Goal: Task Accomplishment & Management: Complete application form

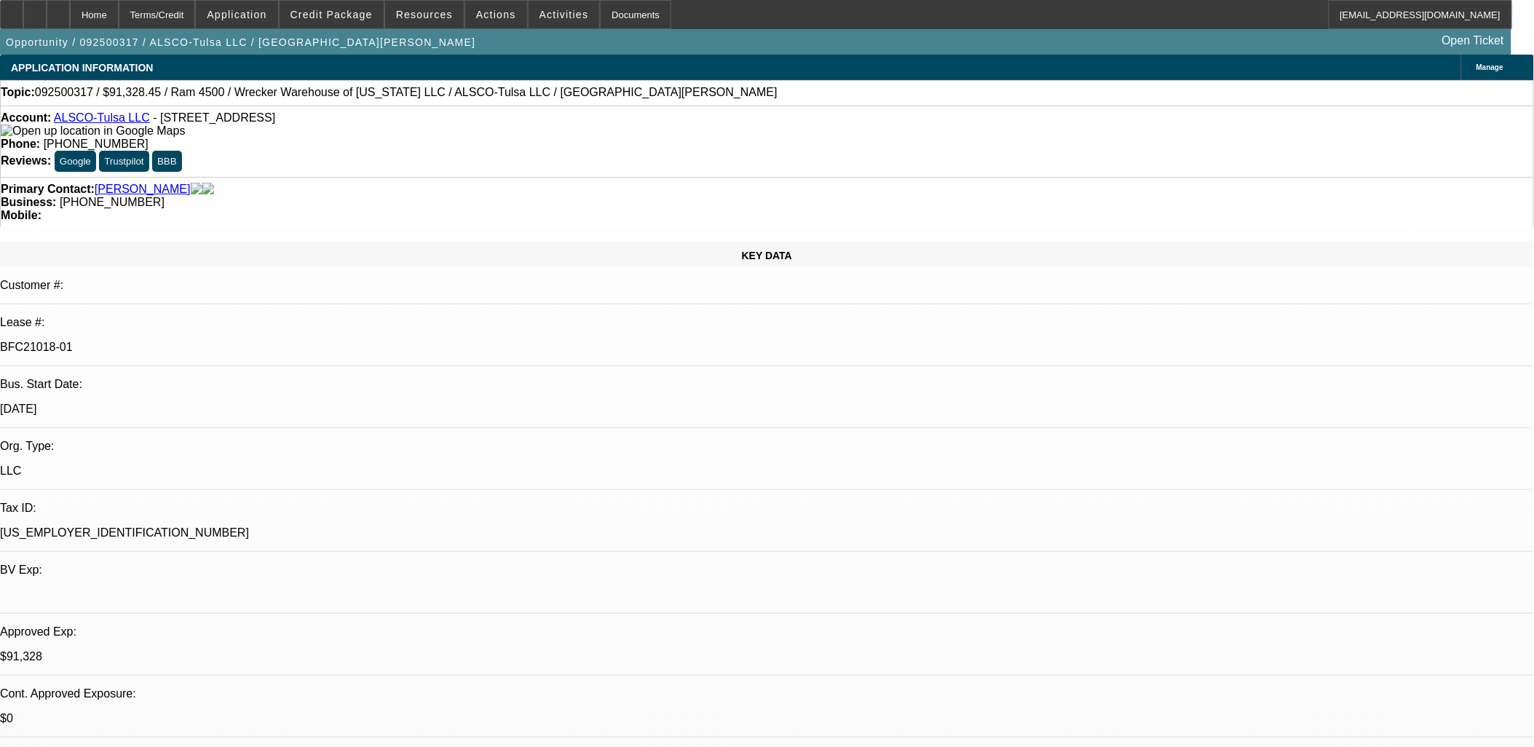
select select "0"
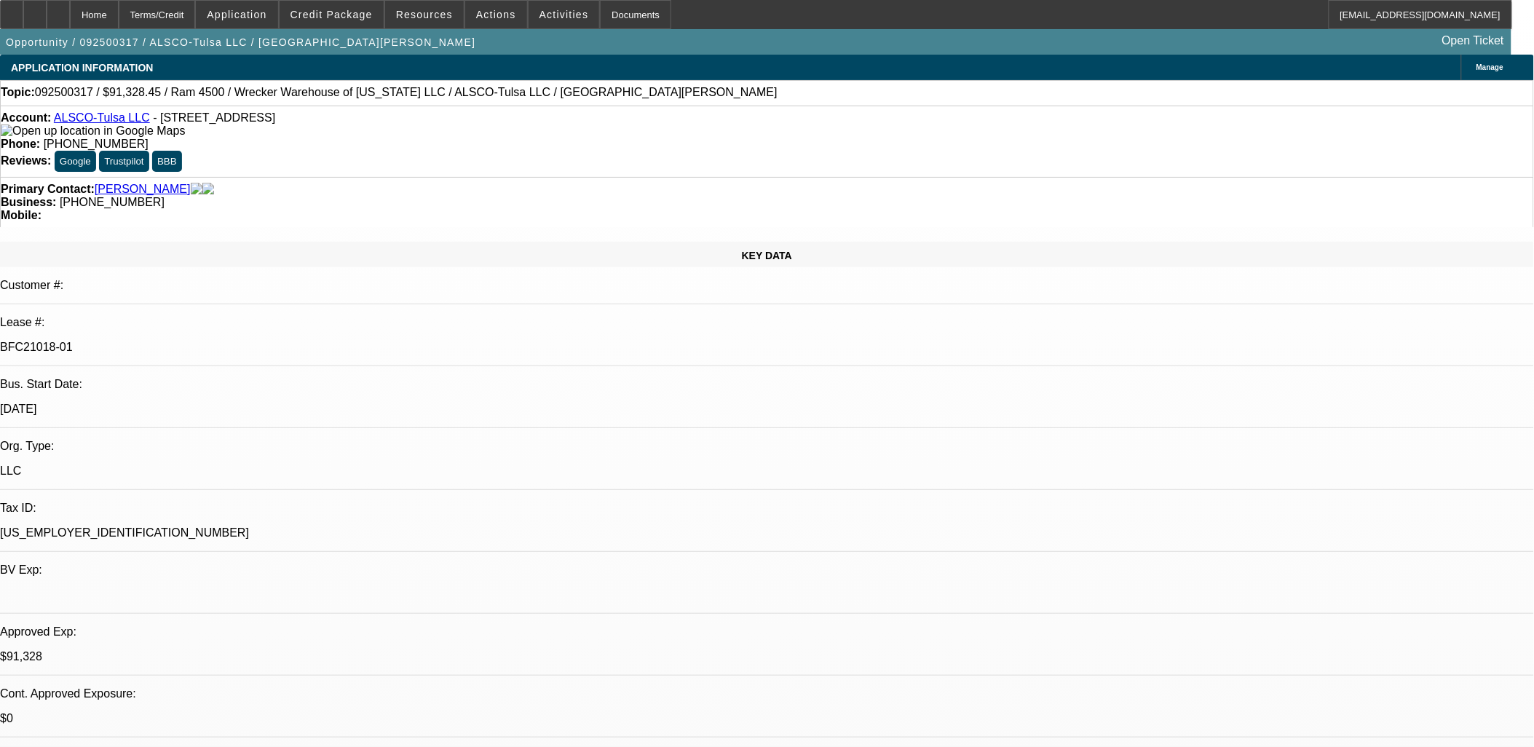
select select "0"
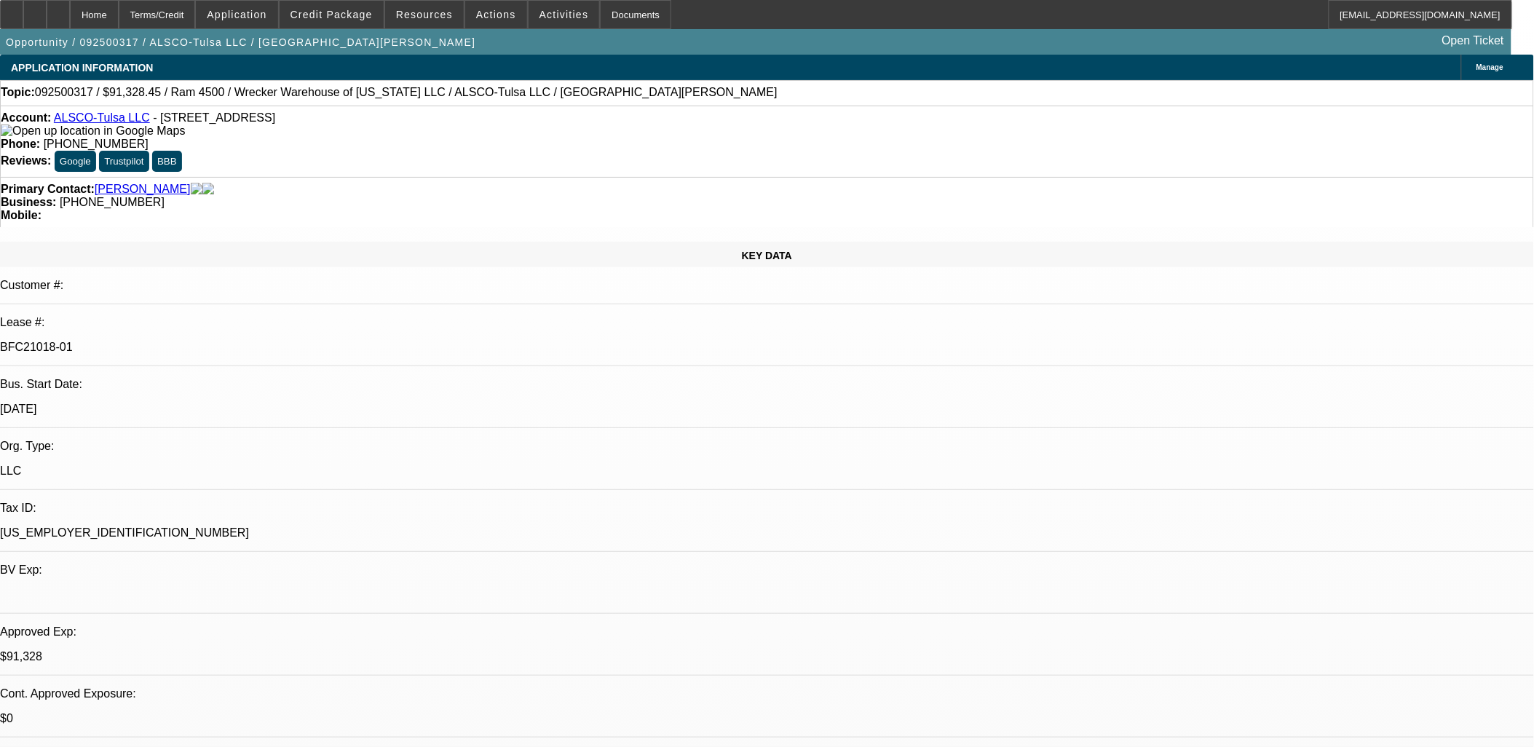
select select "0"
select select "1"
select select "6"
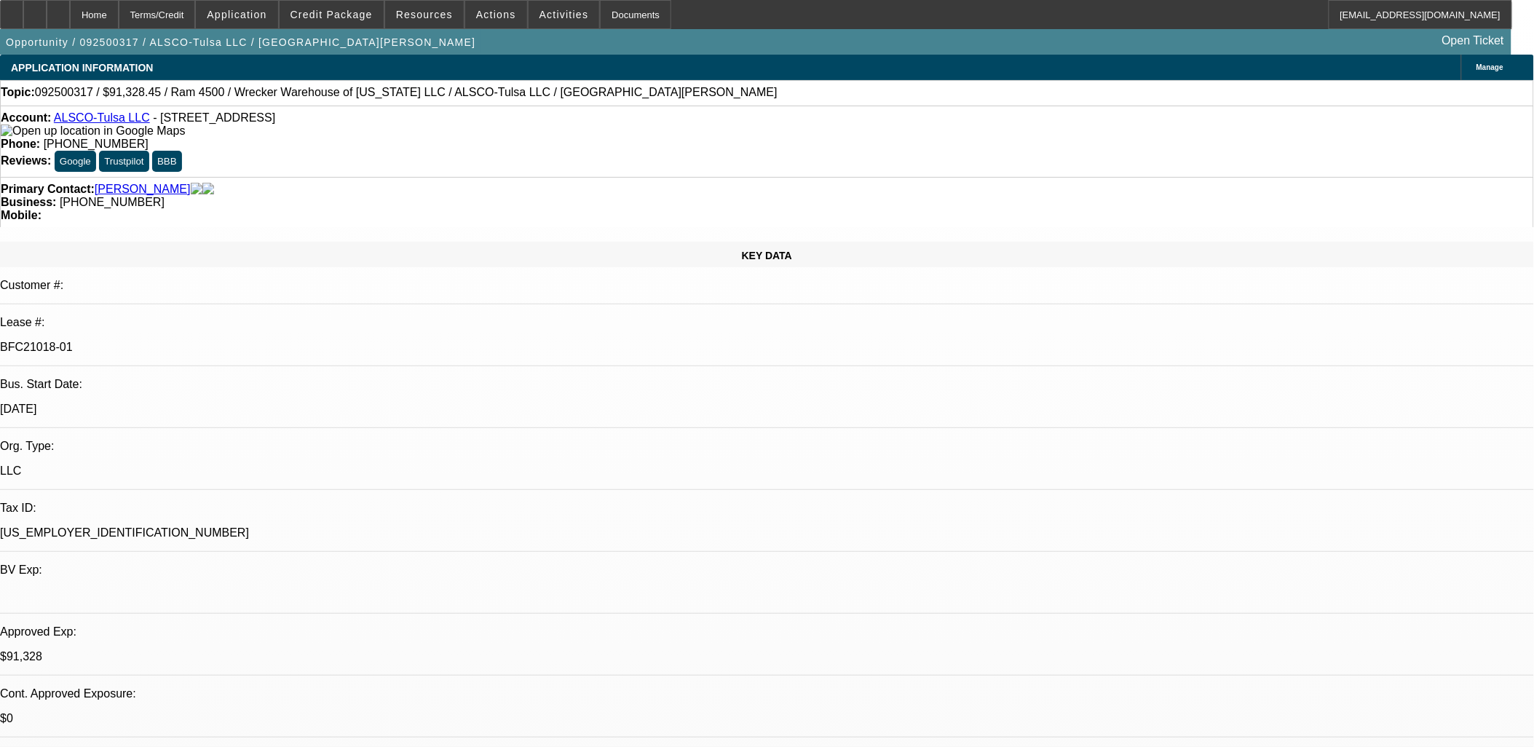
select select "1"
select select "6"
select select "1"
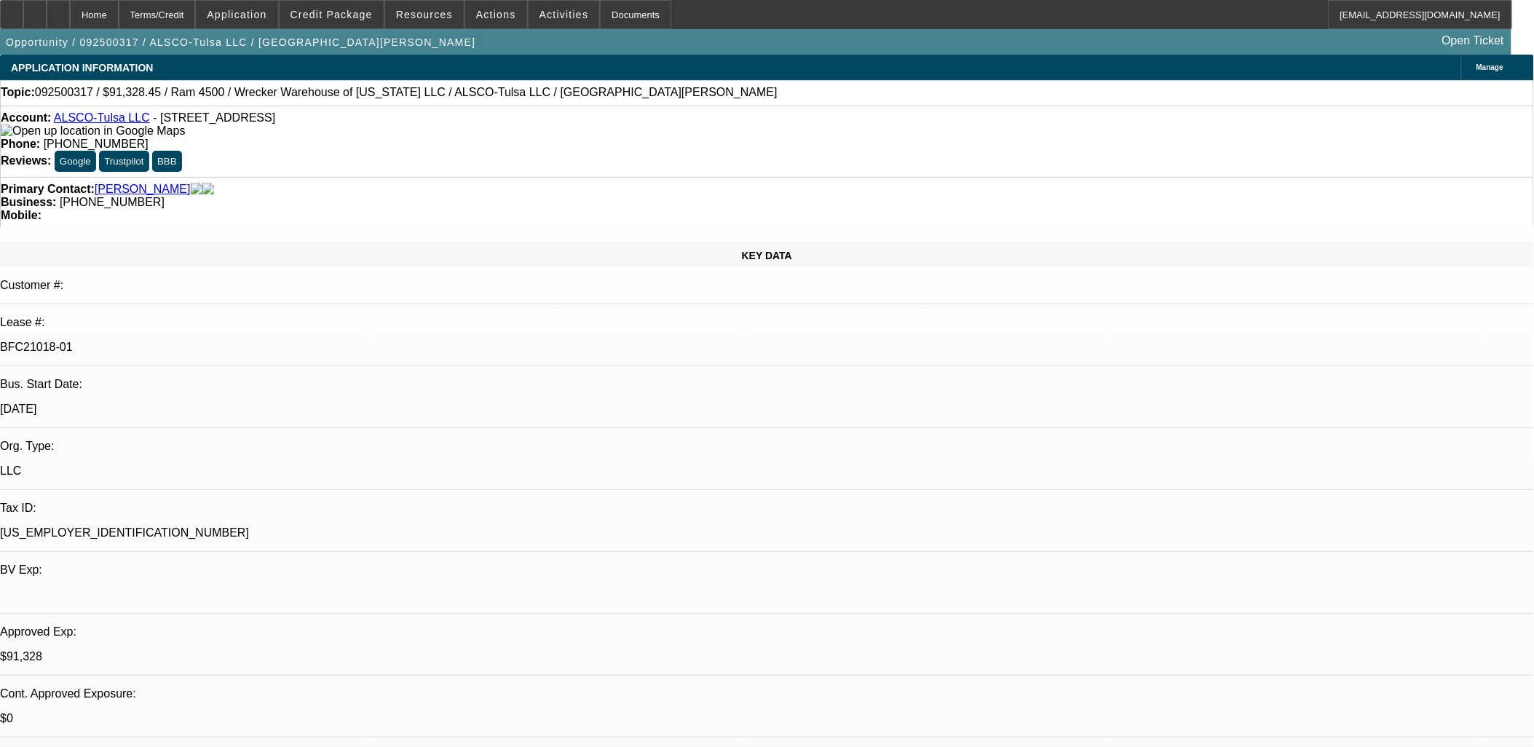
select select "6"
select select "1"
select select "6"
click at [336, 20] on span at bounding box center [332, 14] width 104 height 35
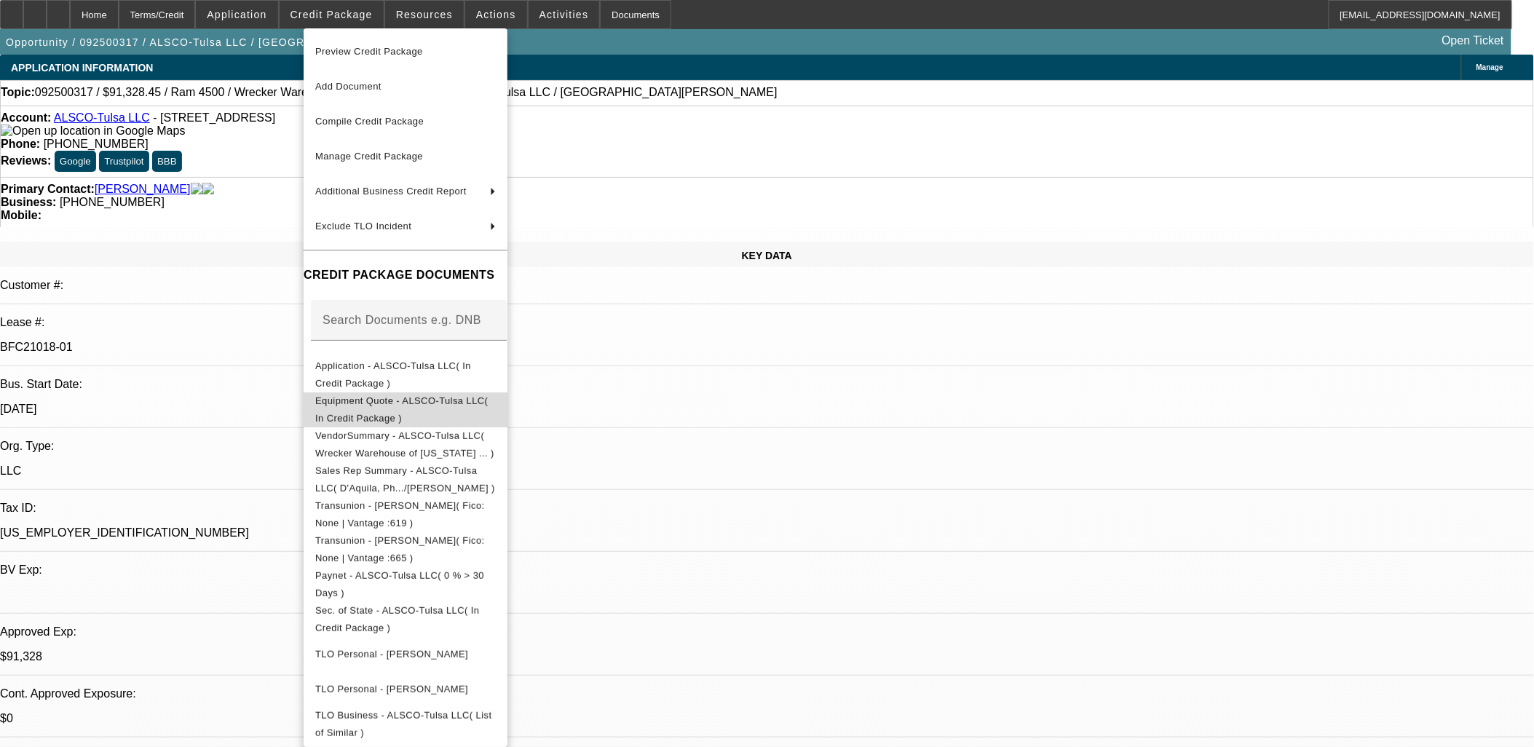
click at [464, 411] on span "Equipment Quote - ALSCO-Tulsa LLC( In Credit Package )" at bounding box center [405, 409] width 181 height 35
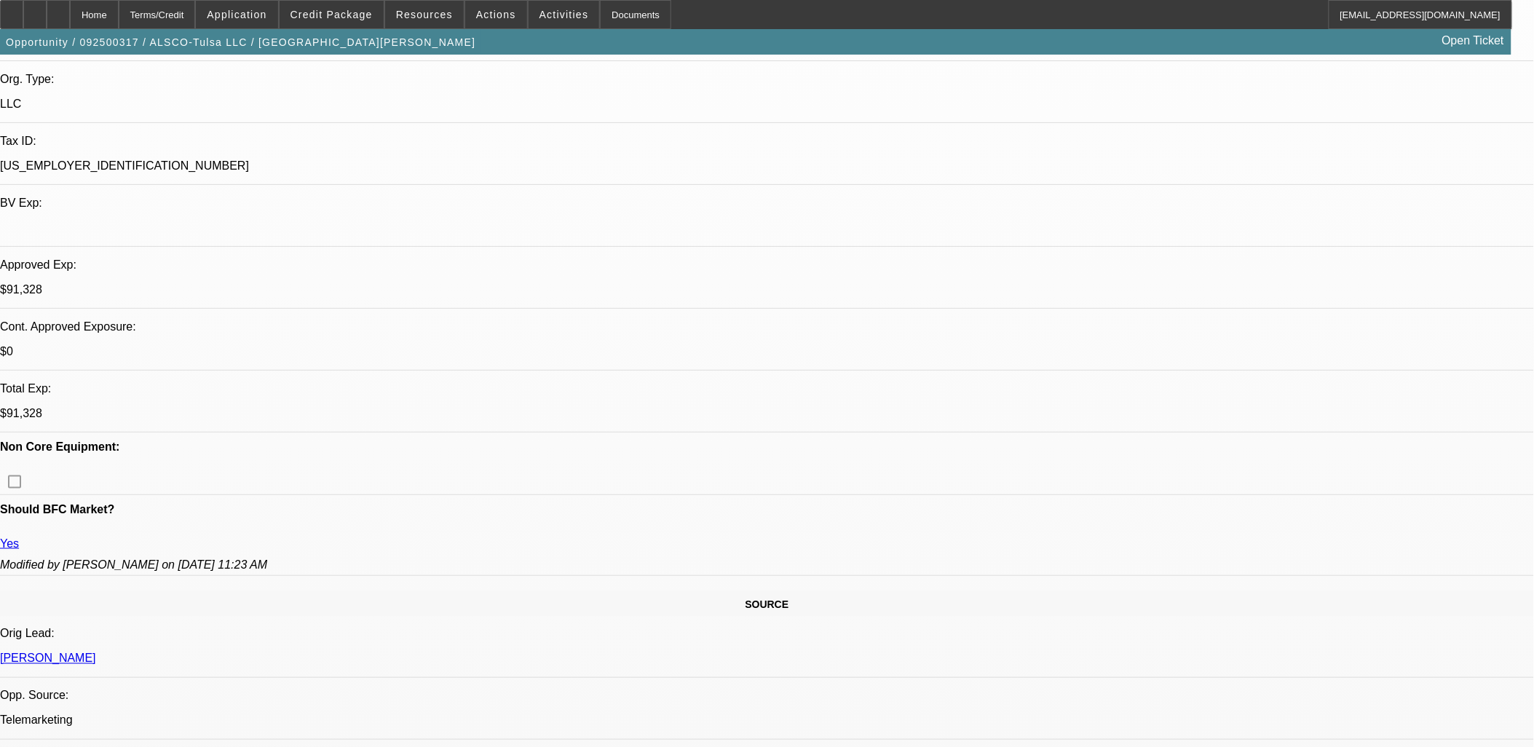
scroll to position [646, 0]
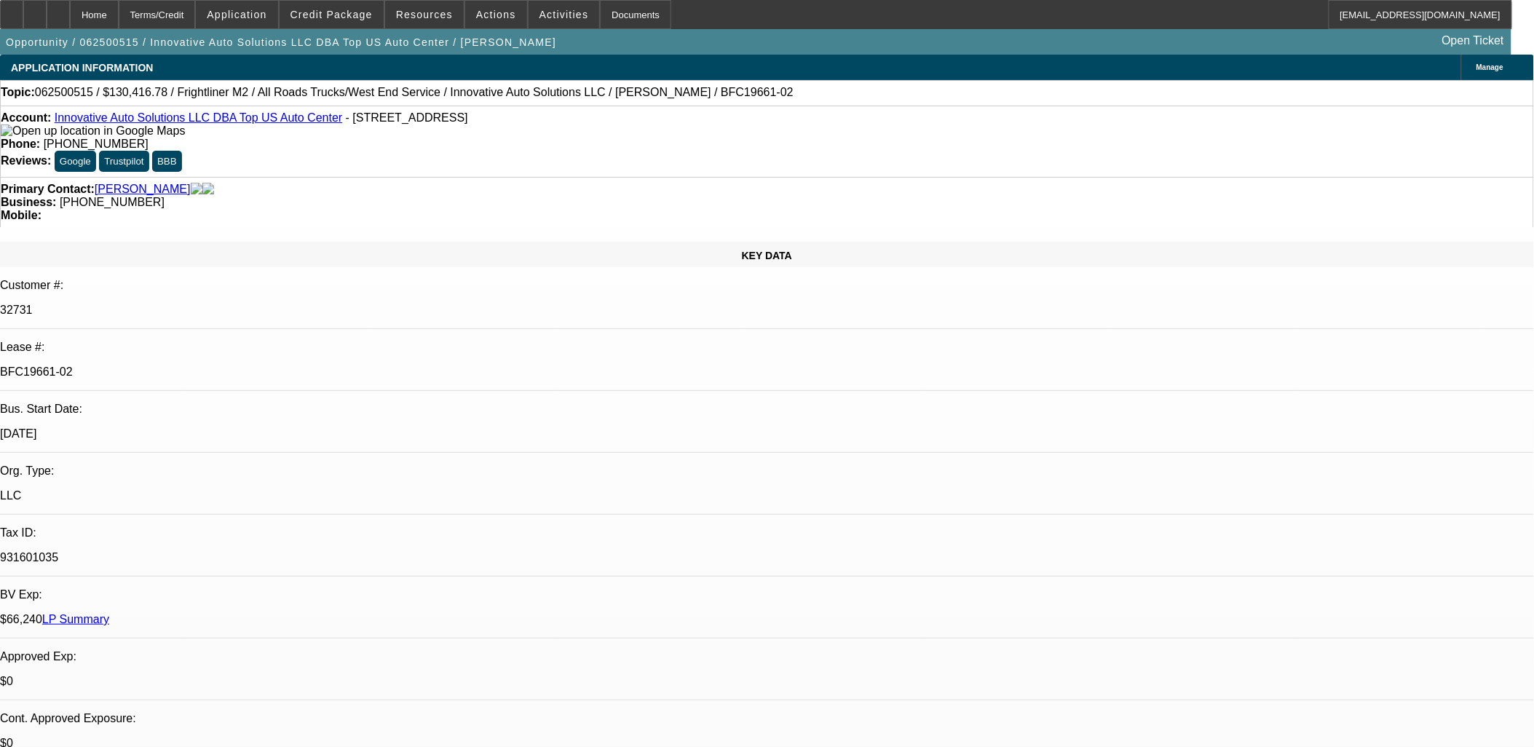
select select "0"
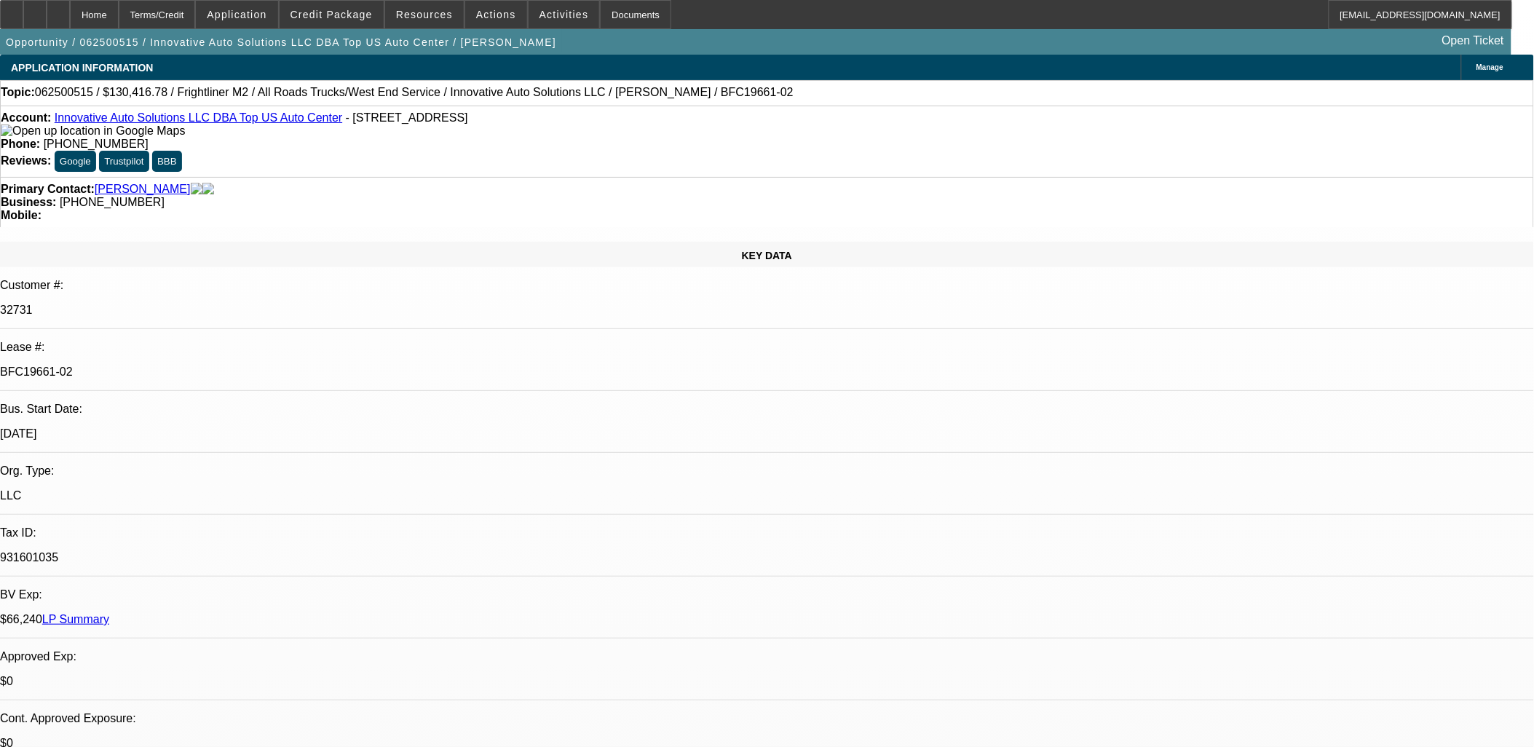
select select "0"
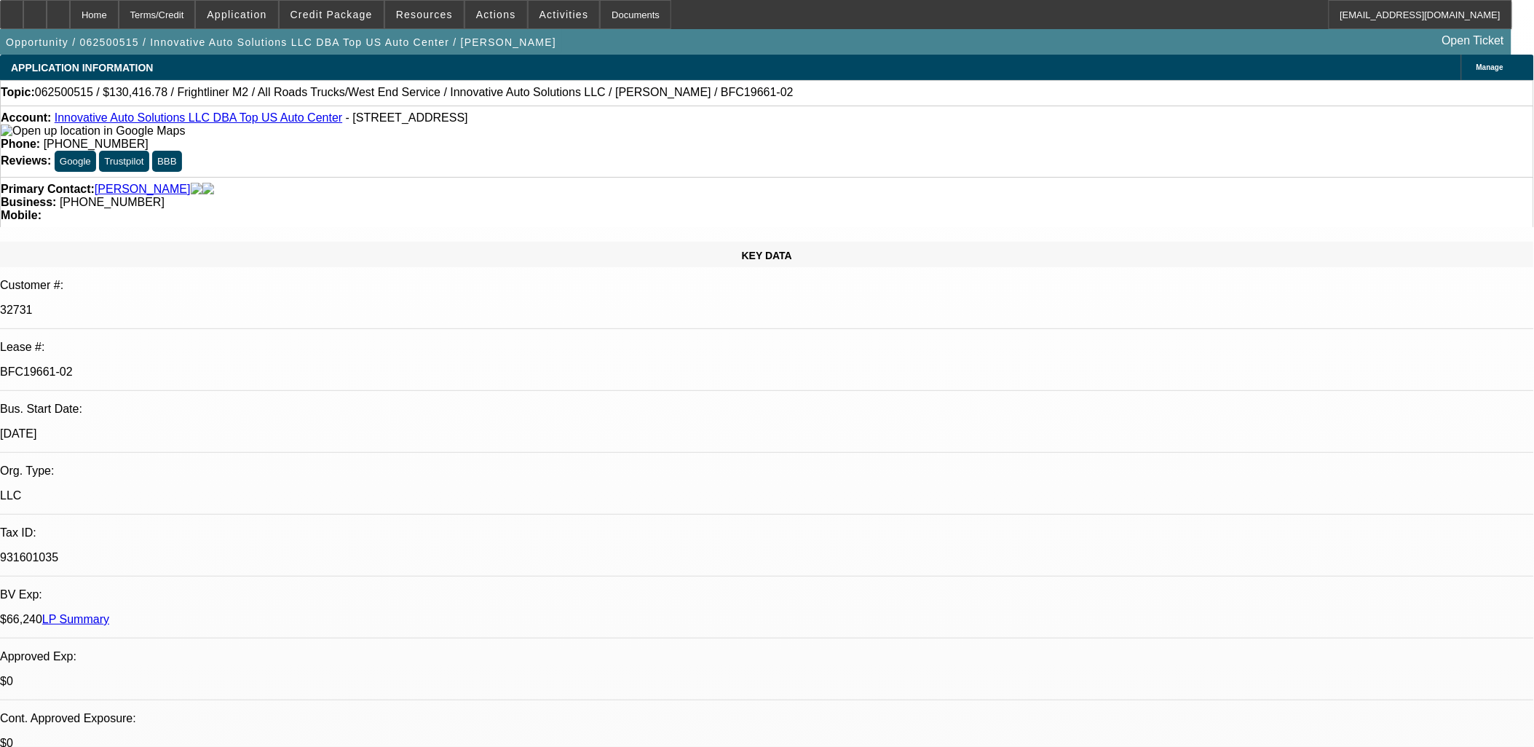
select select "0"
select select "1"
select select "2"
select select "6"
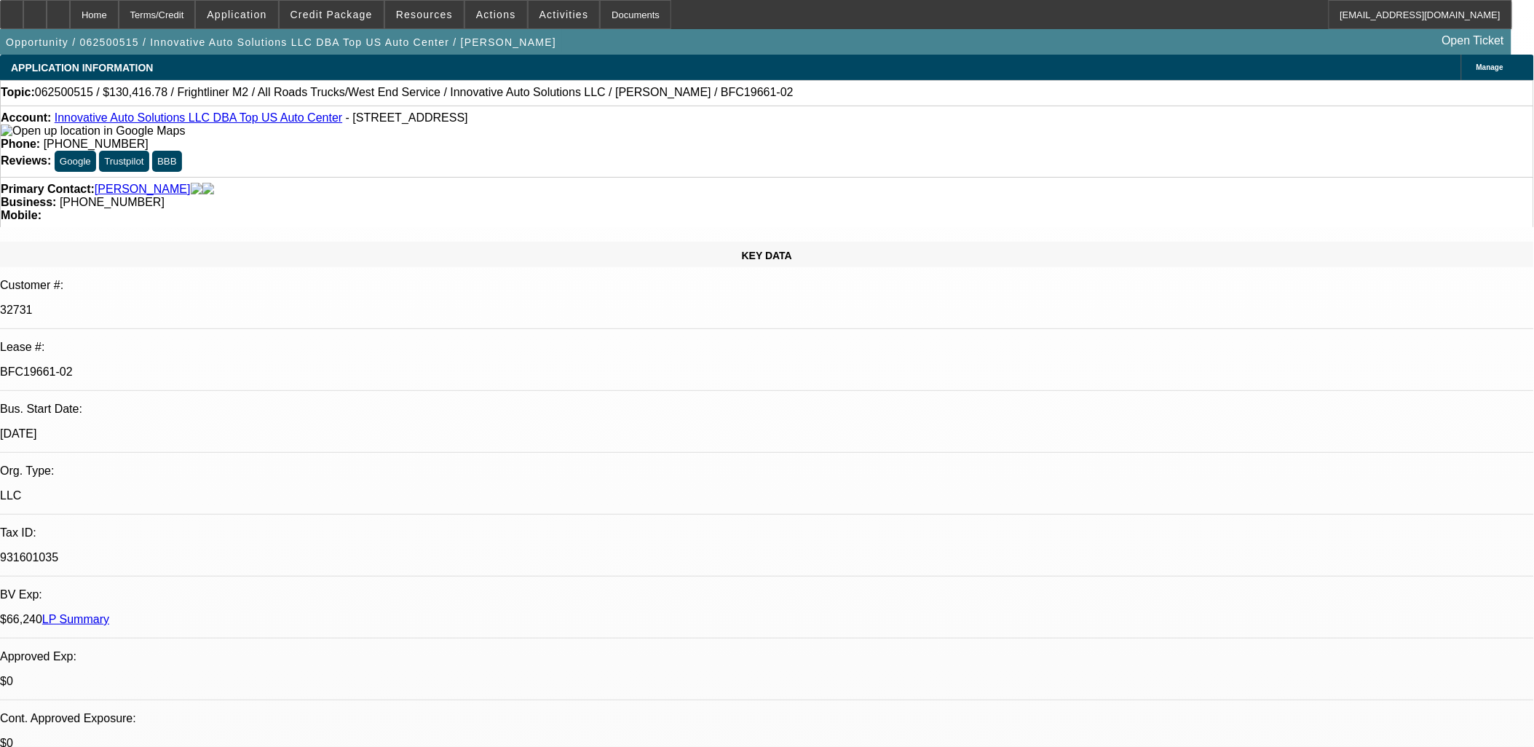
select select "1"
select select "6"
select select "1"
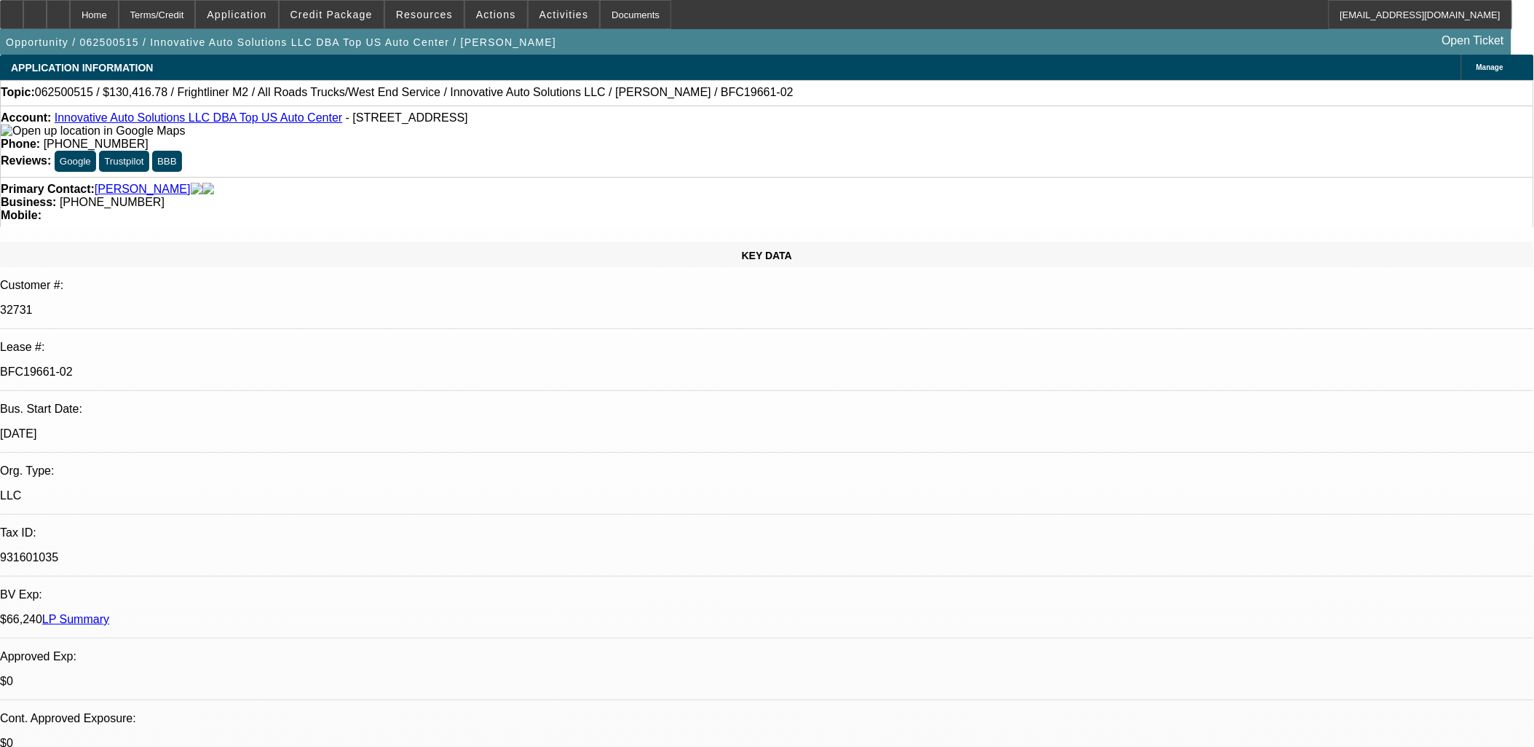
select select "6"
select select "1"
select select "6"
drag, startPoint x: 702, startPoint y: 426, endPoint x: 697, endPoint y: 438, distance: 13.7
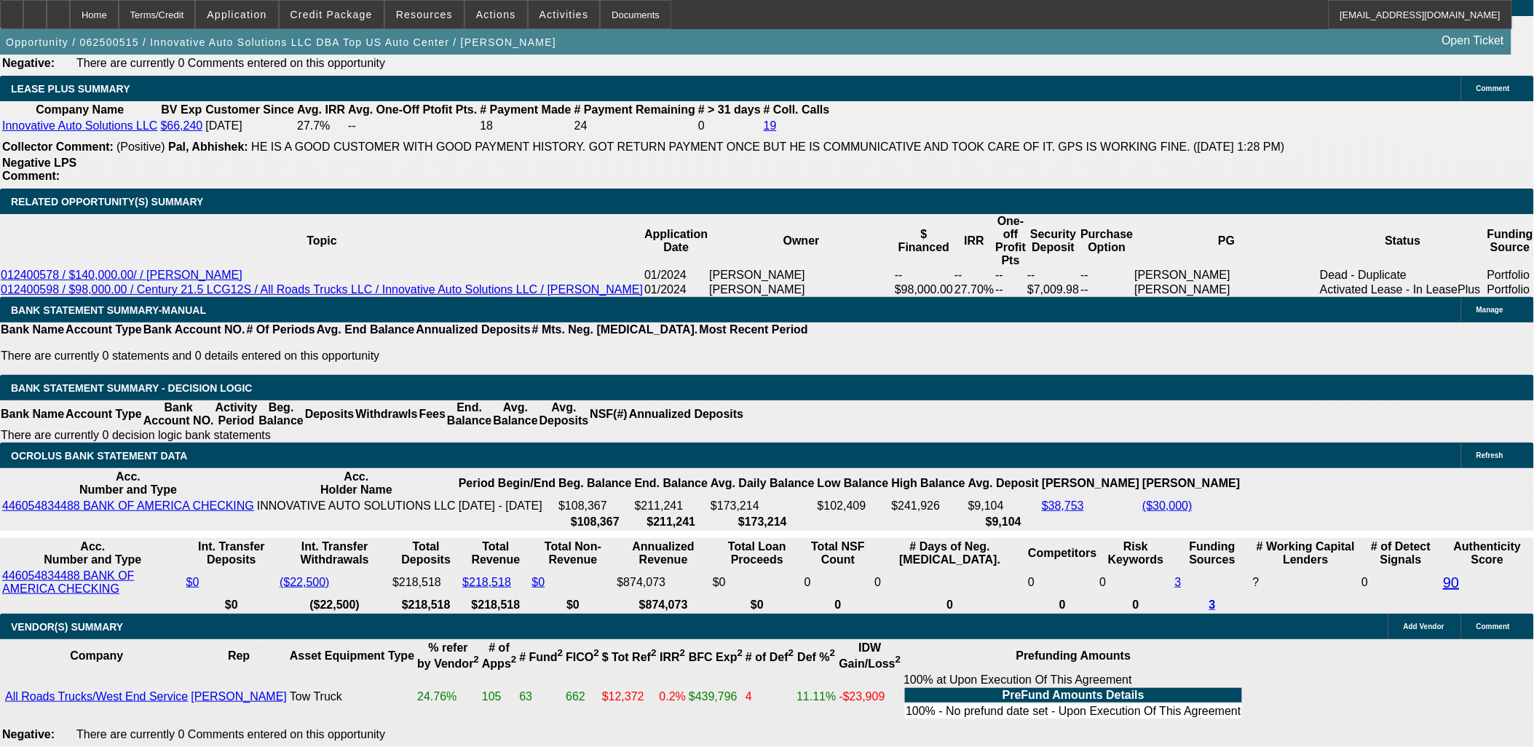
scroll to position [2426, 0]
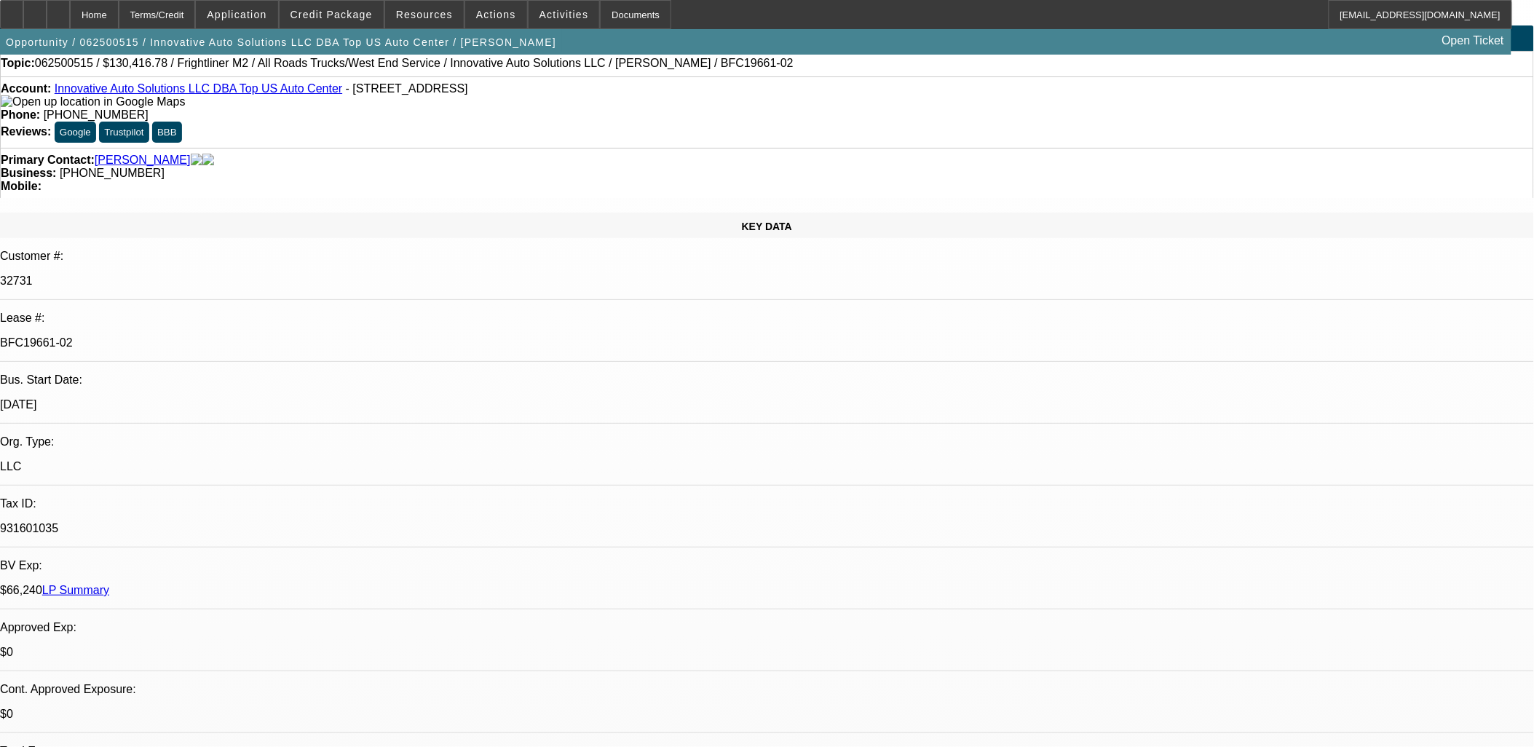
scroll to position [0, 0]
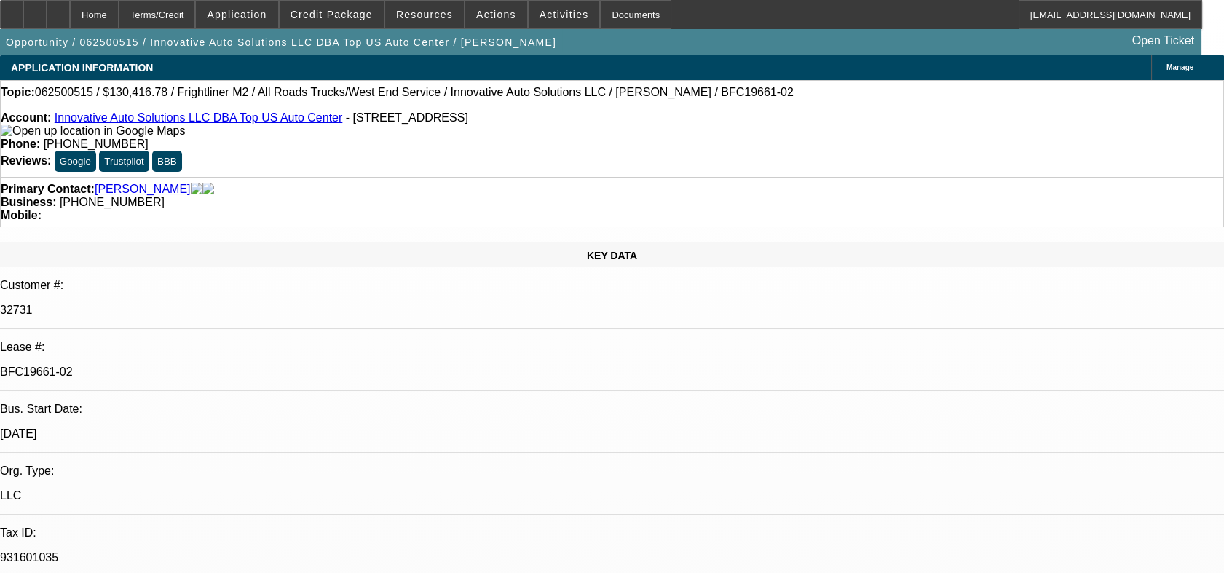
select select "0"
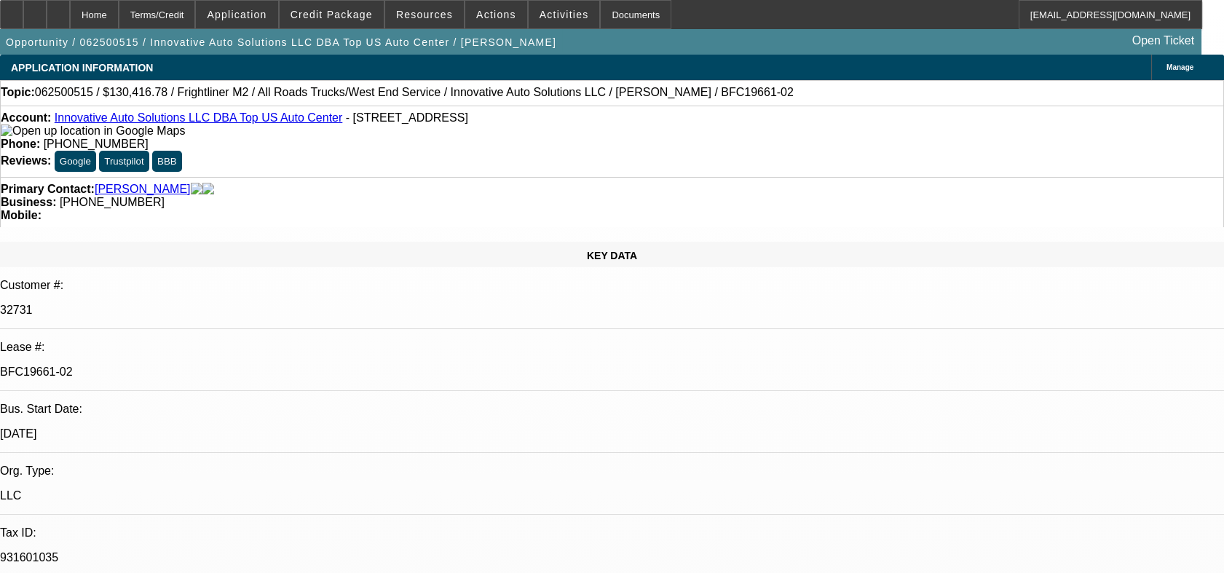
select select "0"
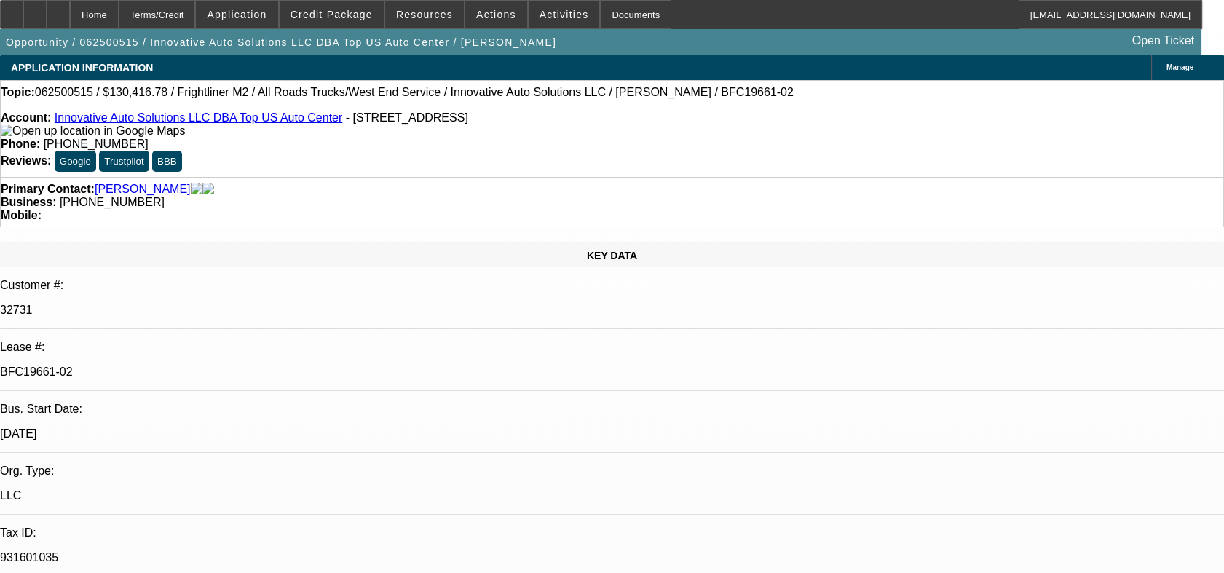
select select "0"
select select "1"
select select "2"
select select "6"
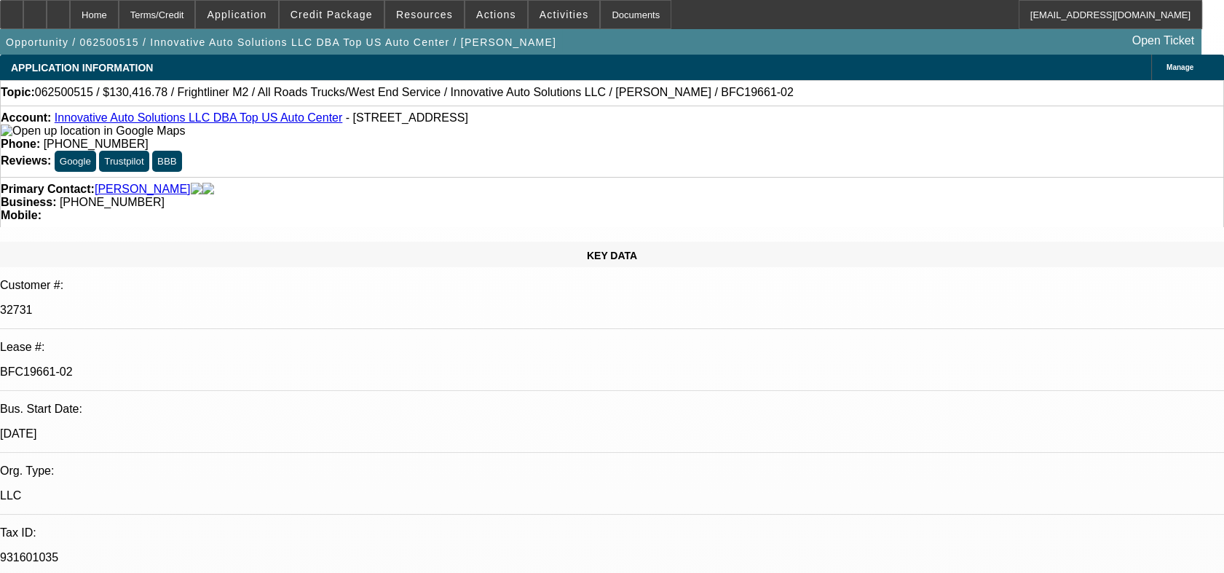
select select "1"
select select "6"
select select "1"
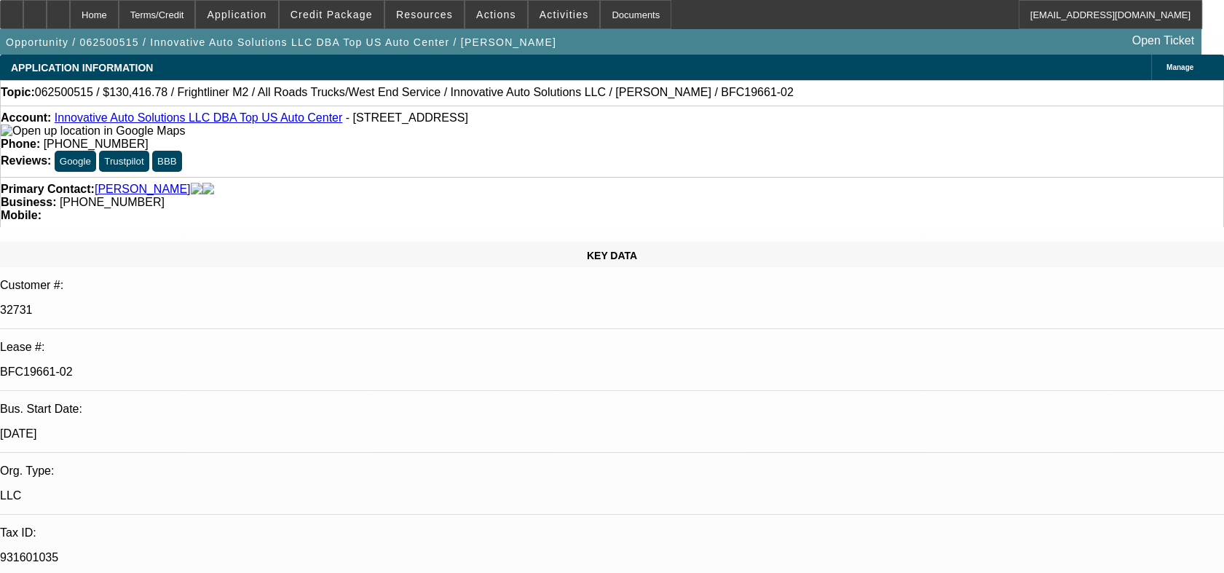
select select "6"
select select "1"
select select "6"
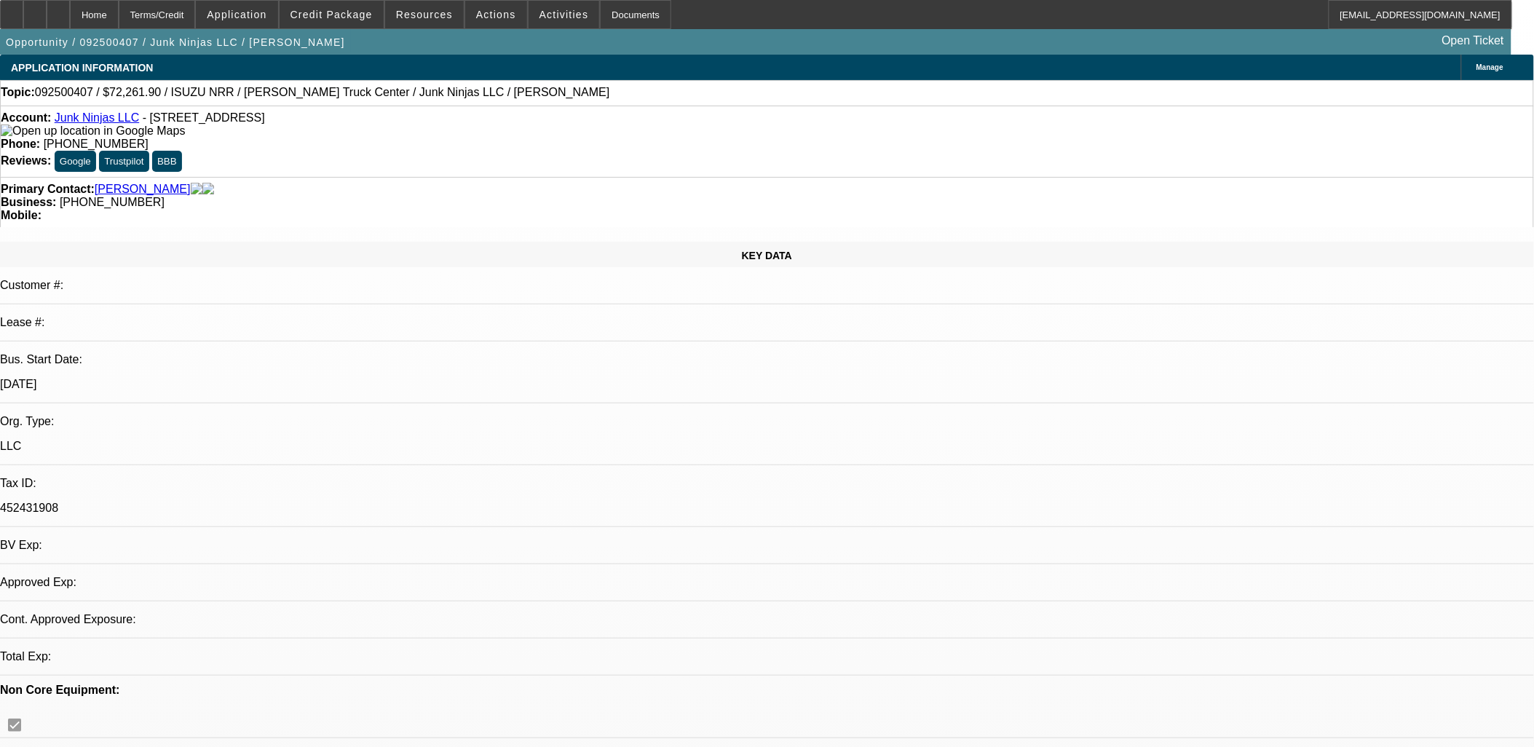
select select "0.15"
select select "2"
select select "0.1"
select select "0.15"
select select "2"
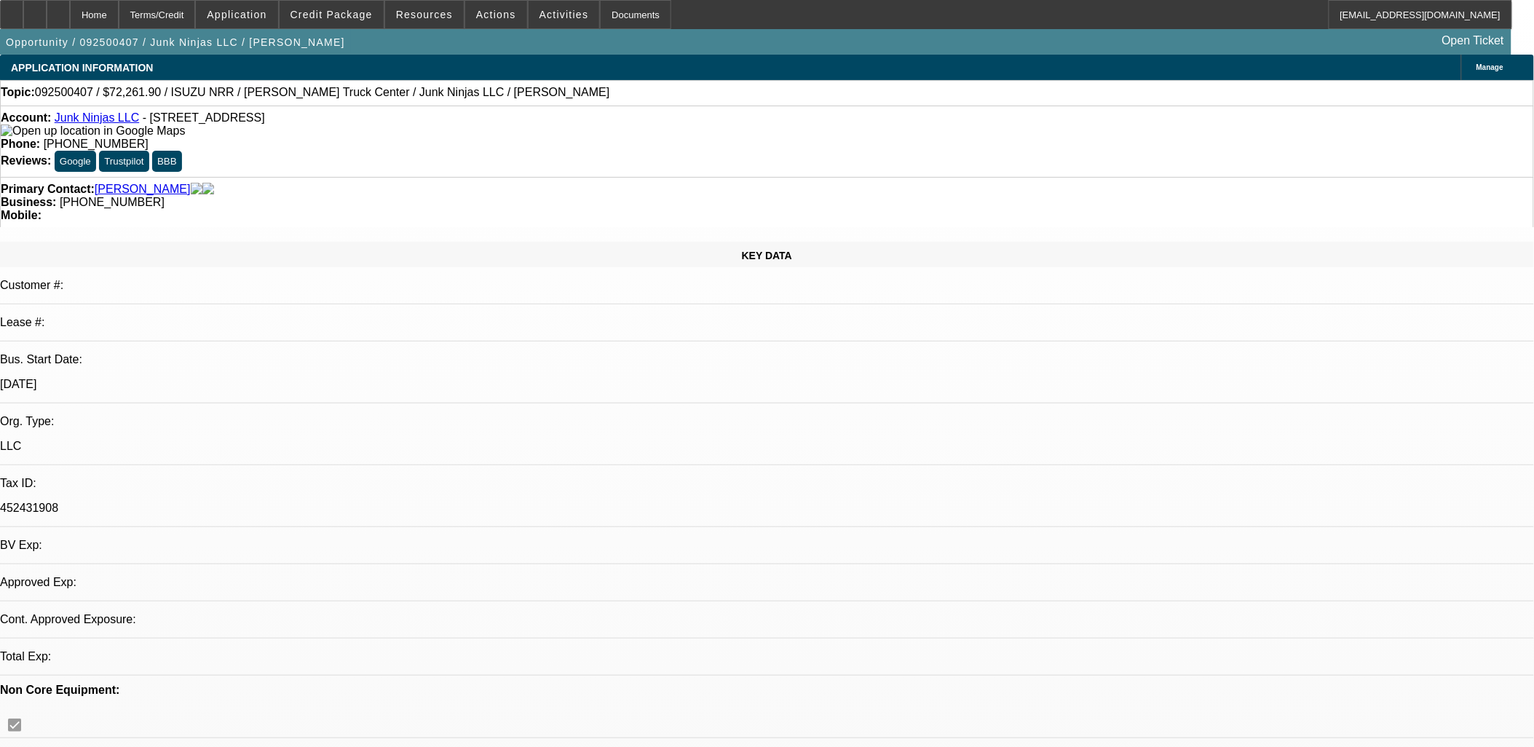
select select "0.1"
select select "0.15"
select select "2"
select select "0.1"
select select "1"
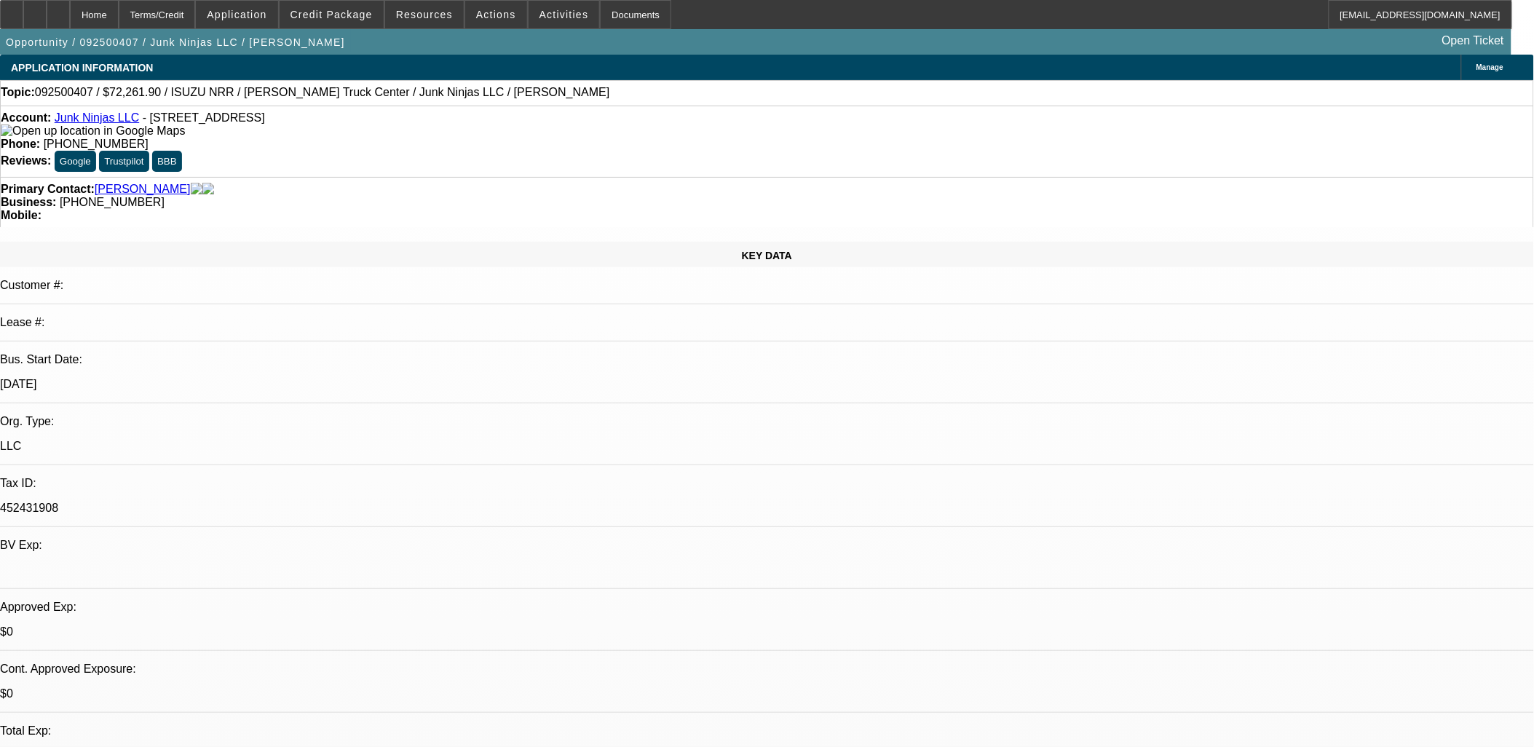
select select "2"
select select "4"
select select "1"
select select "2"
select select "4"
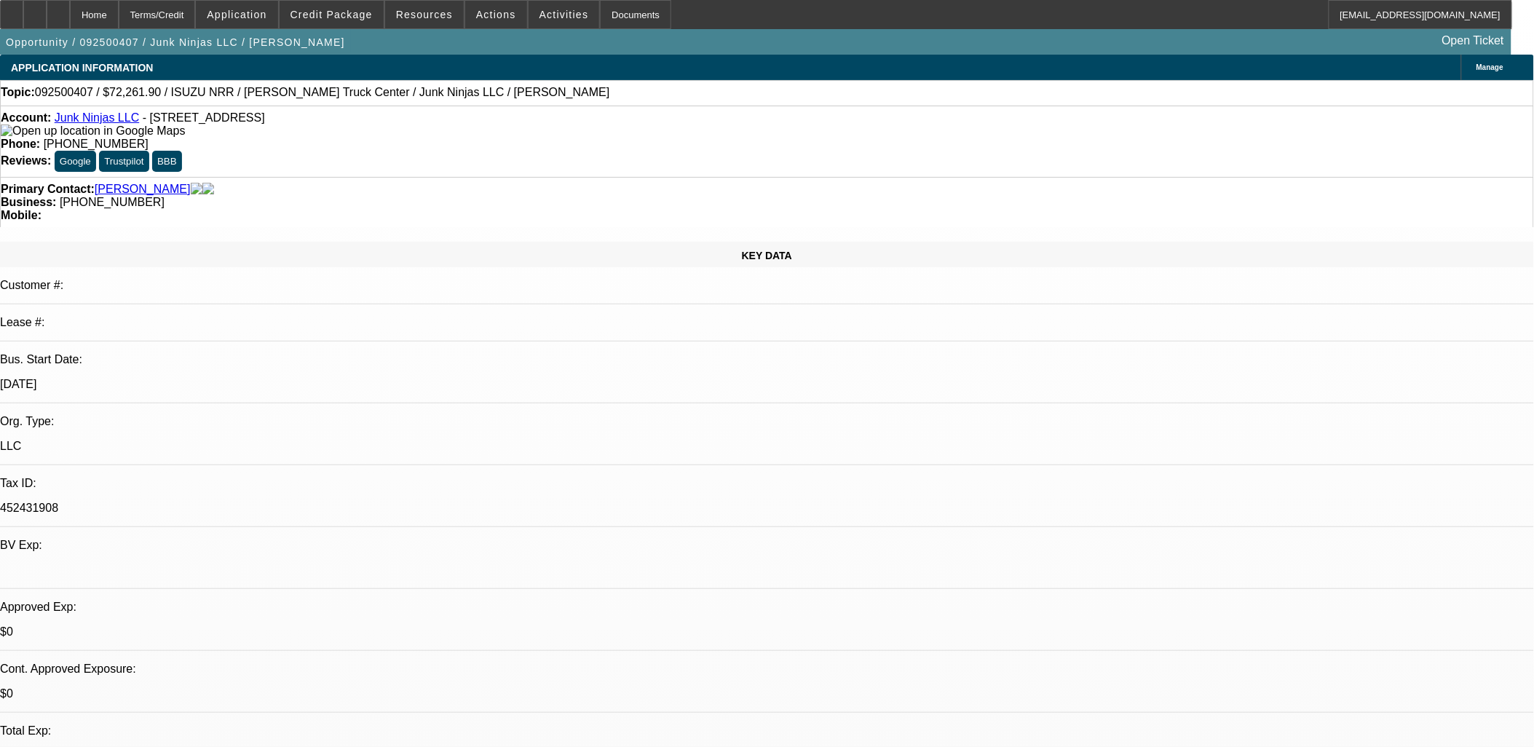
select select "1"
select select "2"
select select "4"
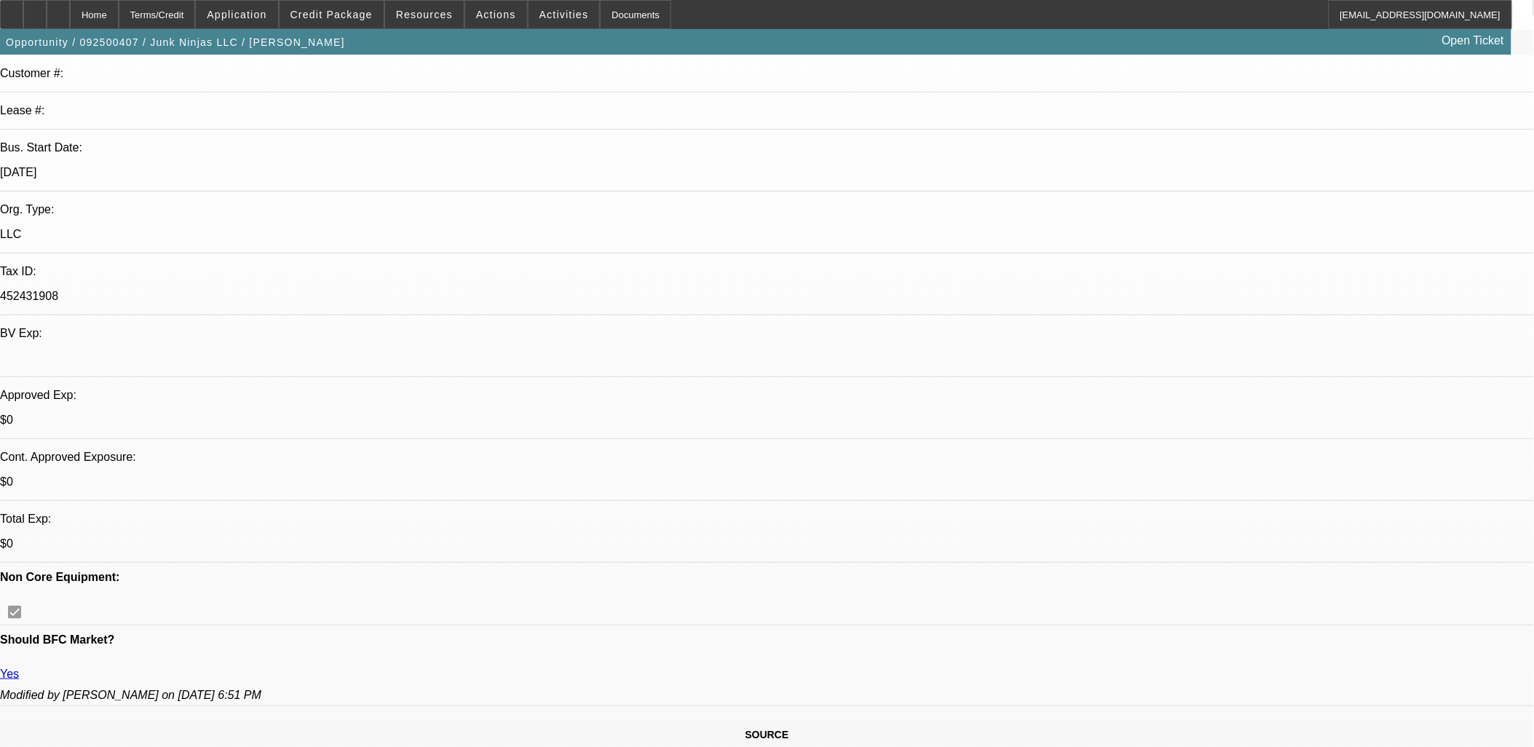
scroll to position [81, 0]
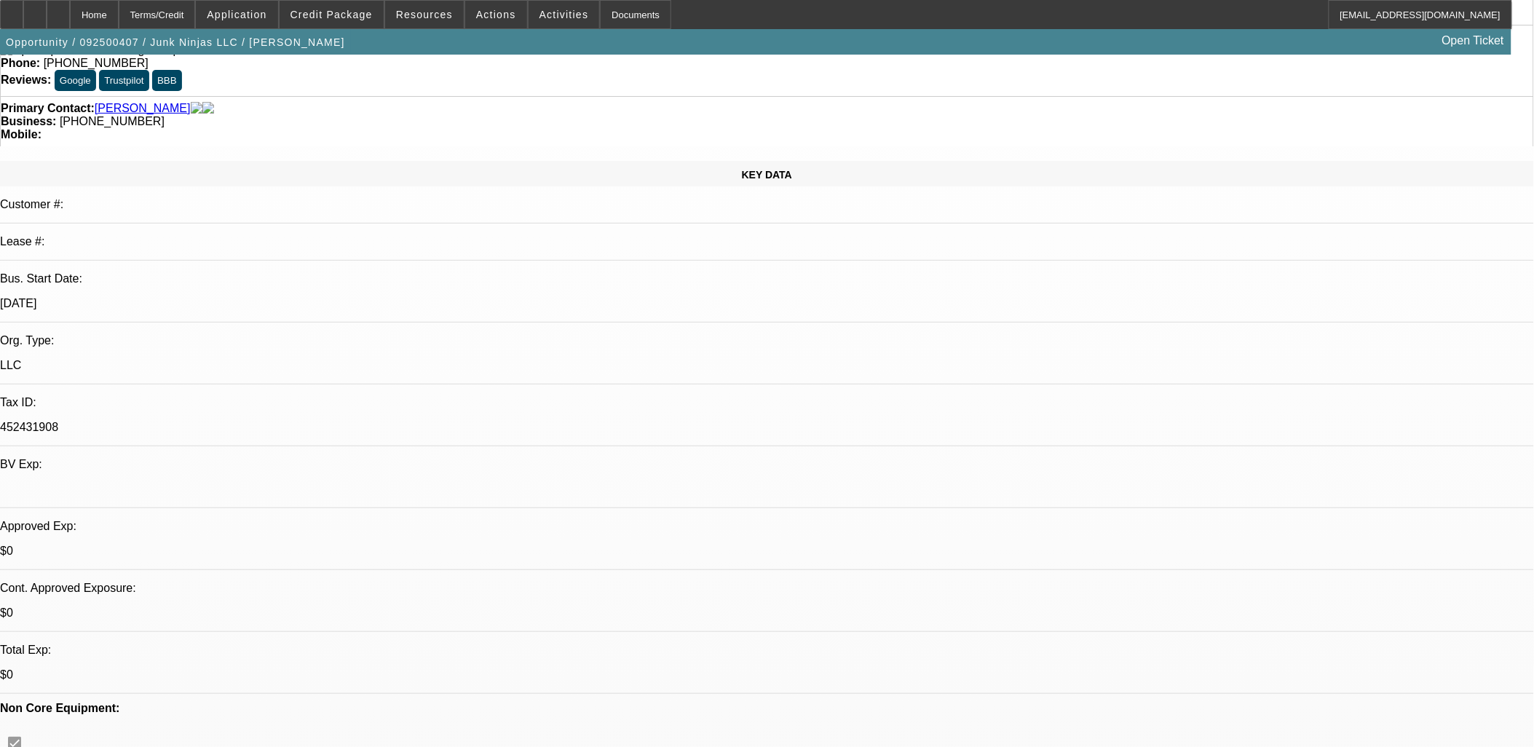
click at [325, 10] on span "Credit Package" at bounding box center [331, 15] width 82 height 12
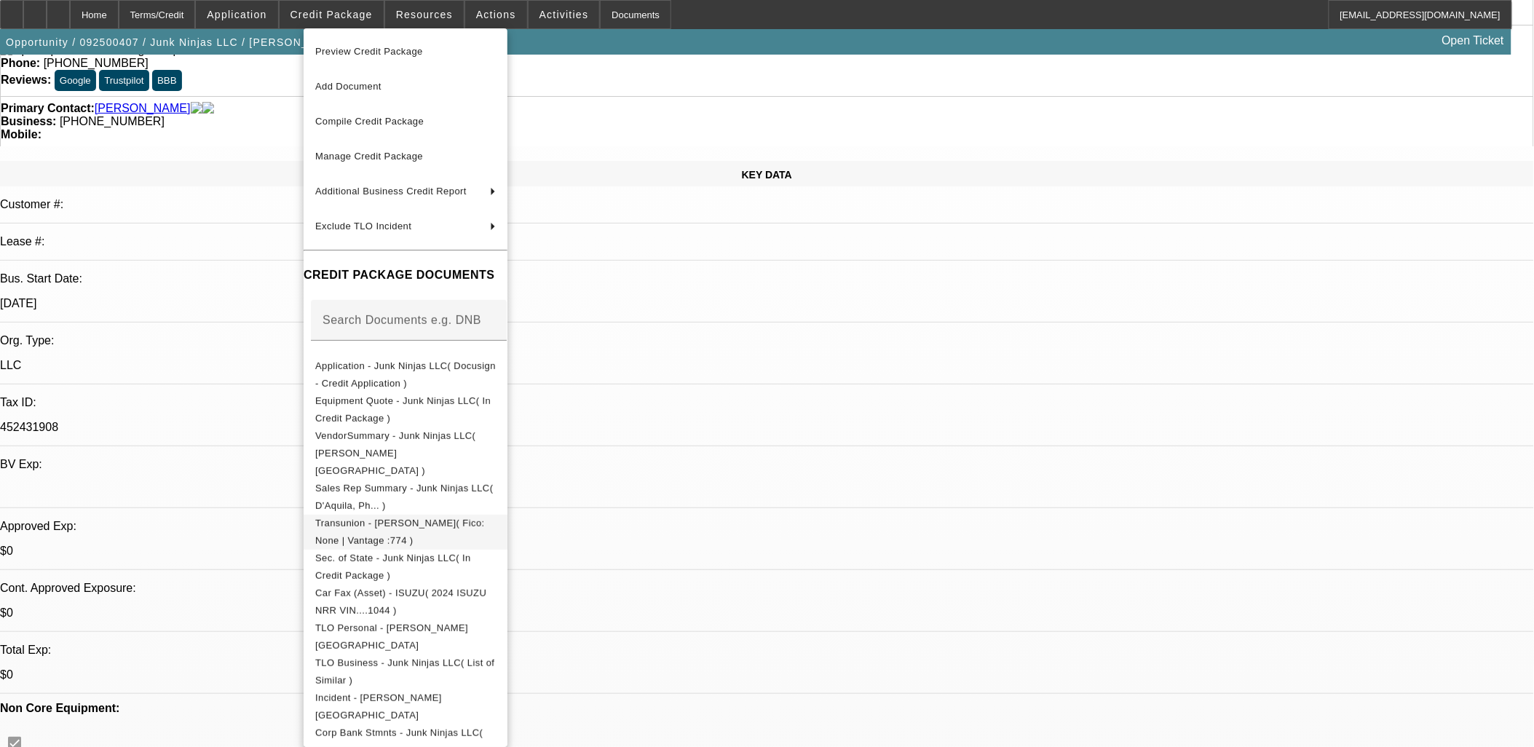
scroll to position [404, 0]
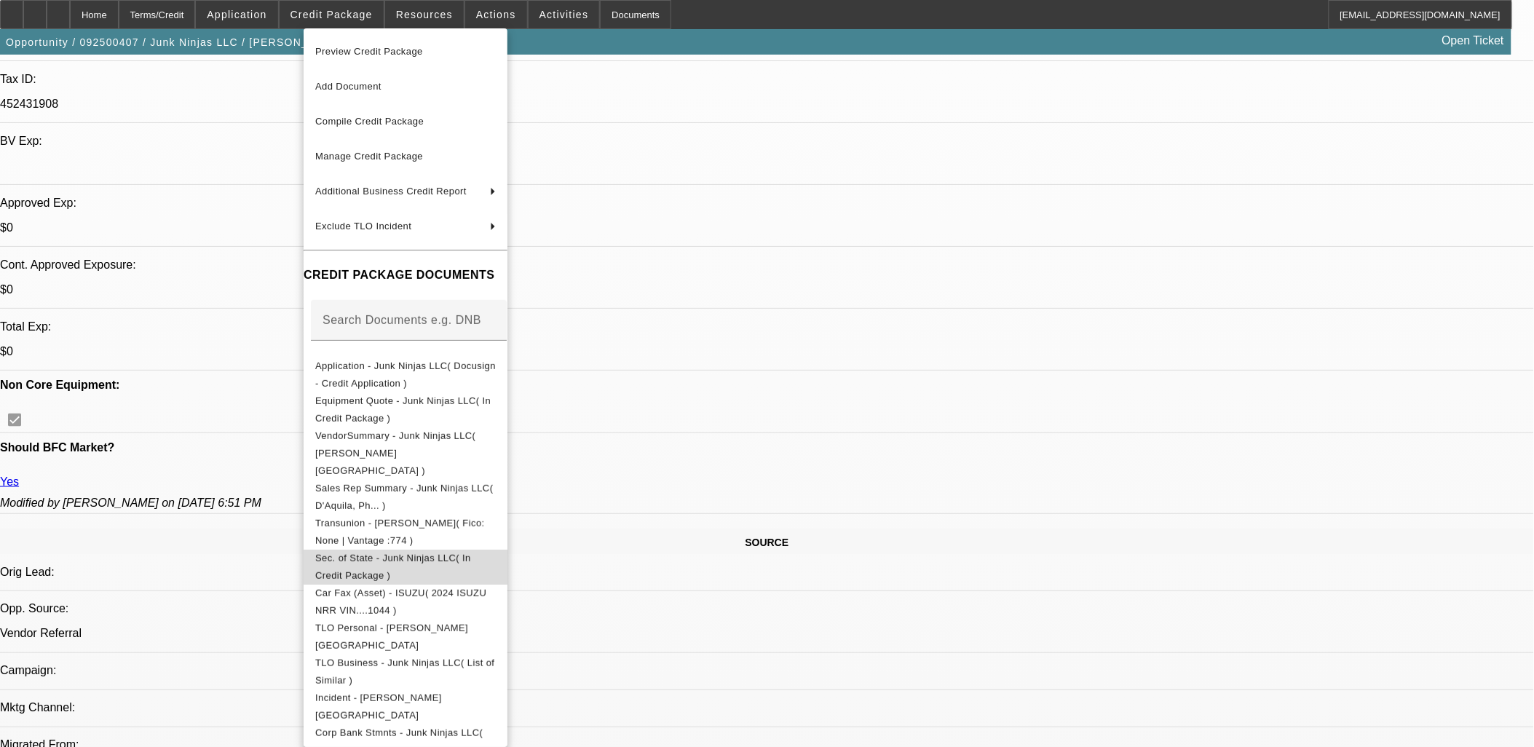
click at [460, 552] on span "Sec. of State - Junk Ninjas LLC( In Credit Package )" at bounding box center [393, 566] width 156 height 28
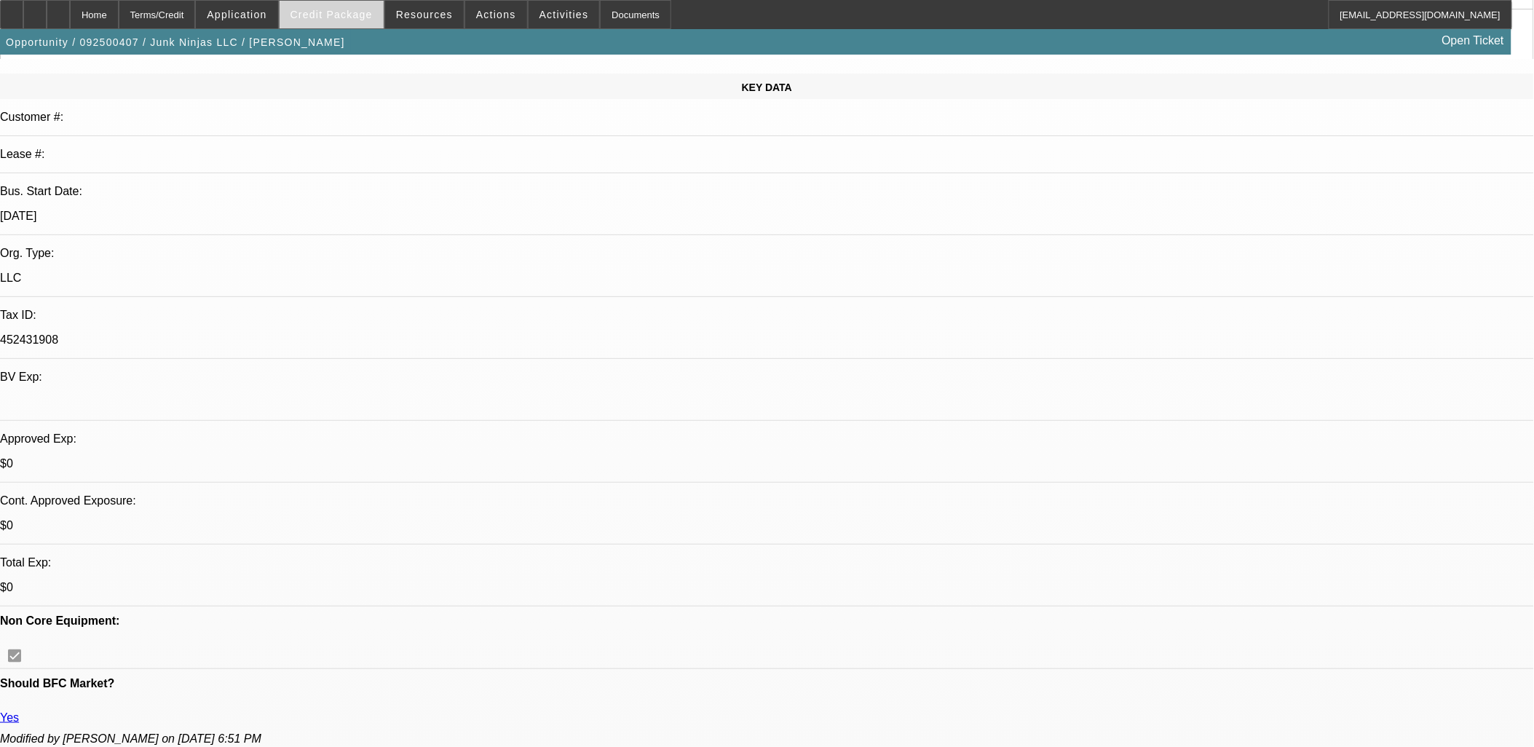
scroll to position [162, 0]
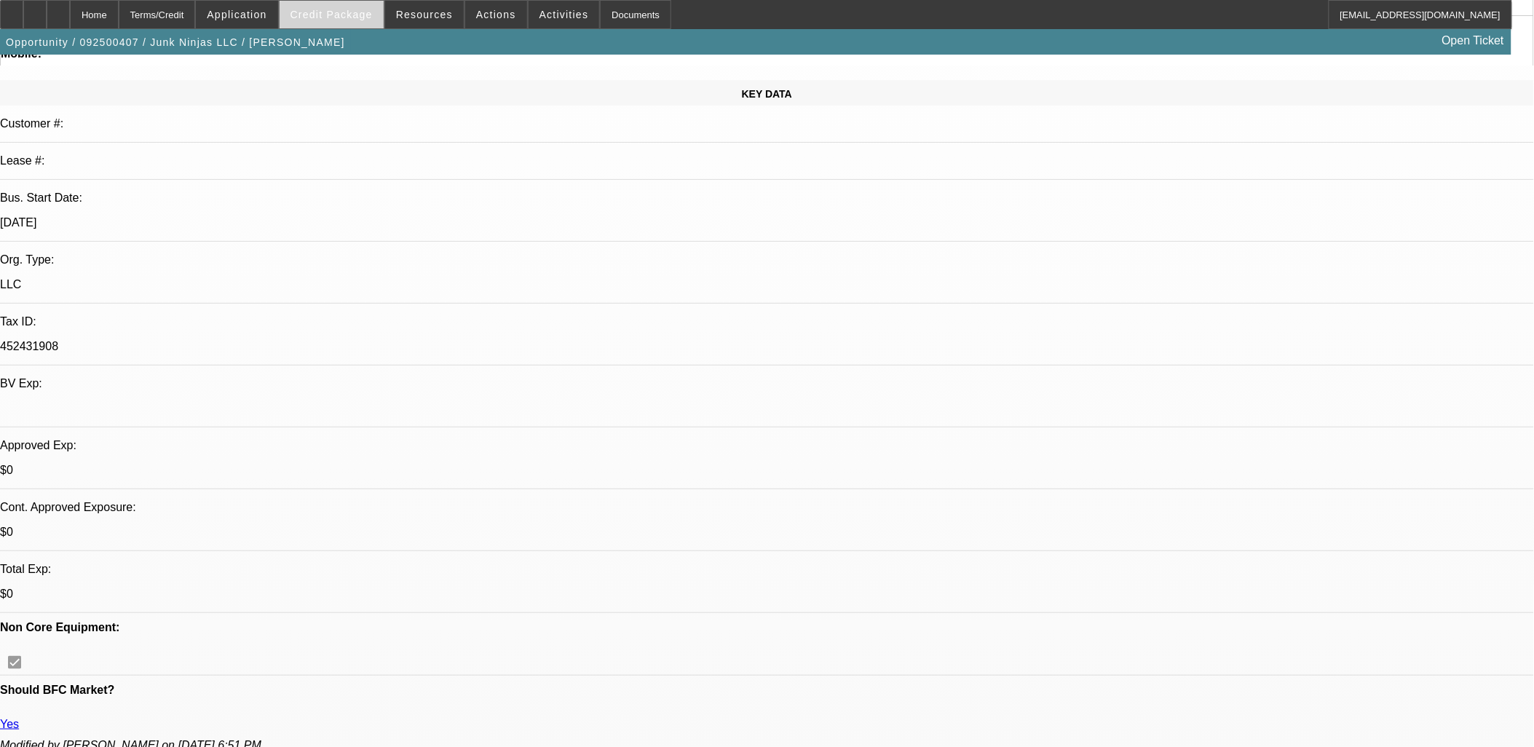
click at [358, 12] on span "Credit Package" at bounding box center [331, 15] width 82 height 12
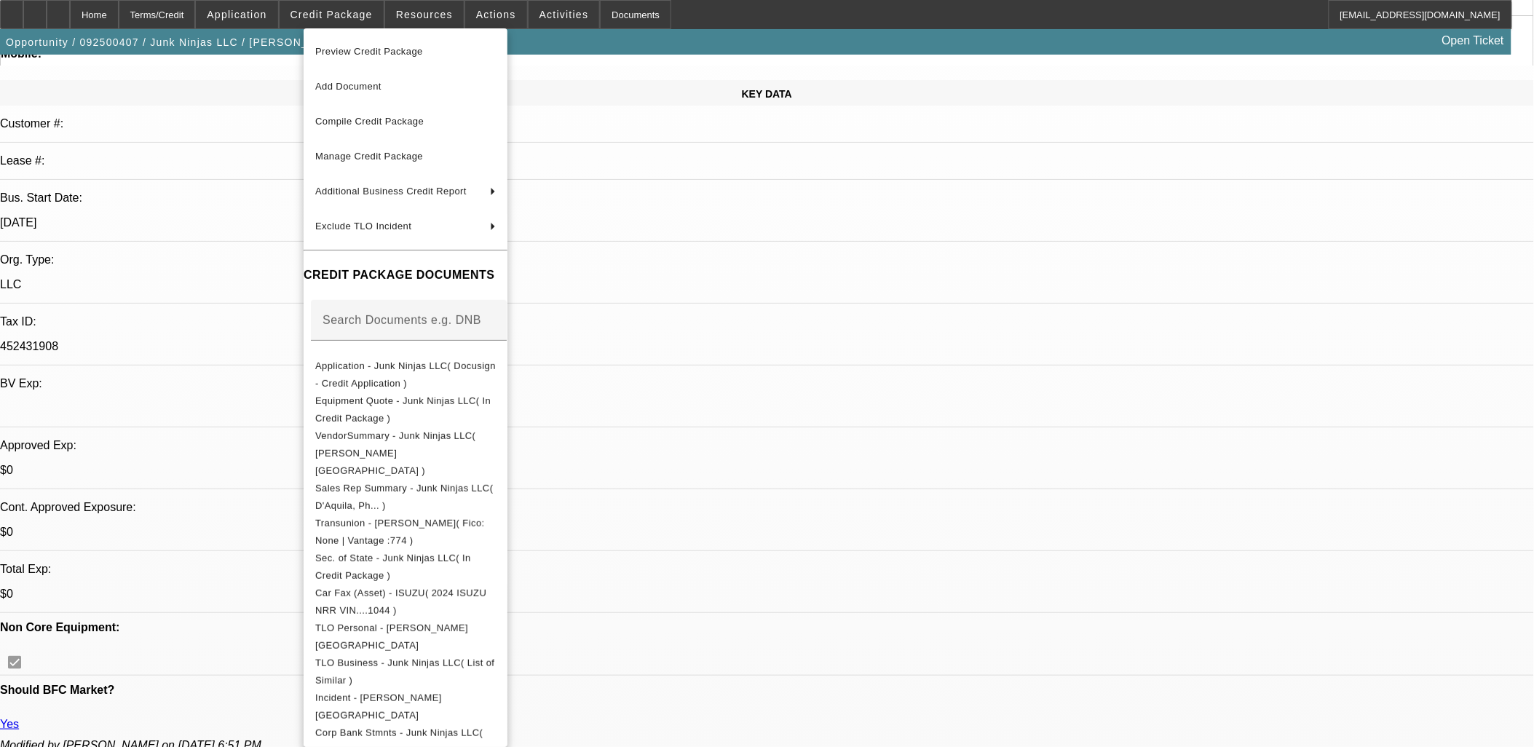
click at [1219, 171] on div at bounding box center [767, 373] width 1534 height 747
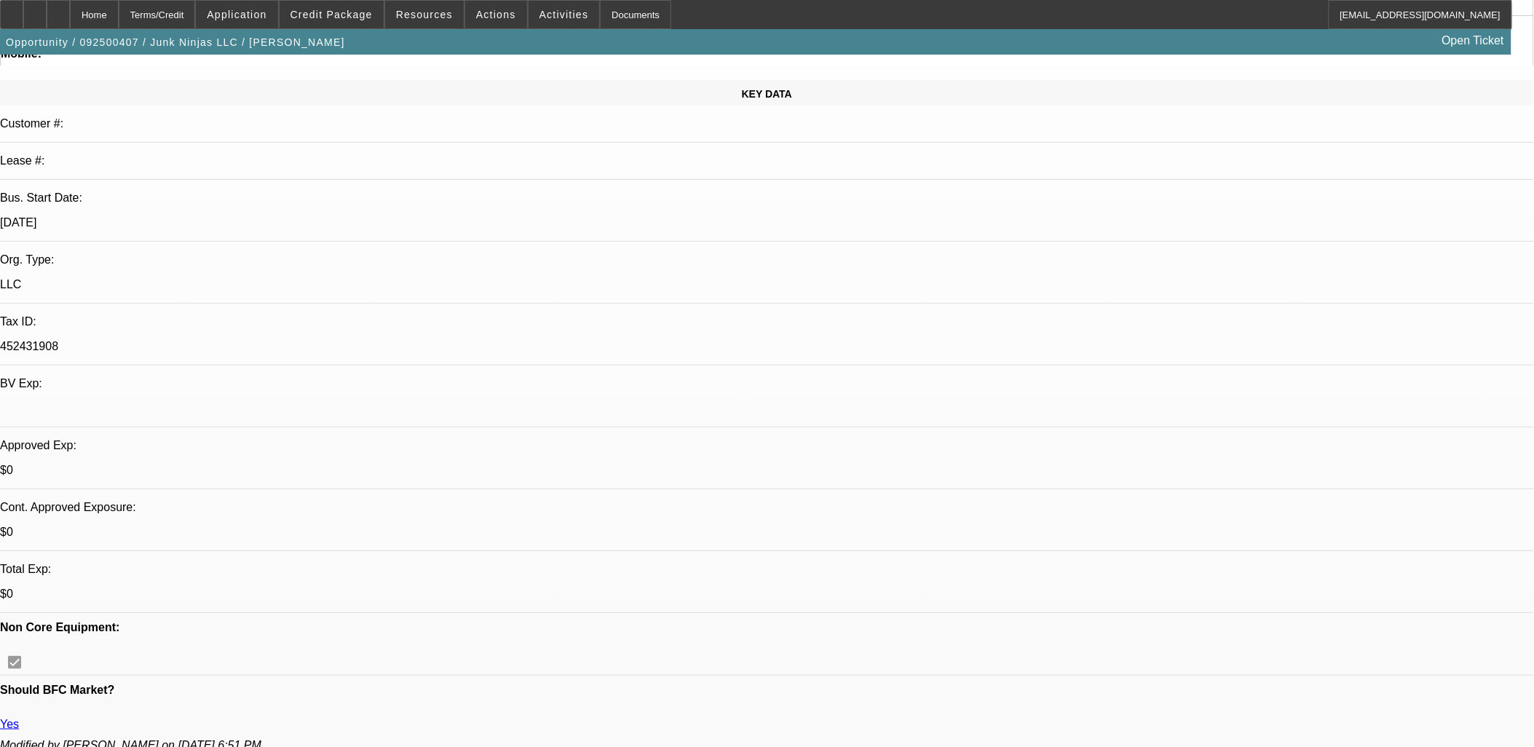
drag, startPoint x: 1219, startPoint y: 171, endPoint x: 1219, endPoint y: 213, distance: 41.5
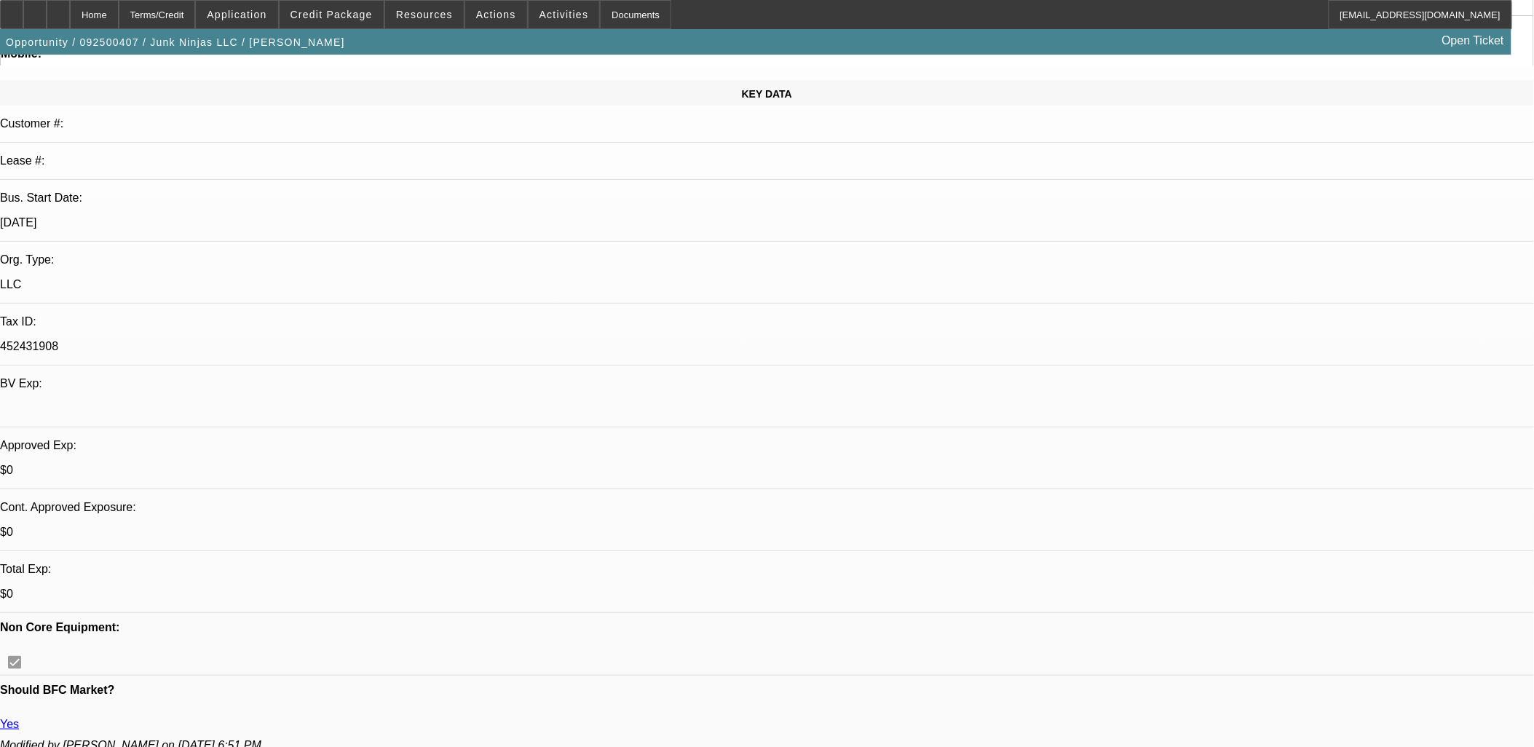
drag, startPoint x: 1120, startPoint y: 295, endPoint x: 1122, endPoint y: 248, distance: 47.4
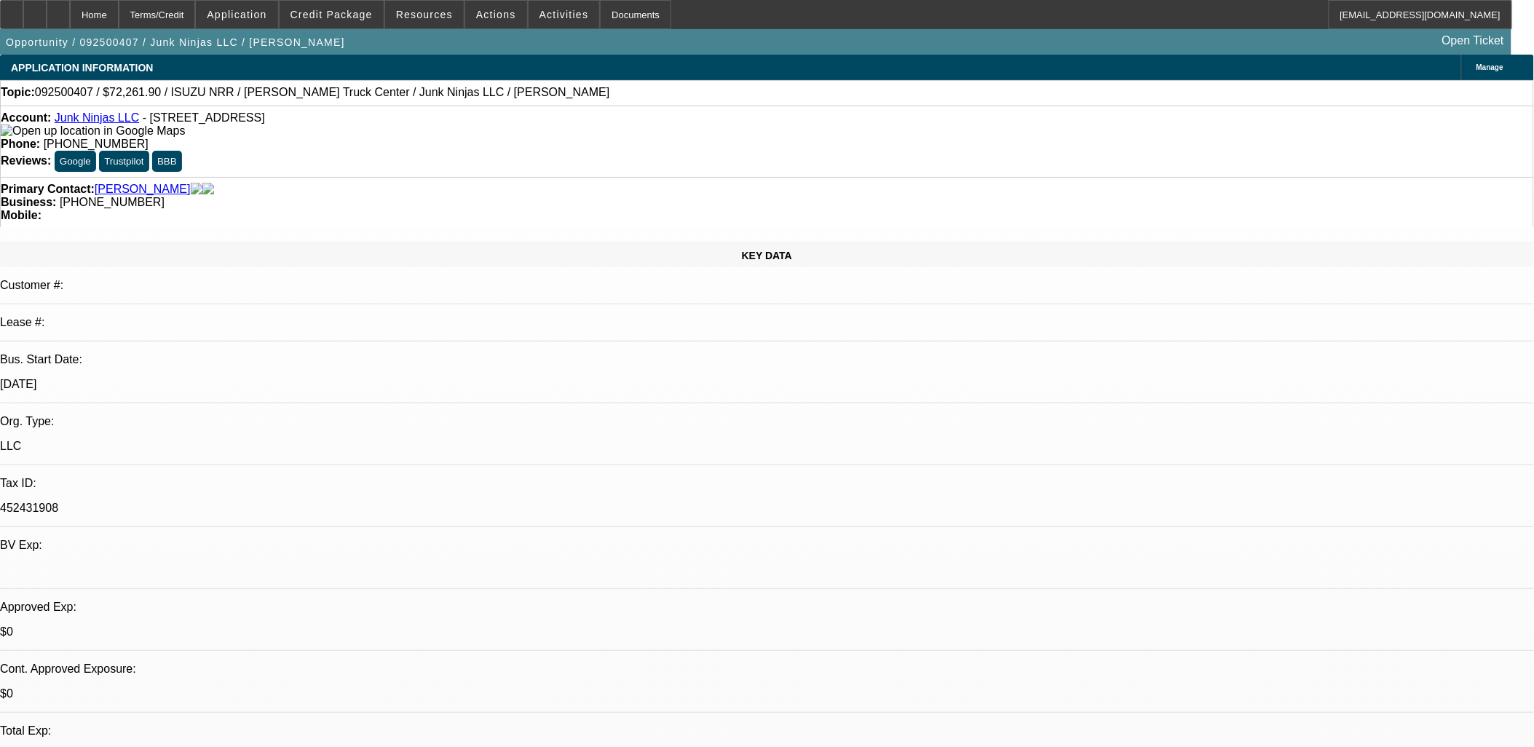
click at [47, 19] on div at bounding box center [34, 14] width 23 height 29
drag, startPoint x: 1141, startPoint y: 563, endPoint x: 1032, endPoint y: 483, distance: 134.8
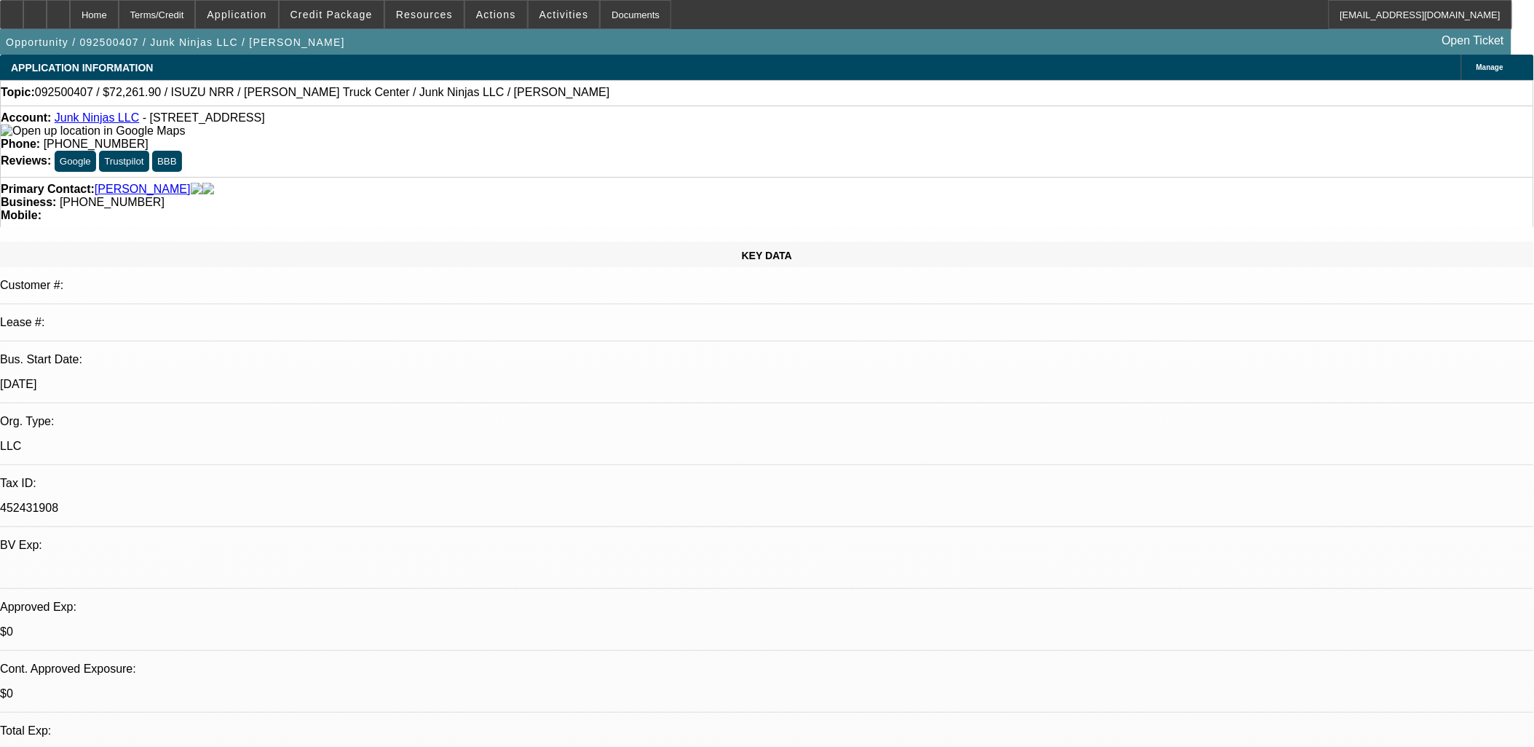
copy div "Junk Ninjas LLC, founded in 2024 and based in New York, is a fast-growing start…"
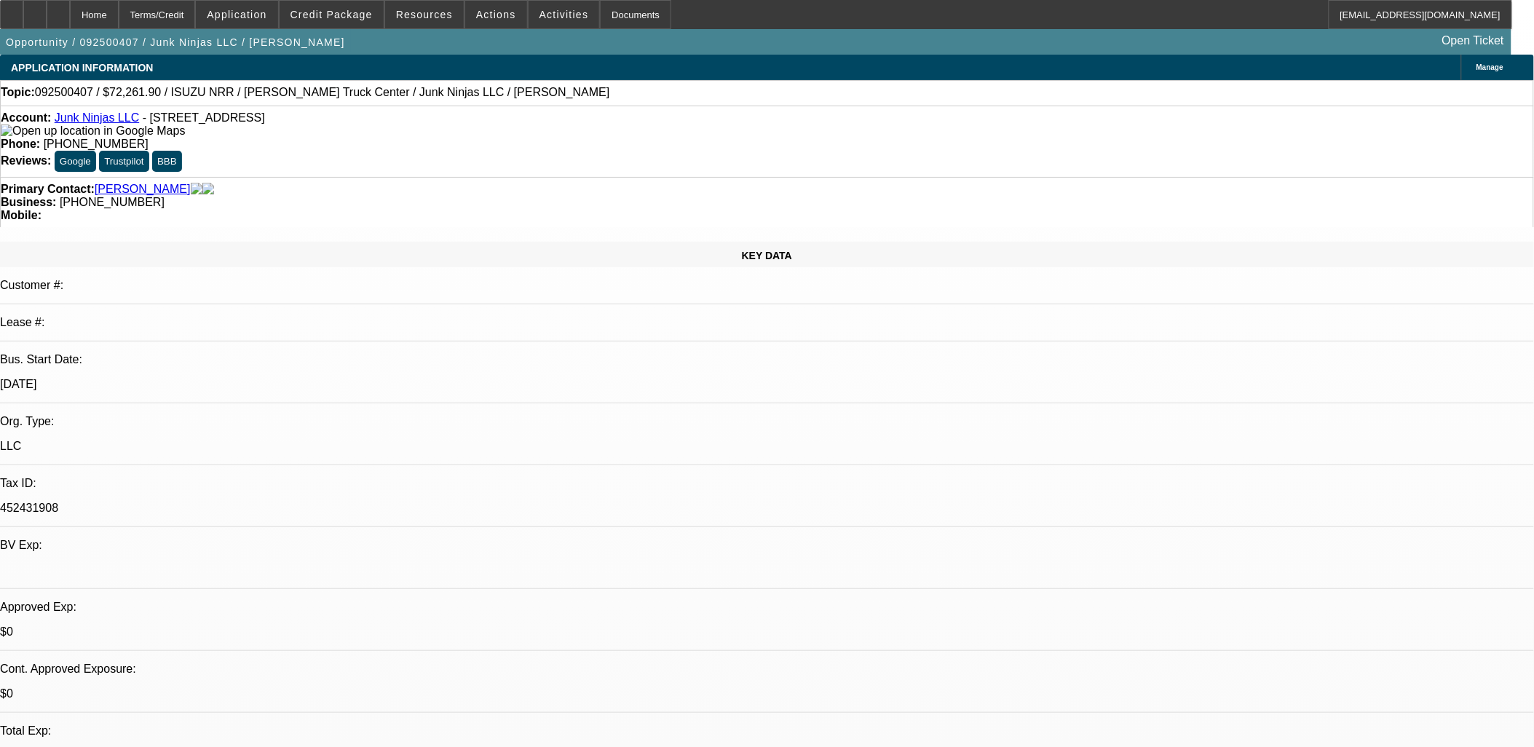
radio input "true"
paste textarea "Junk Ninjas LLC, founded in 2024 and based in New York, is a fast-growing start…"
drag, startPoint x: 1194, startPoint y: 302, endPoint x: 991, endPoint y: 217, distance: 220.2
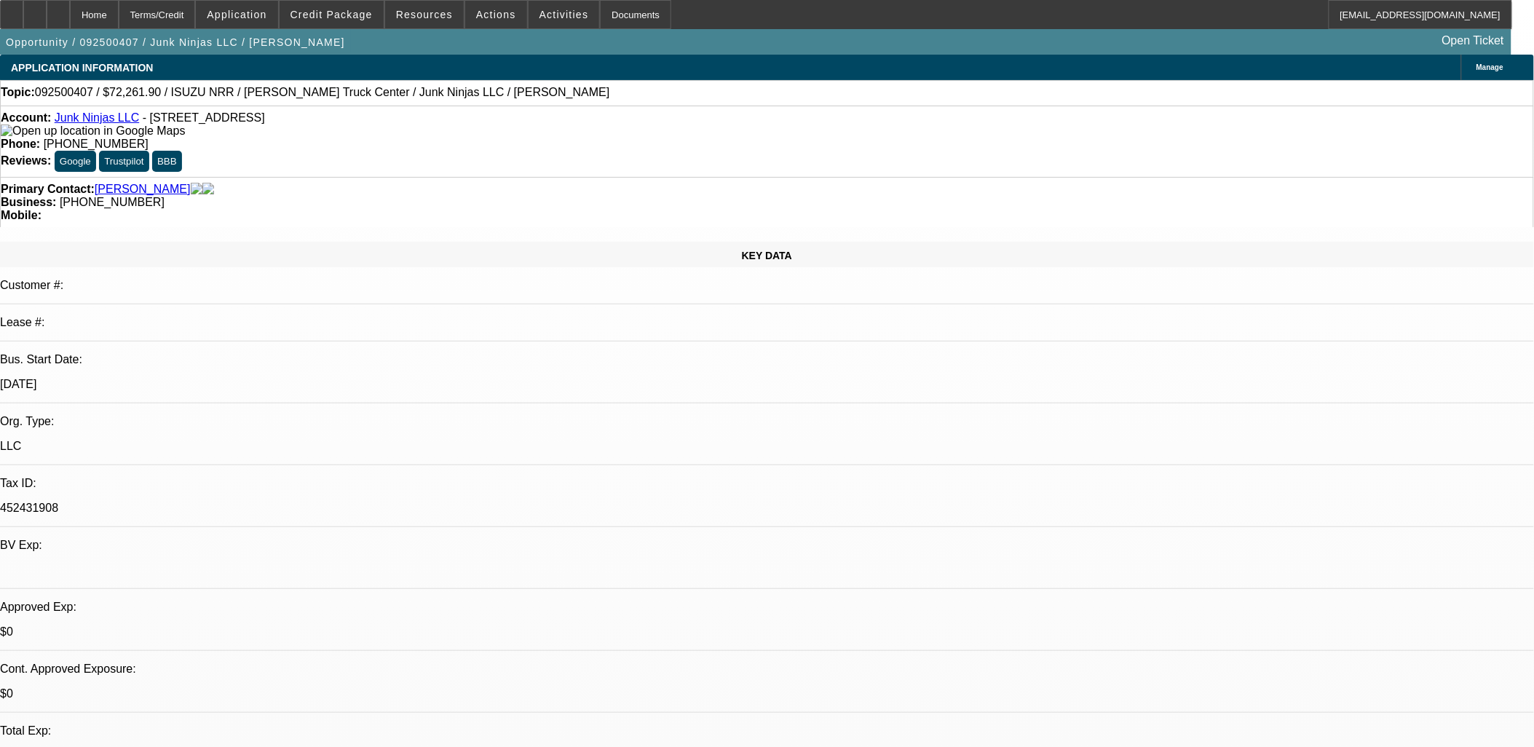
type textarea "Junk Ninjas LLC, founded in 2024 and based in New York, is a fast-growing start…"
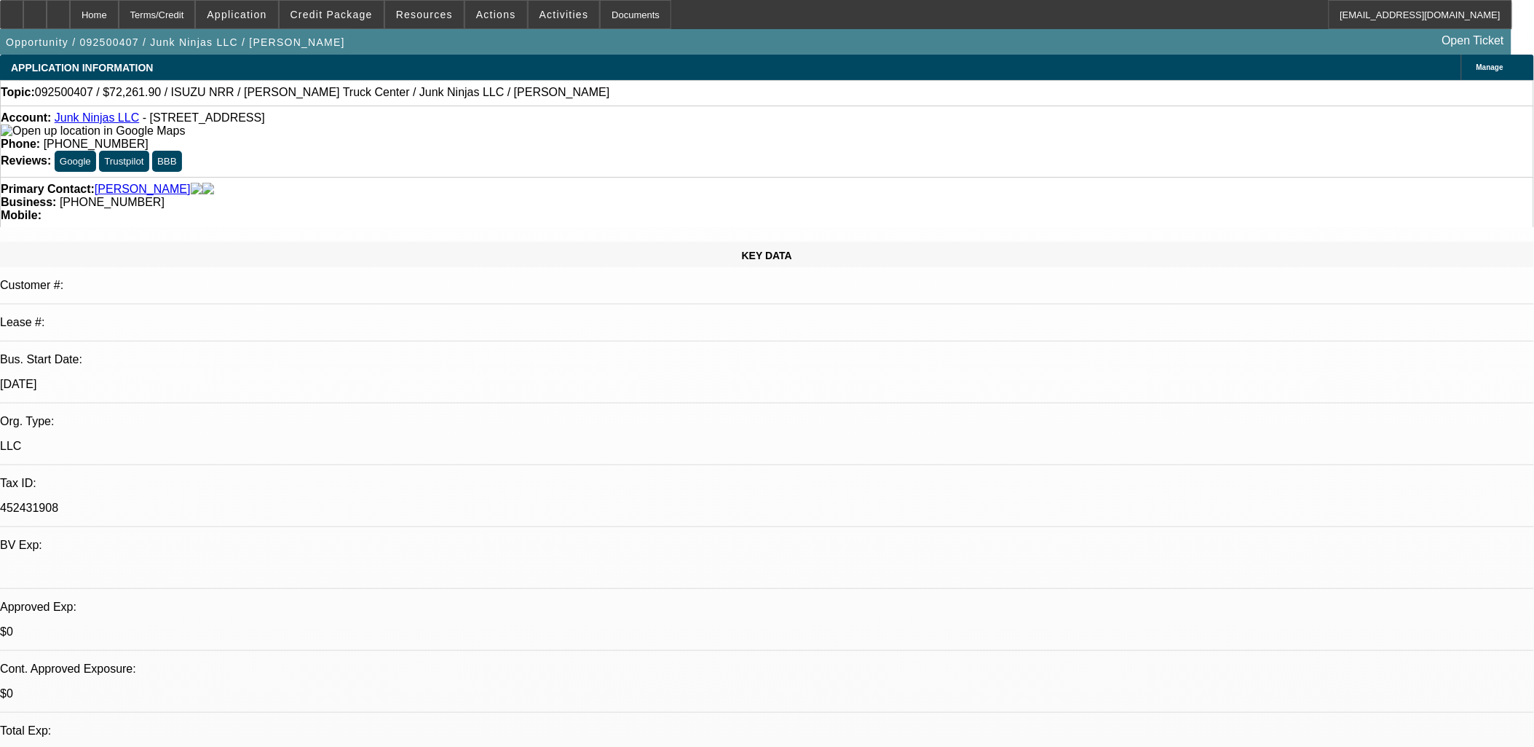
paste textarea "Junk Ninjas LLC, founded in 2024 and headquartered in New York, is a rapidly gr…"
type textarea "Junk Ninjas LLC, founded in 2024 and headquartered in New York, is a rapidly gr…"
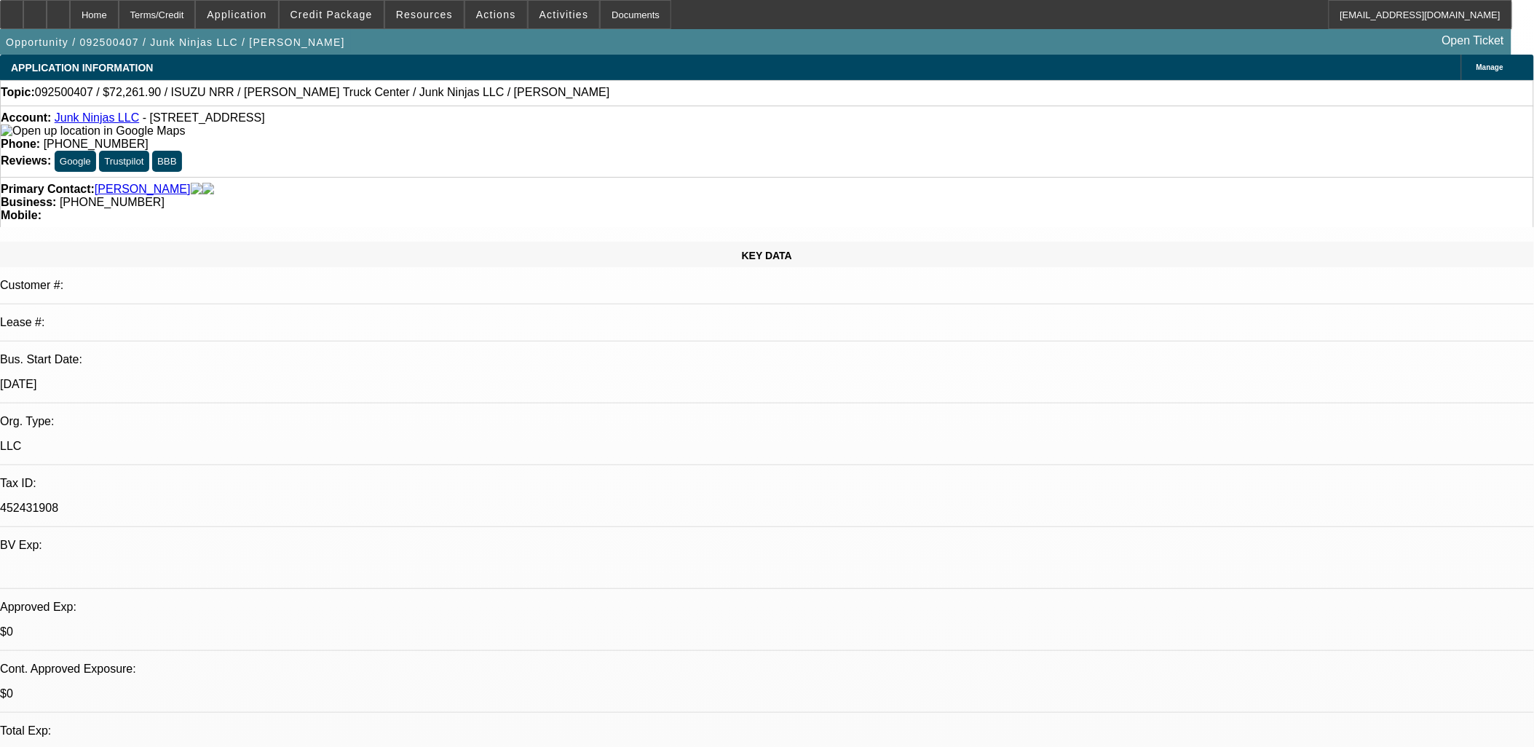
radio input "true"
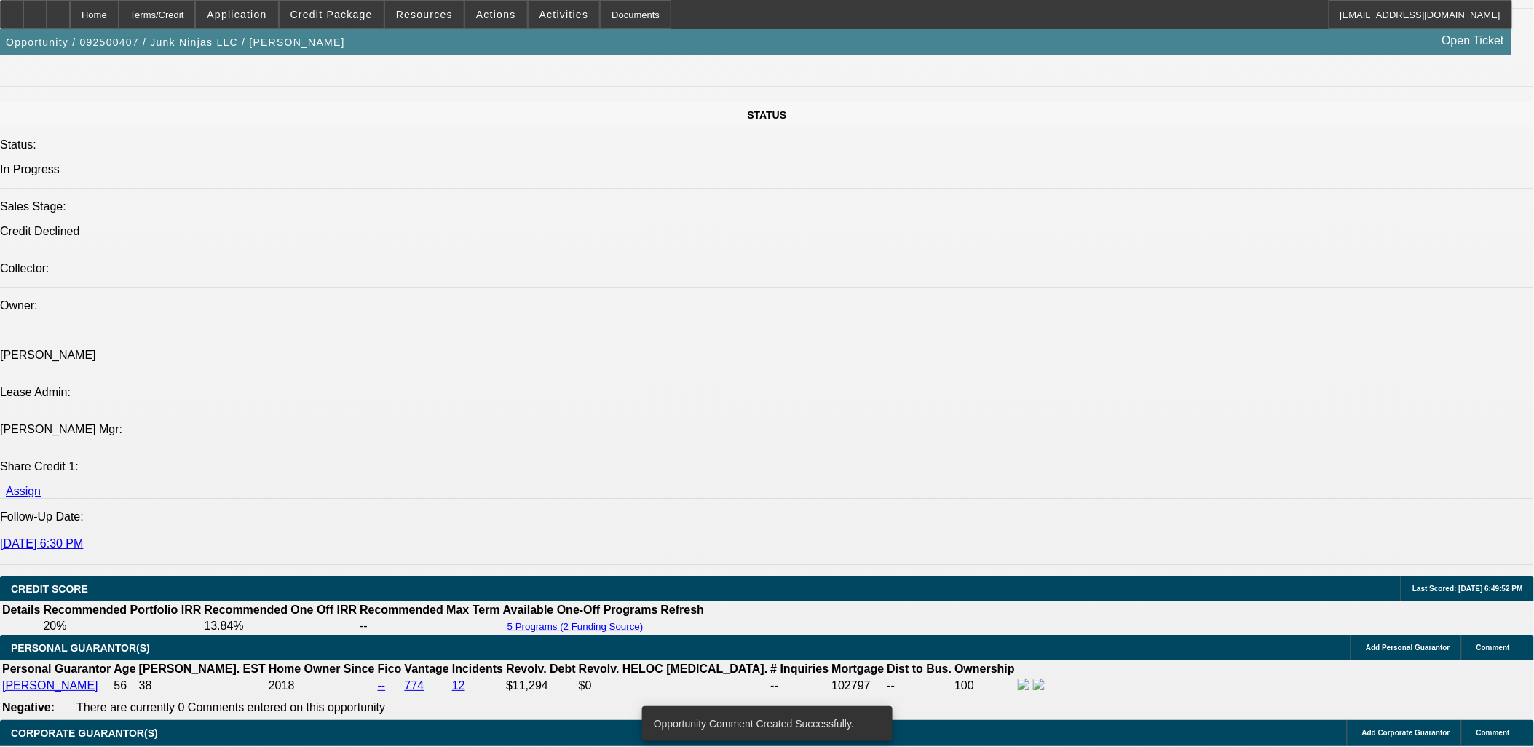
scroll to position [1456, 0]
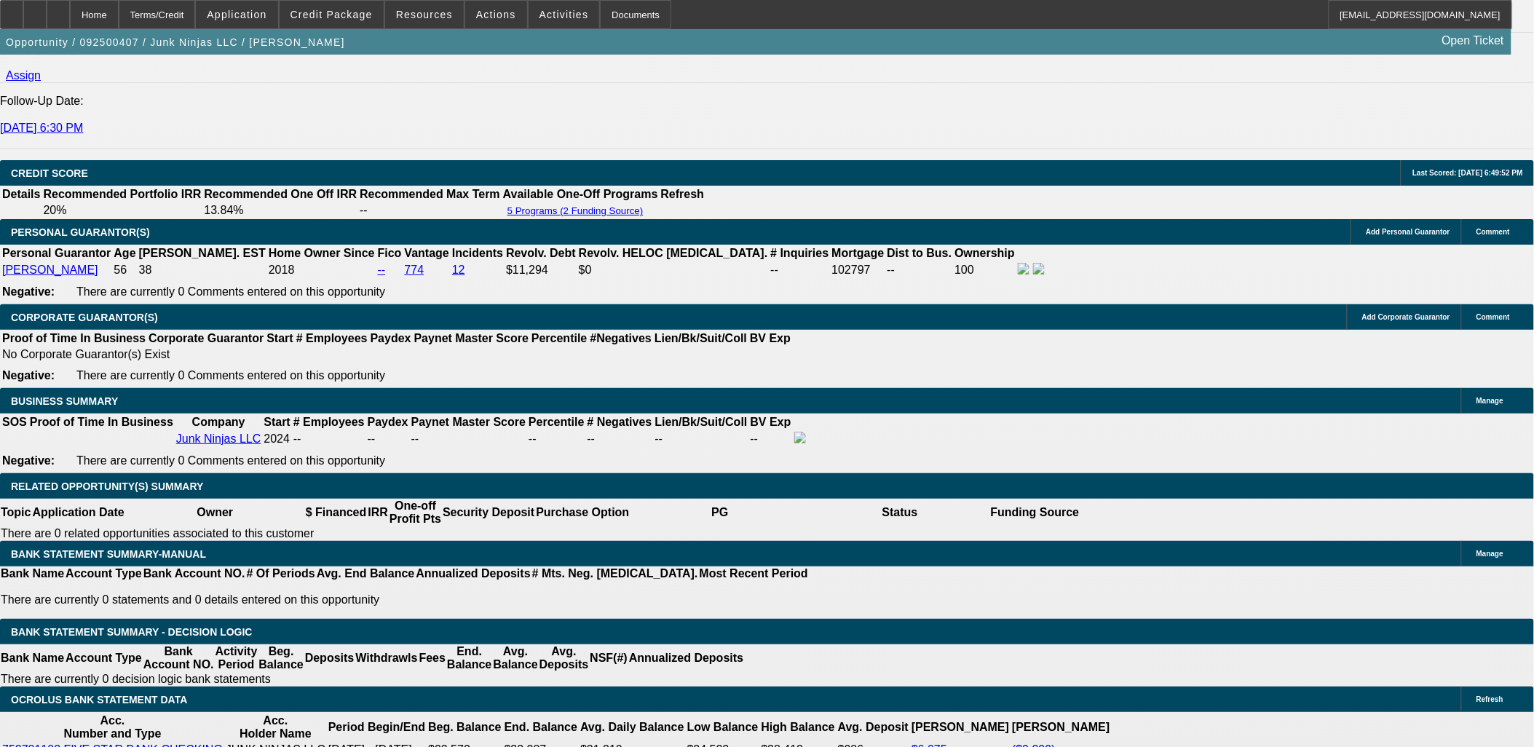
scroll to position [1941, 0]
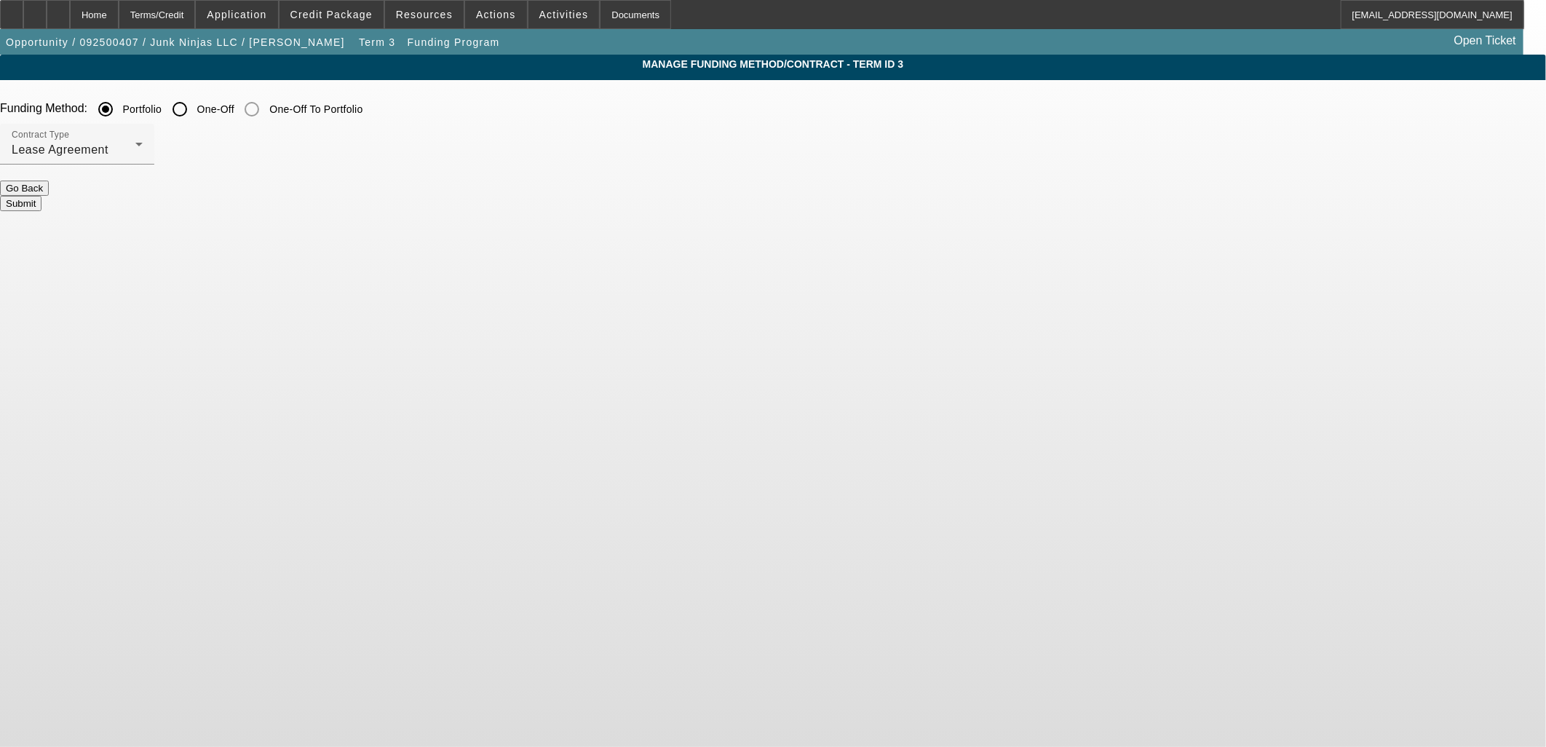
click at [194, 110] on input "One-Off" at bounding box center [179, 109] width 29 height 29
radio input "true"
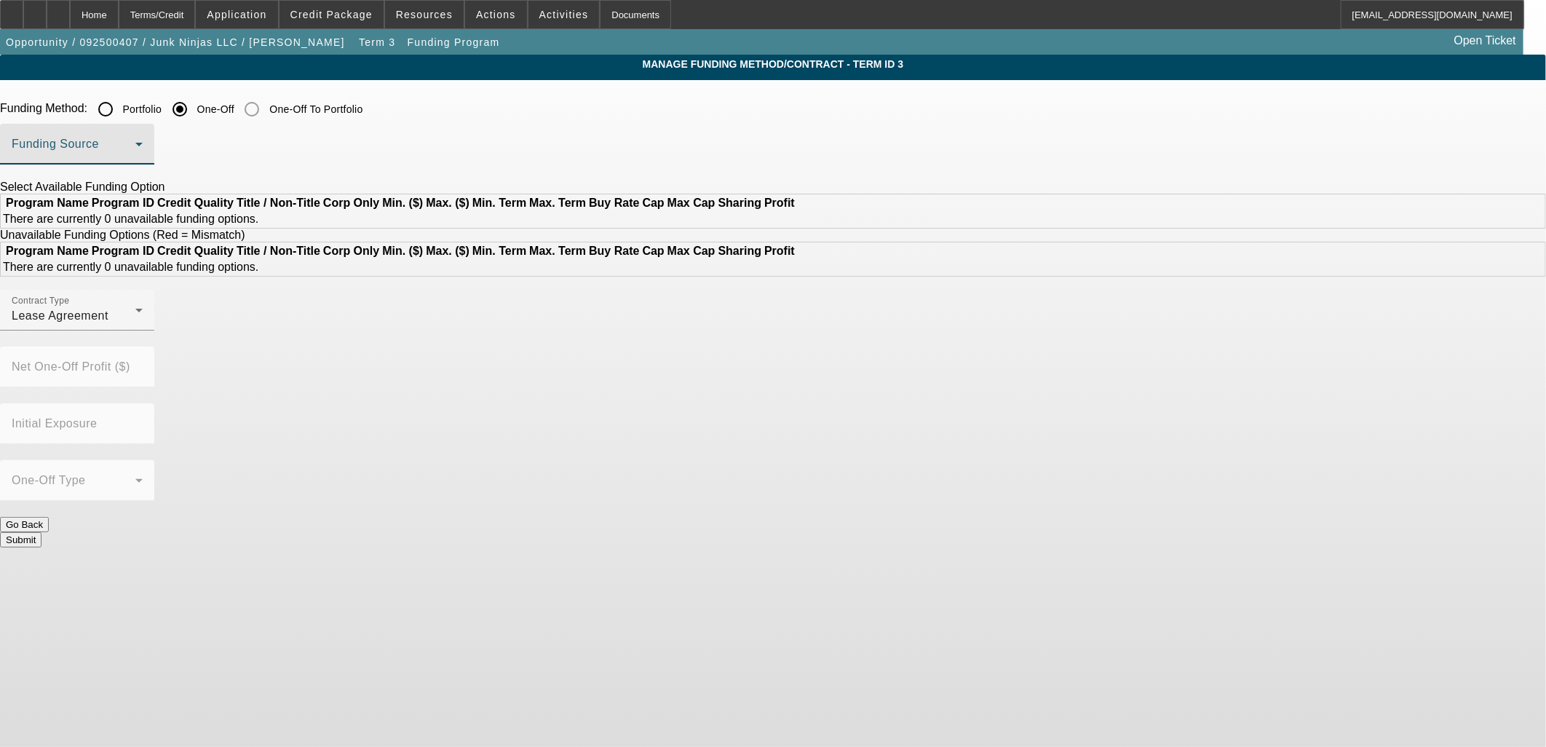
click at [135, 149] on span at bounding box center [74, 149] width 124 height 17
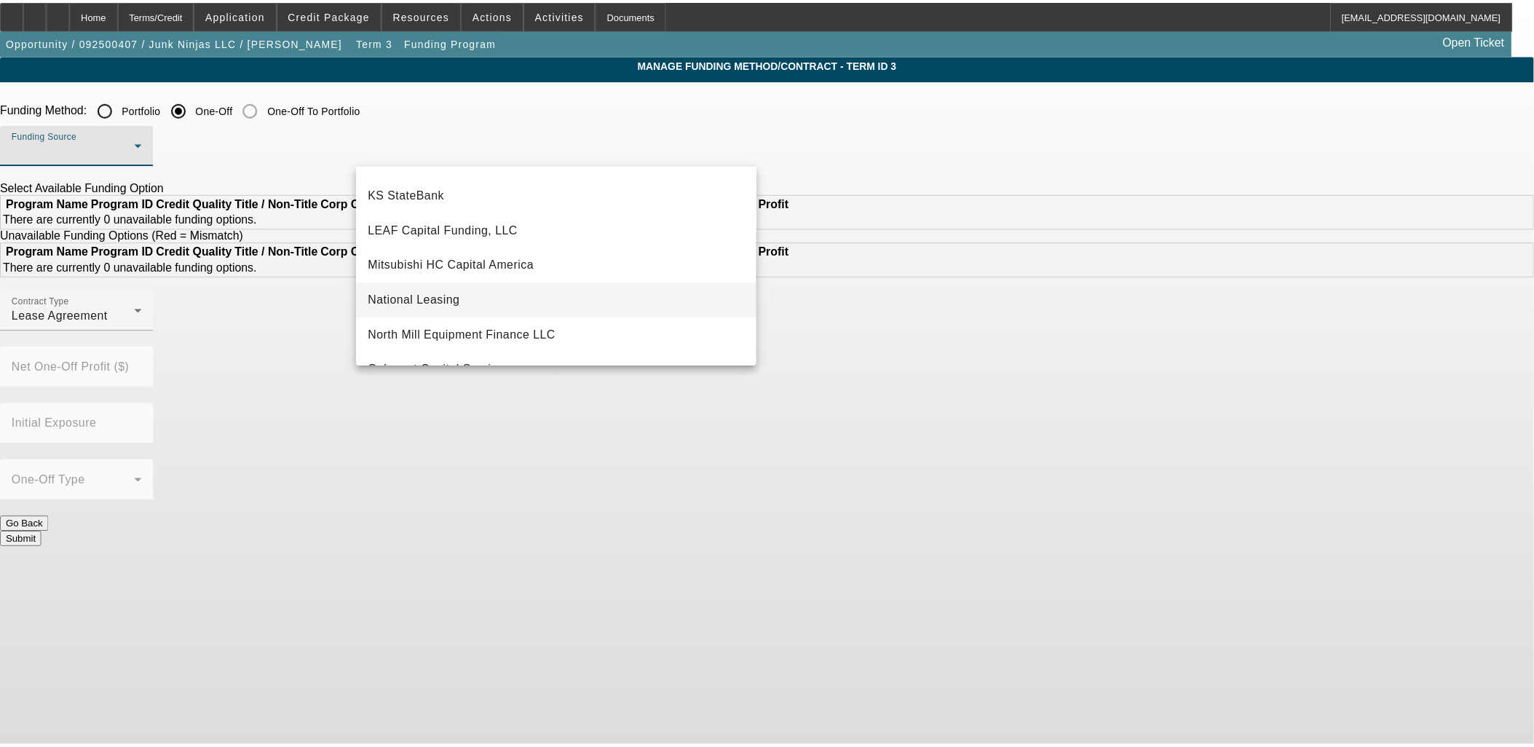
scroll to position [323, 0]
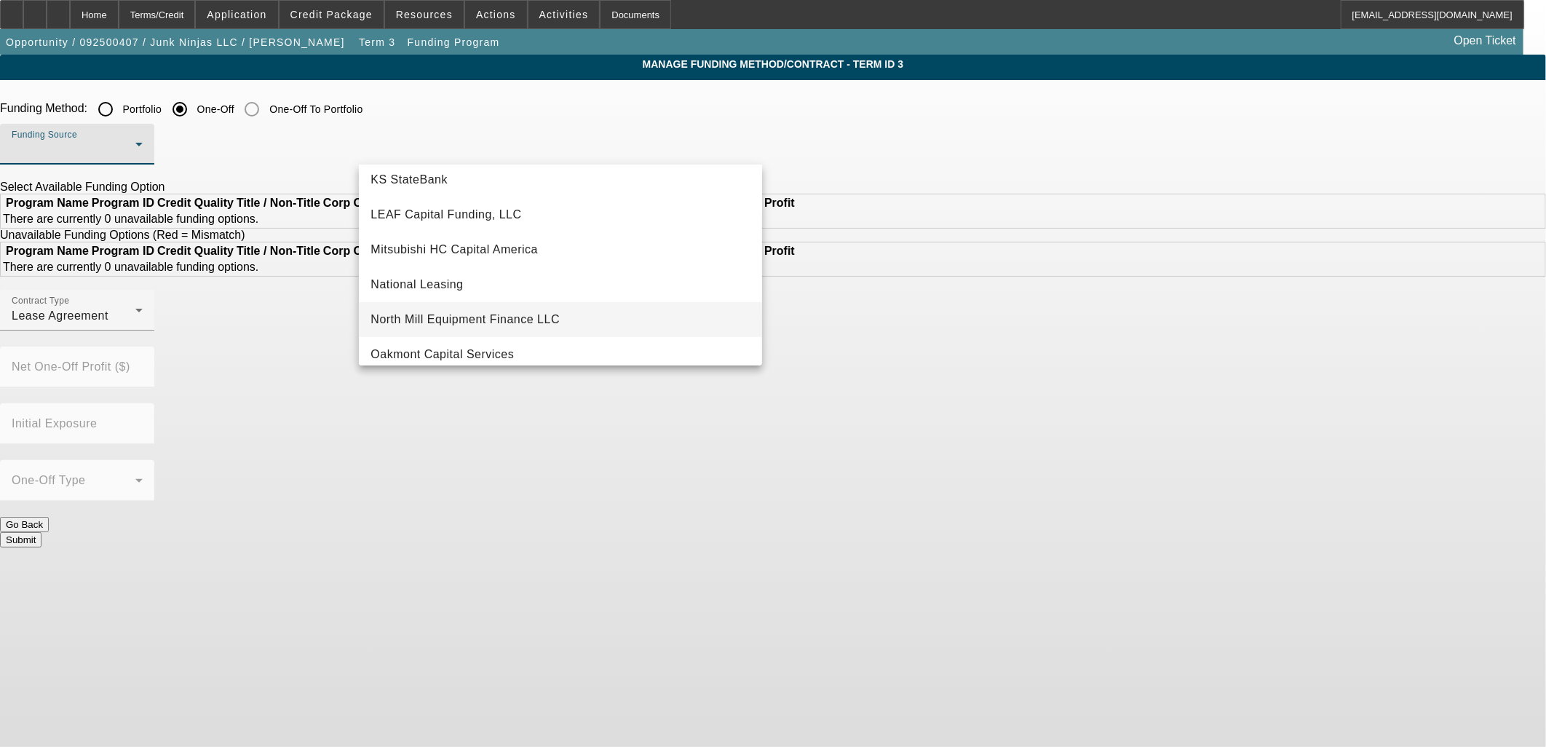
click at [459, 311] on span "North Mill Equipment Finance LLC" at bounding box center [465, 319] width 189 height 17
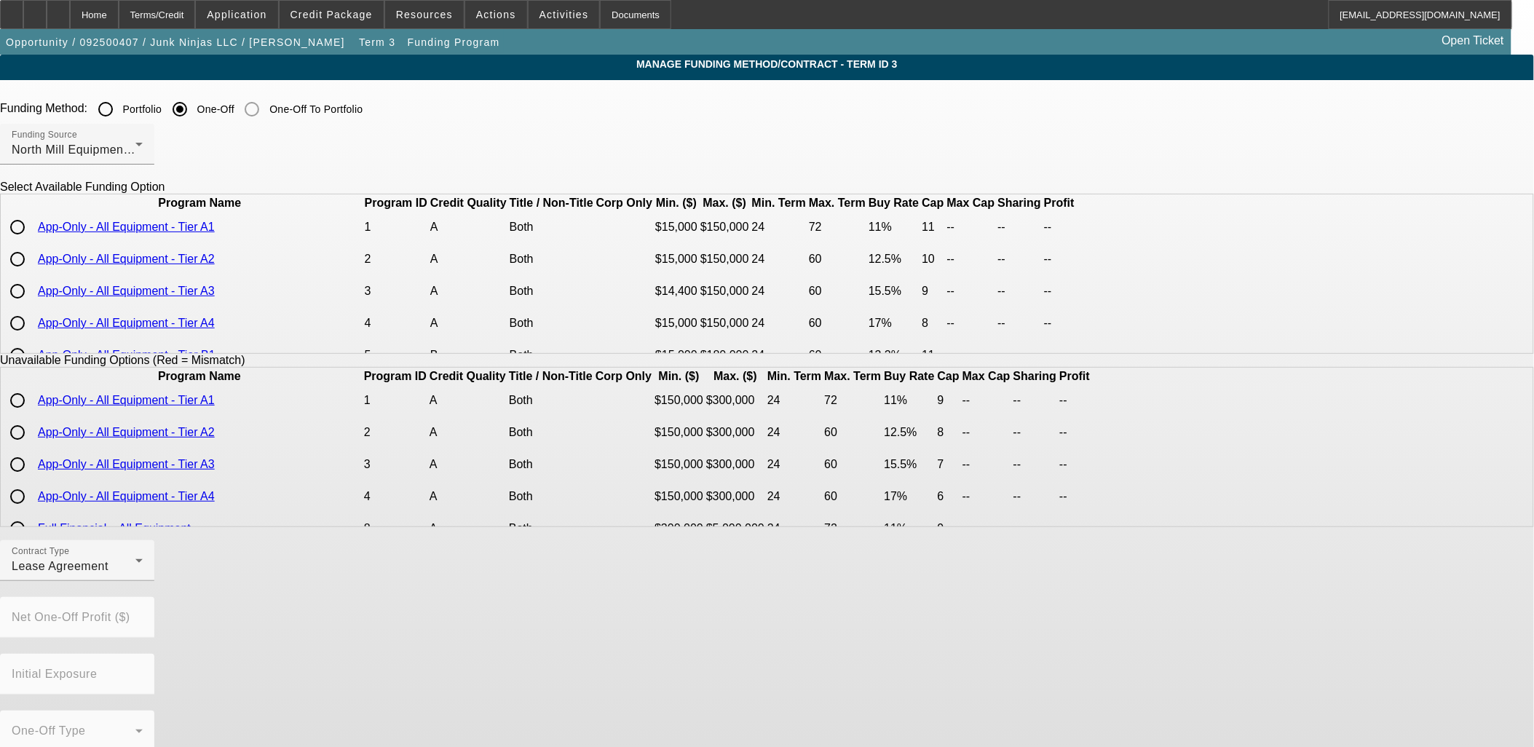
click at [32, 242] on input "radio" at bounding box center [17, 227] width 29 height 29
radio input "true"
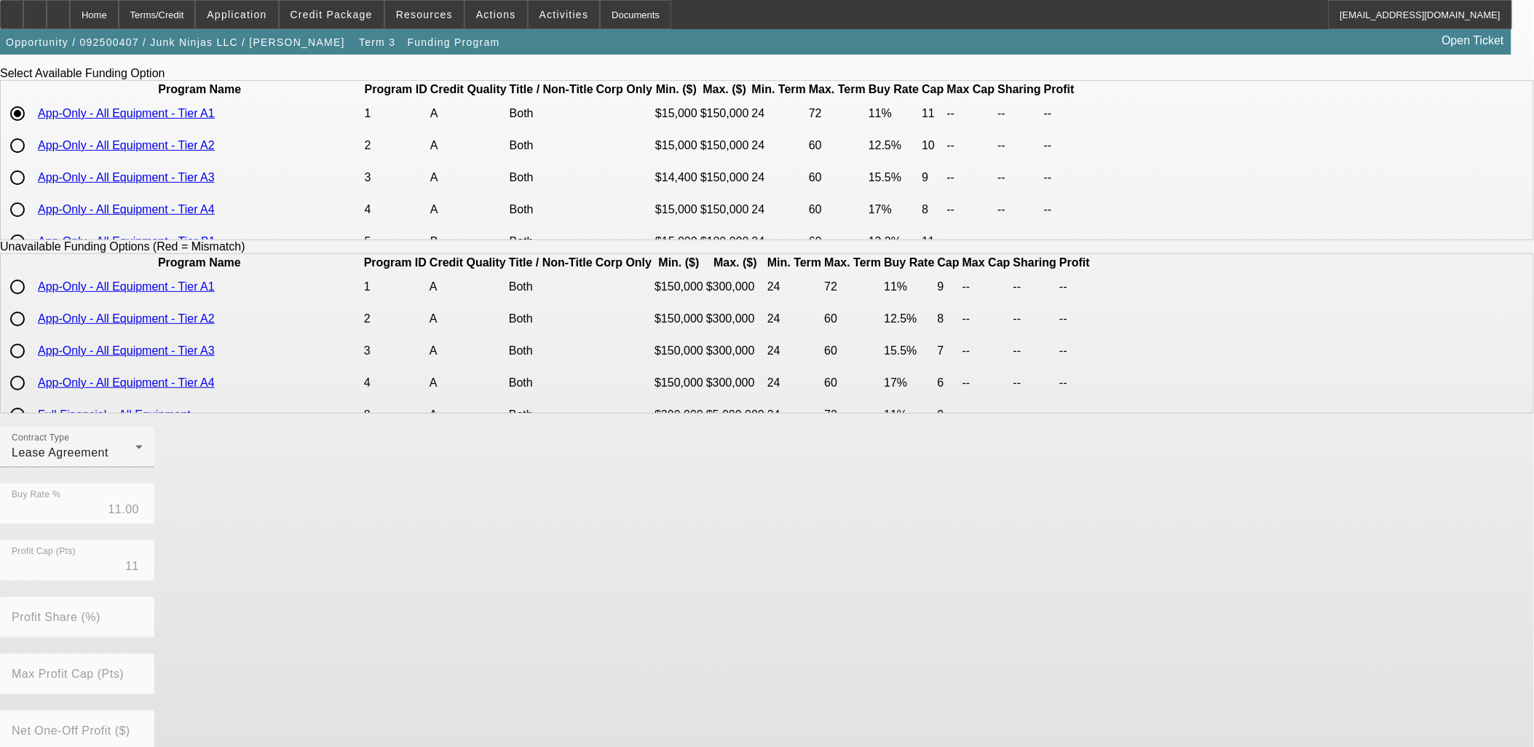
scroll to position [243, 0]
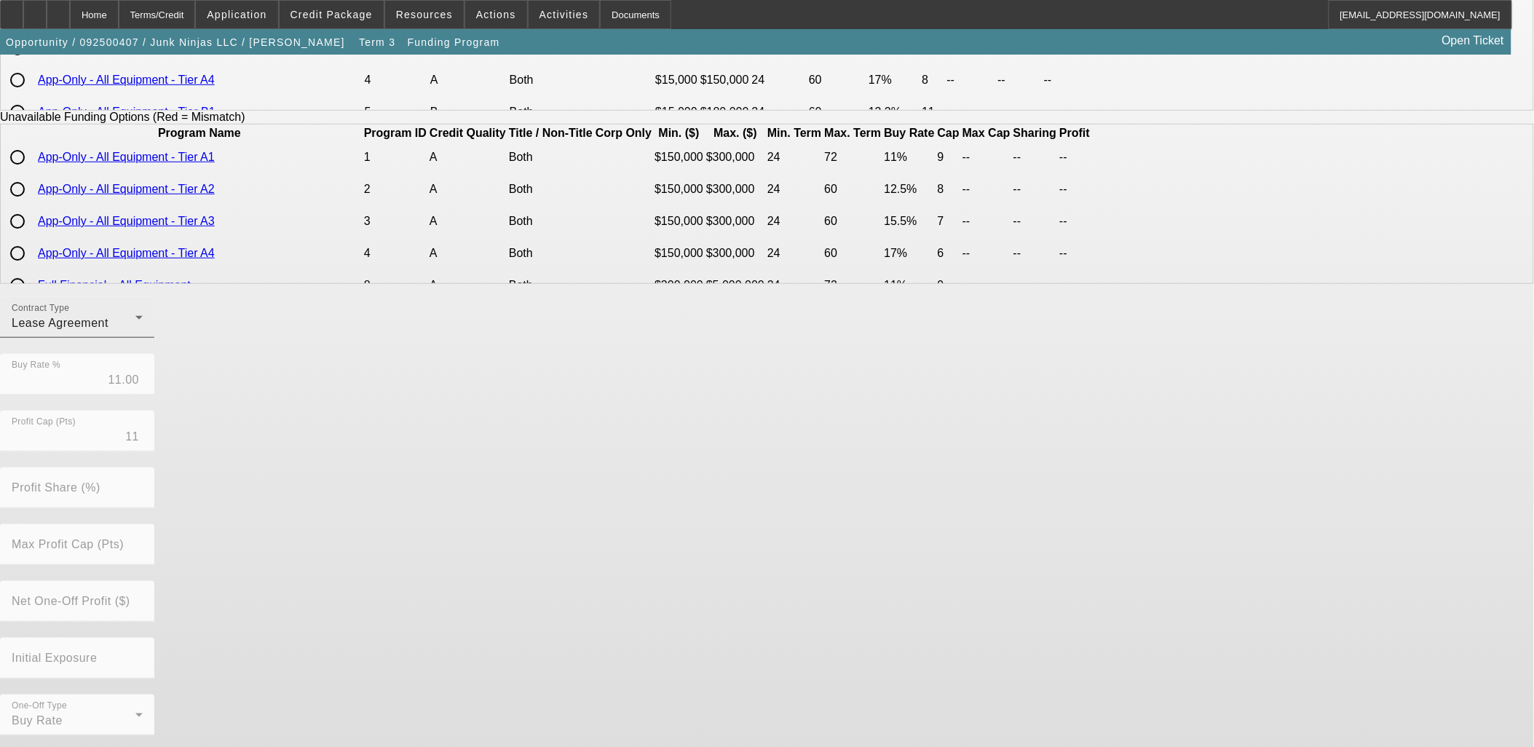
click at [135, 332] on div "Lease Agreement" at bounding box center [74, 322] width 124 height 17
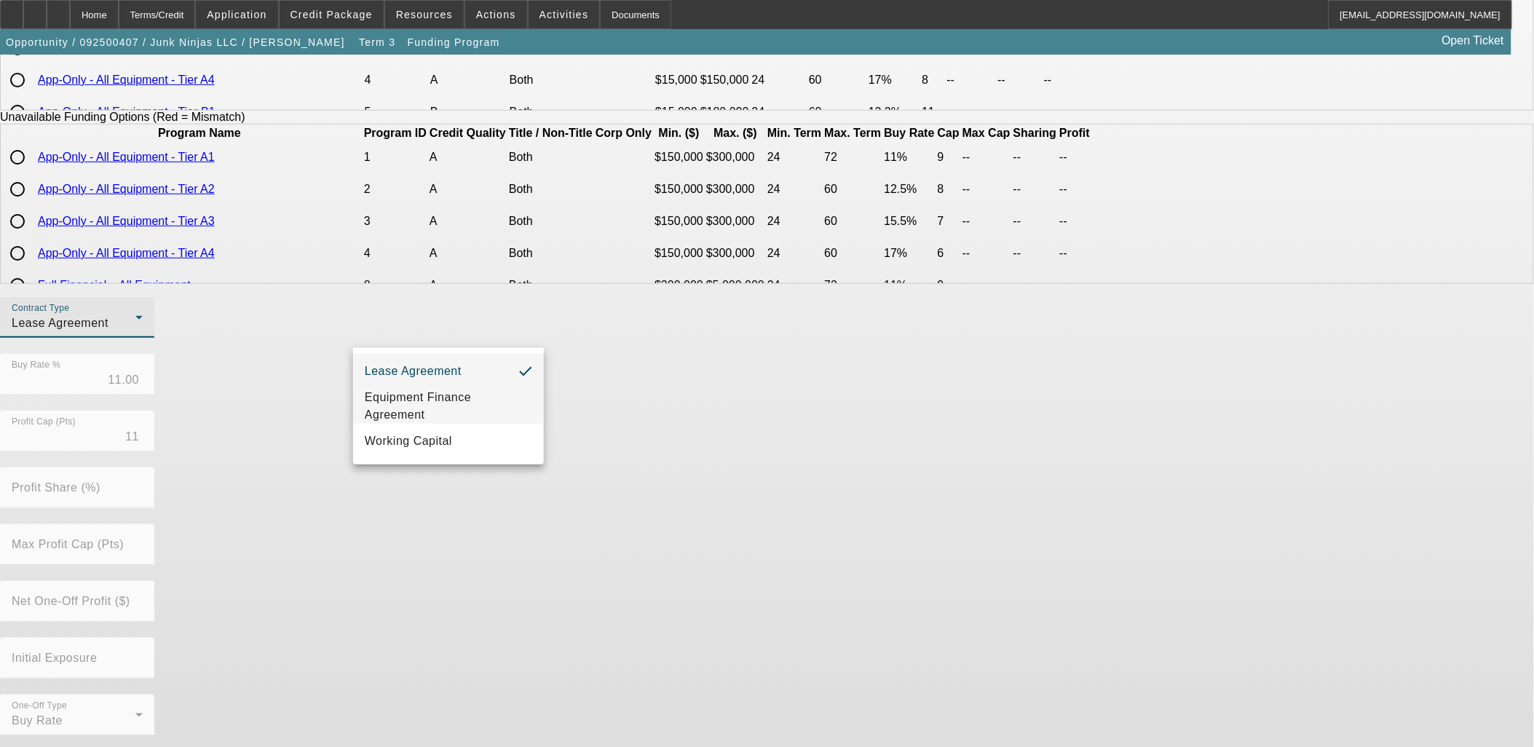
click at [450, 415] on span "Equipment Finance Agreement" at bounding box center [448, 406] width 167 height 35
click at [799, 482] on div "Contract Type Equipment Finance Agreement Buy Rate % 11.00 Profit Cap (Pts) 11 …" at bounding box center [767, 524] width 1534 height 454
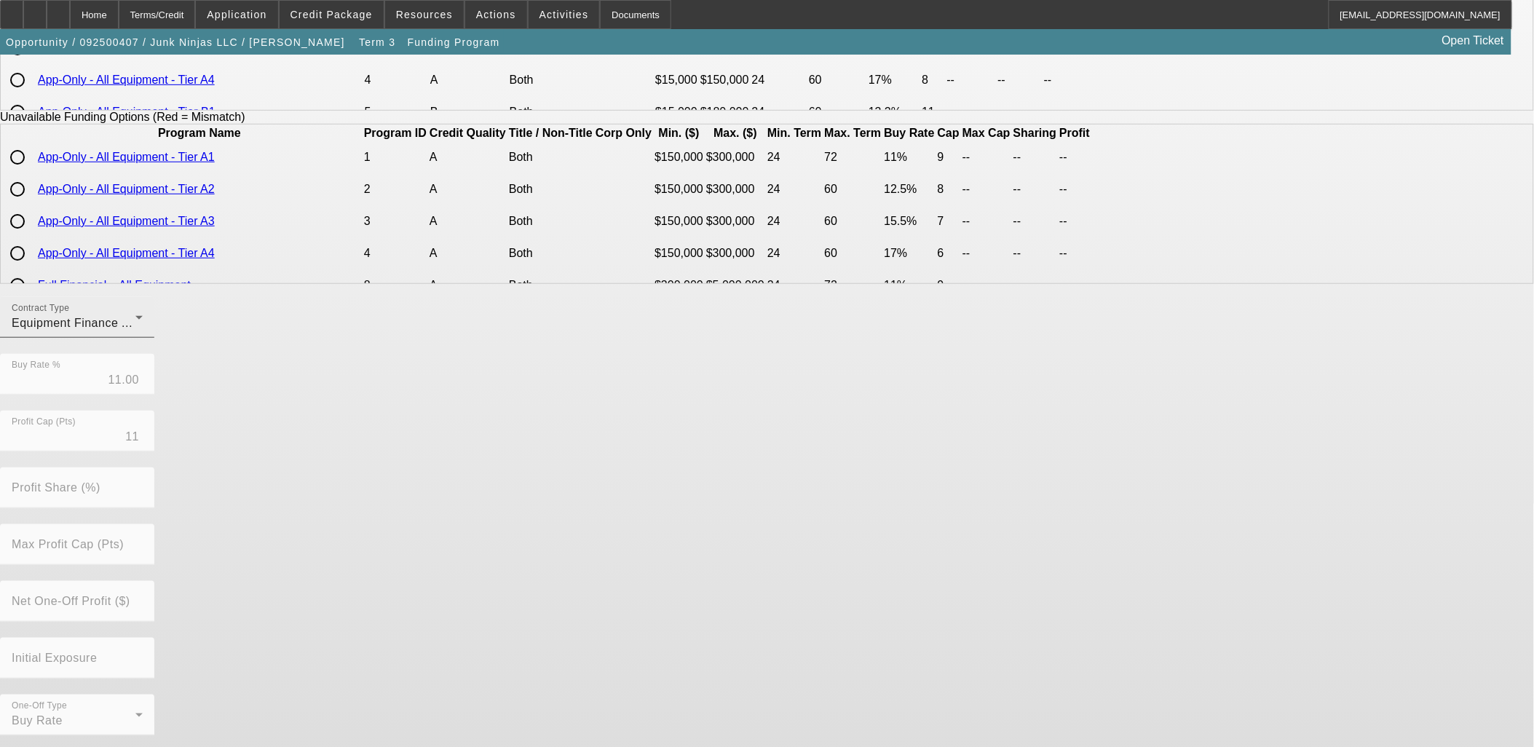
click at [181, 329] on span "Equipment Finance Agreement" at bounding box center [97, 323] width 170 height 12
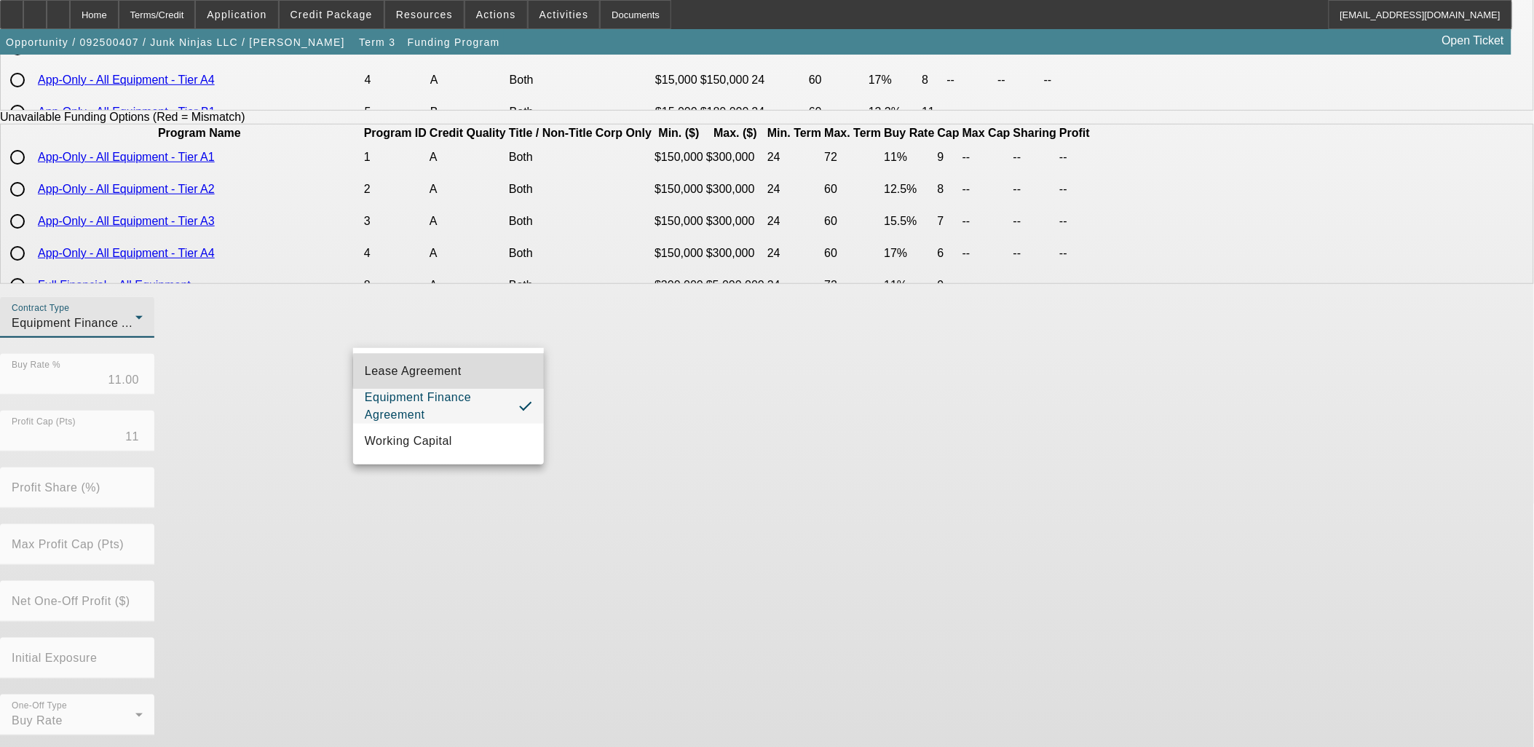
click at [468, 372] on mat-option "Lease Agreement" at bounding box center [448, 371] width 191 height 35
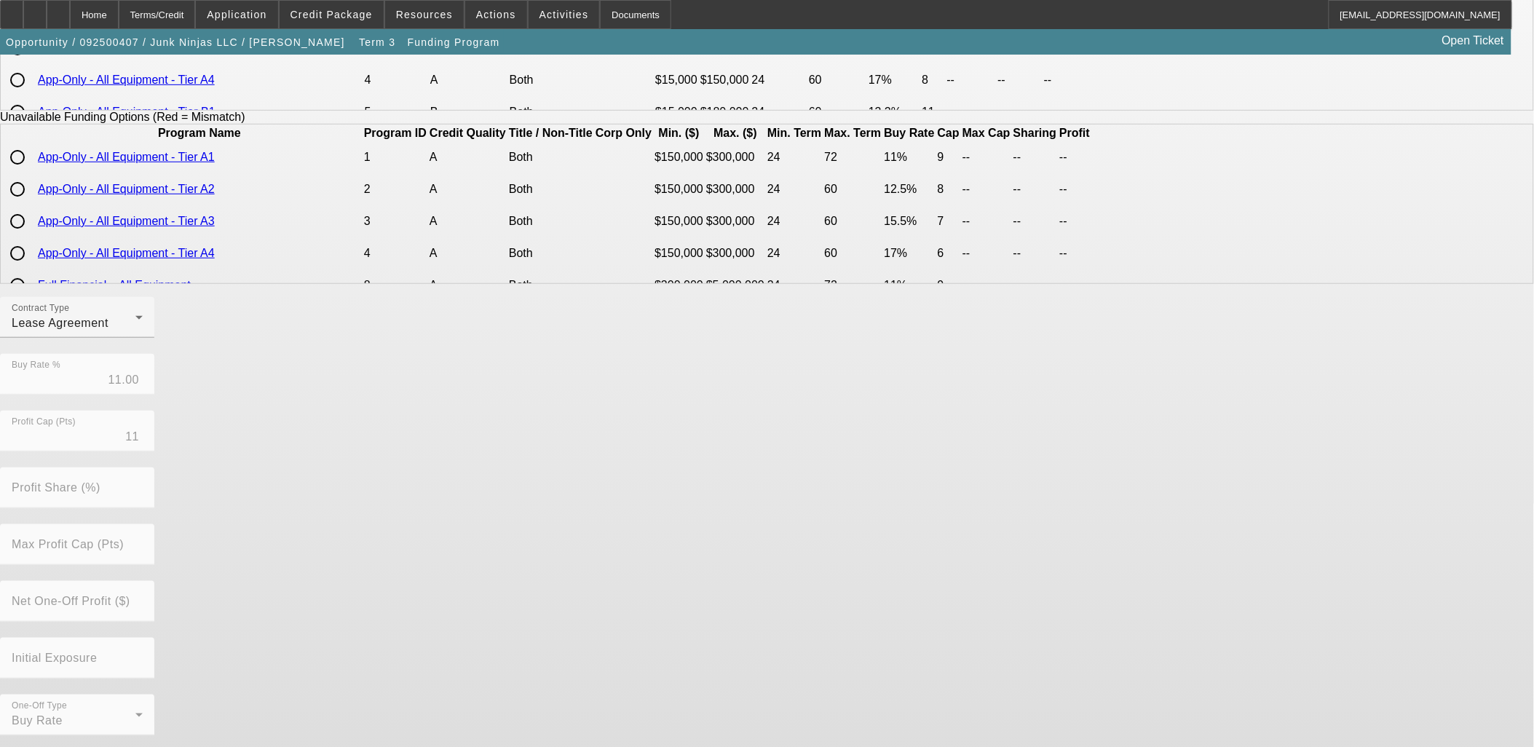
click at [692, 454] on div "Contract Type Lease Agreement Buy Rate % 11.00 Profit Cap (Pts) 11 Profit Share…" at bounding box center [767, 524] width 1534 height 454
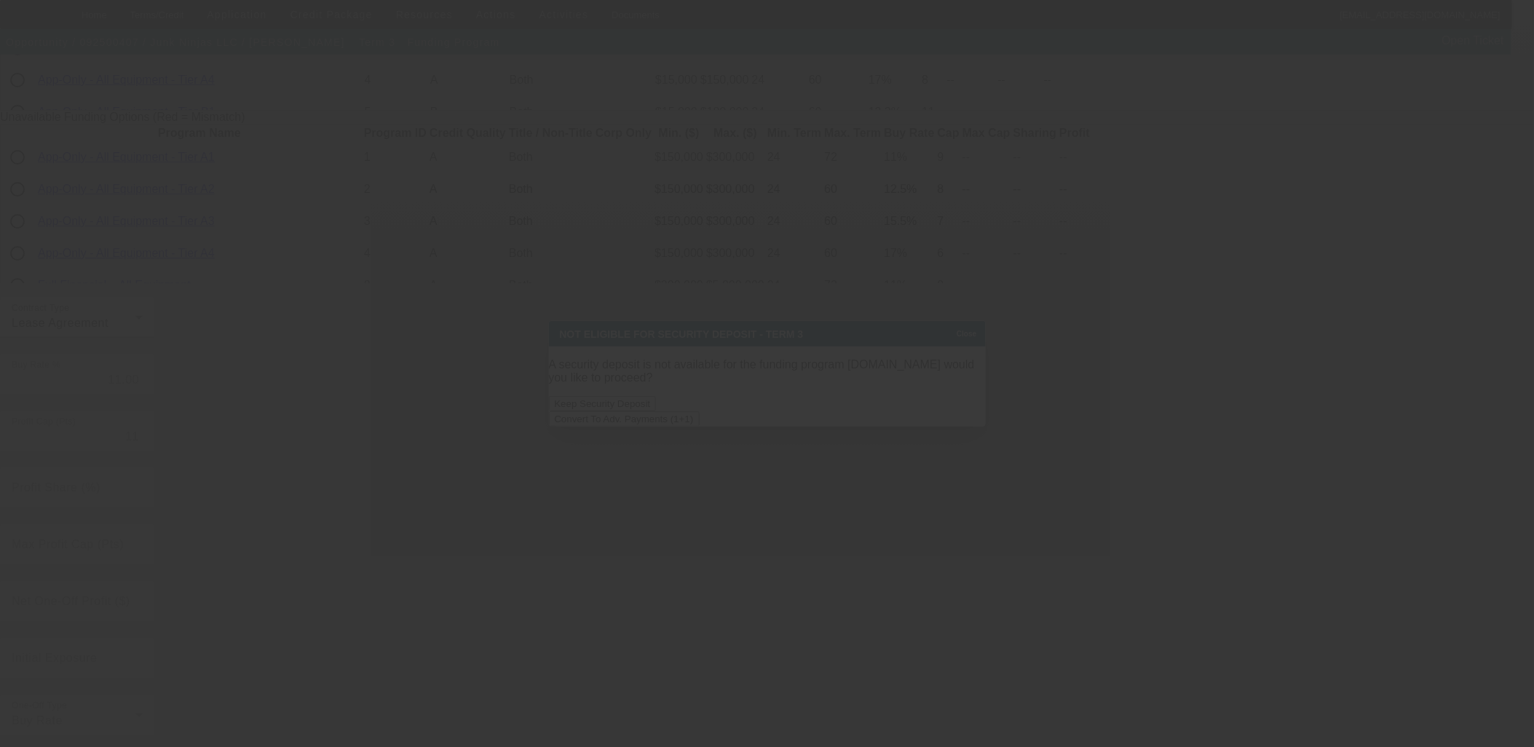
scroll to position [0, 0]
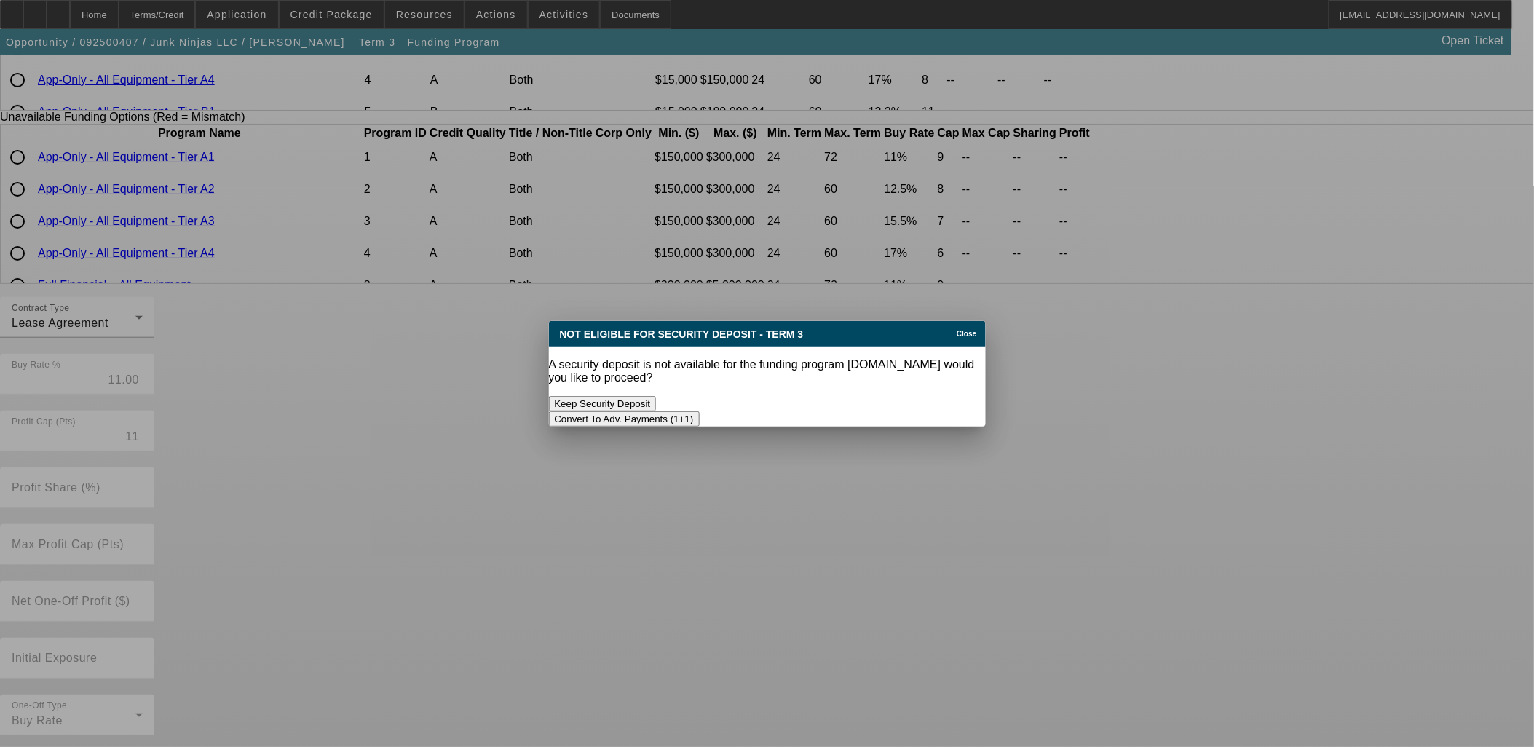
click at [700, 411] on button "Convert To Adv. Payments (1+1)" at bounding box center [624, 418] width 151 height 15
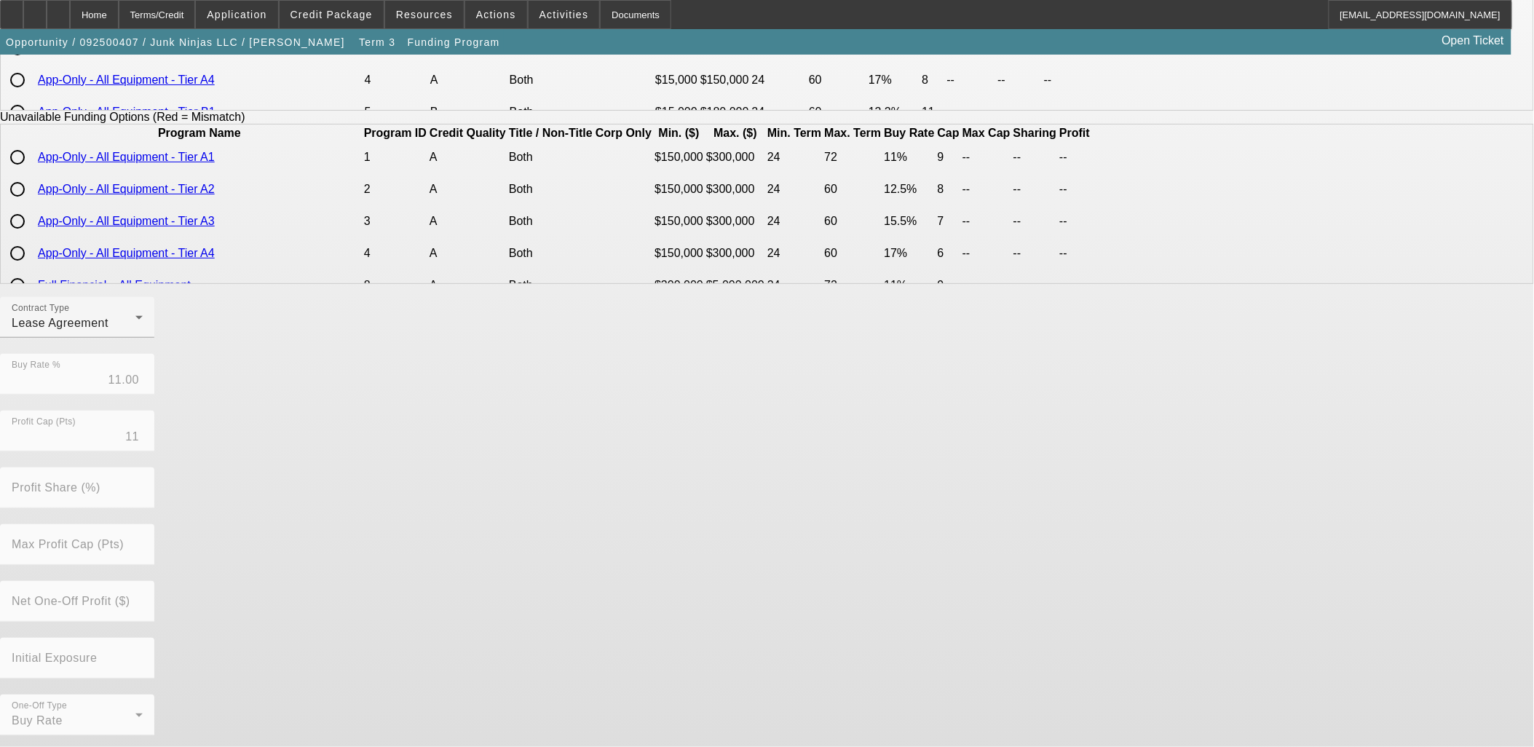
scroll to position [243, 0]
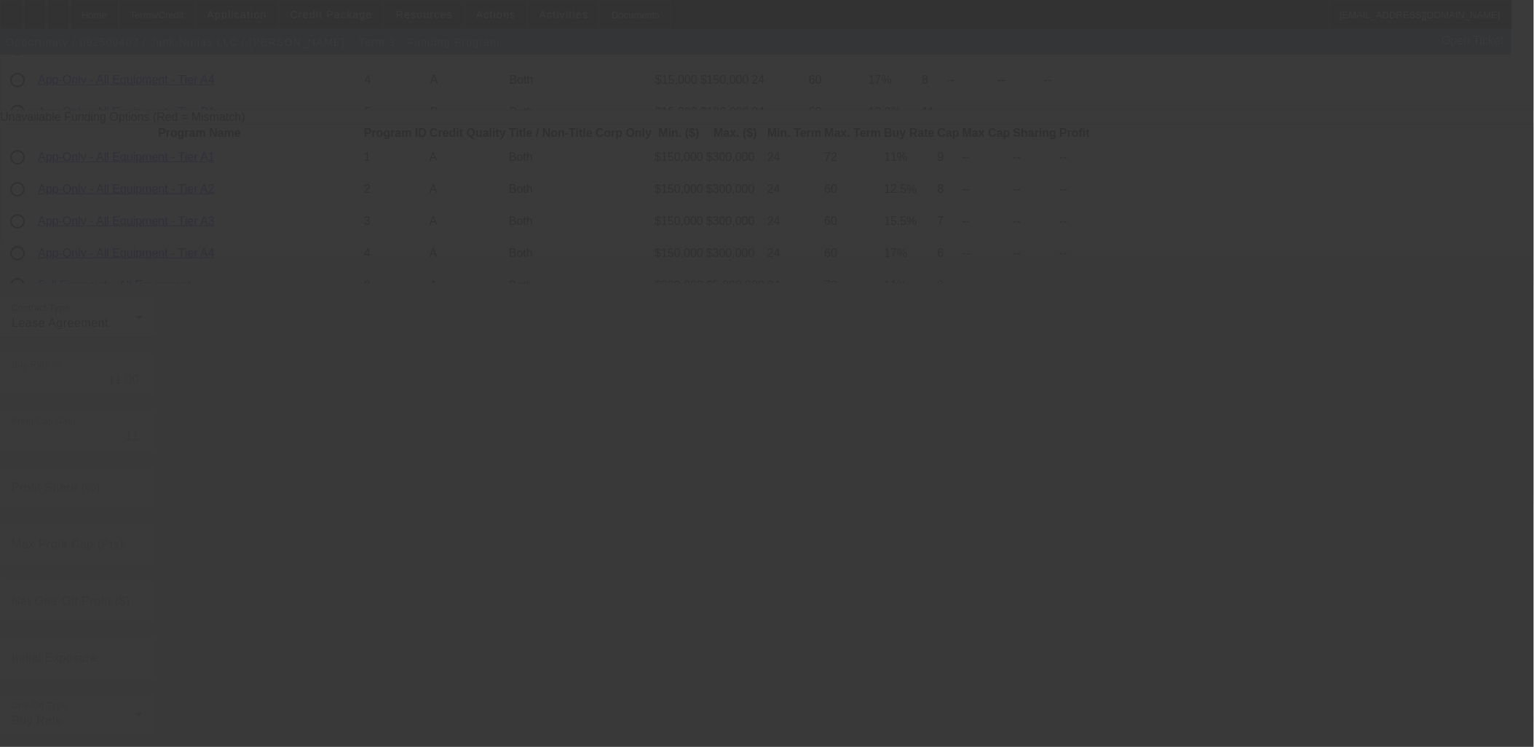
radio input "true"
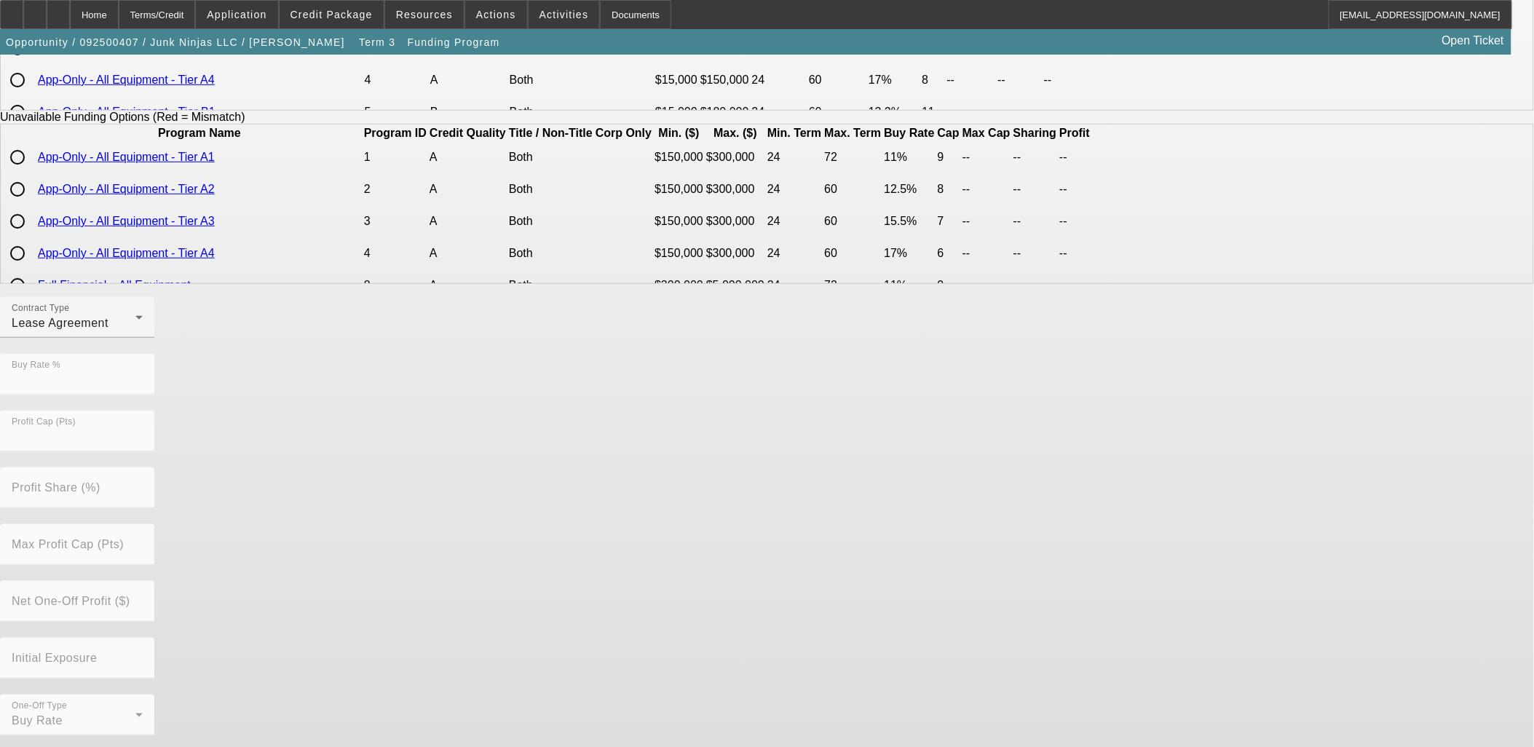
scroll to position [0, 0]
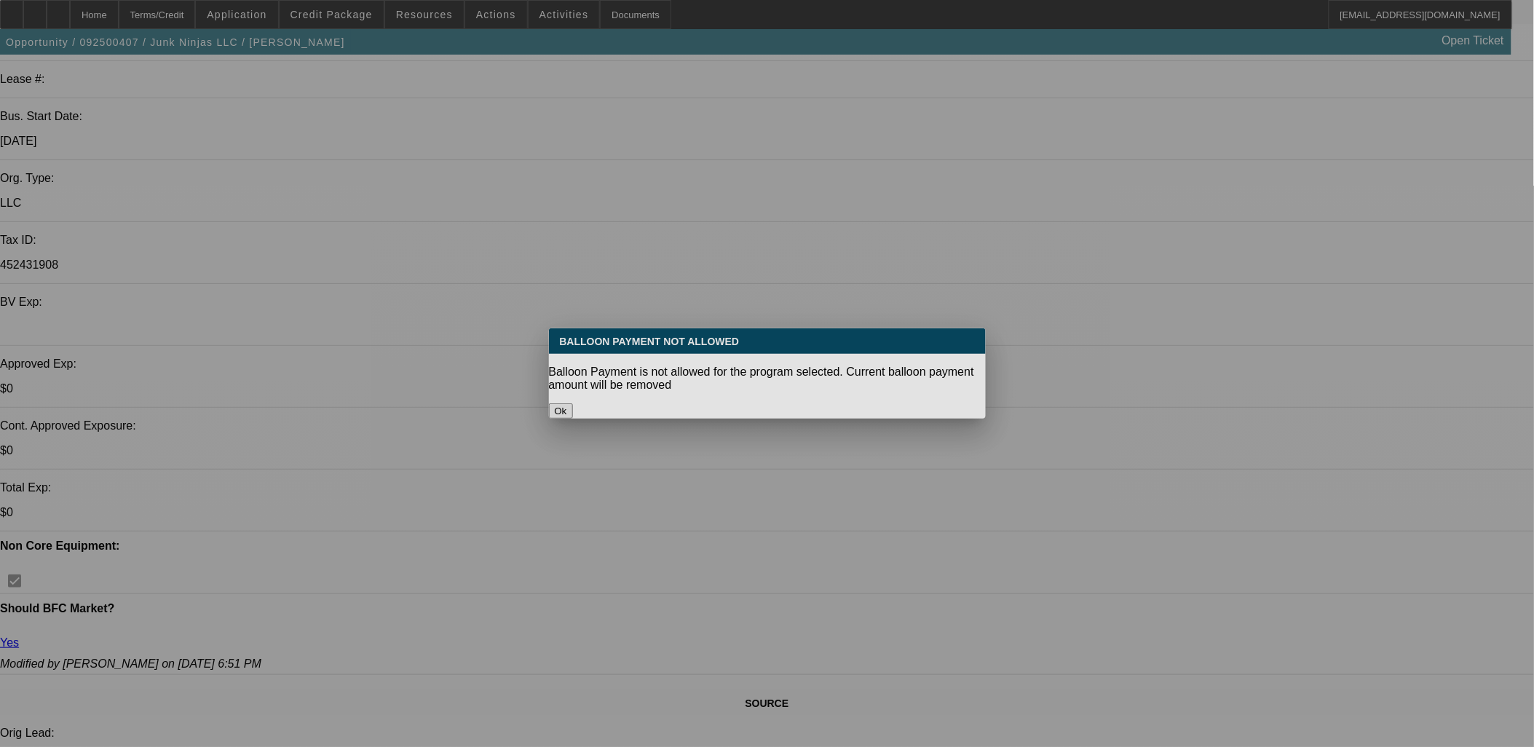
select select "0.15"
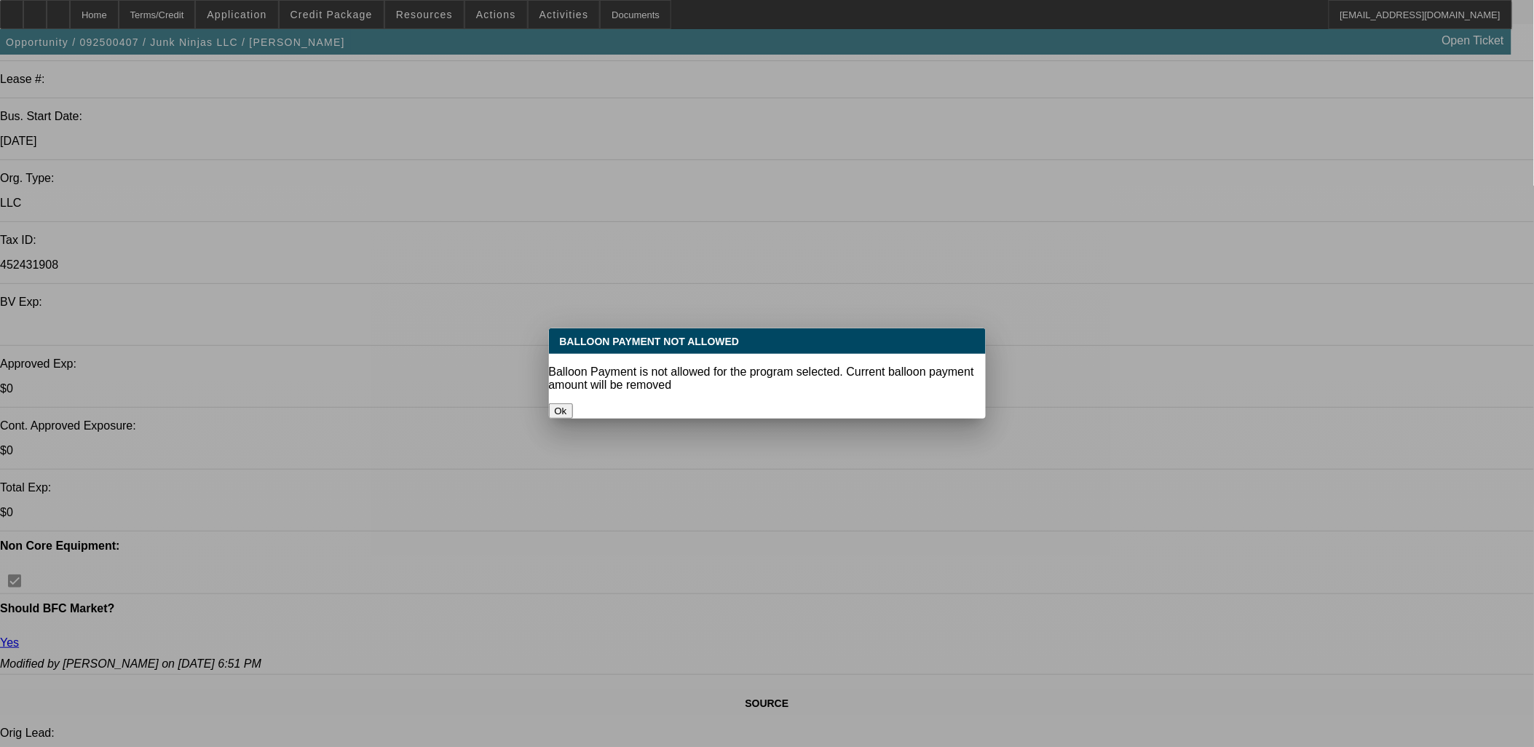
select select "0"
select select "0.1"
select select "4"
select select "0.15"
select select "2"
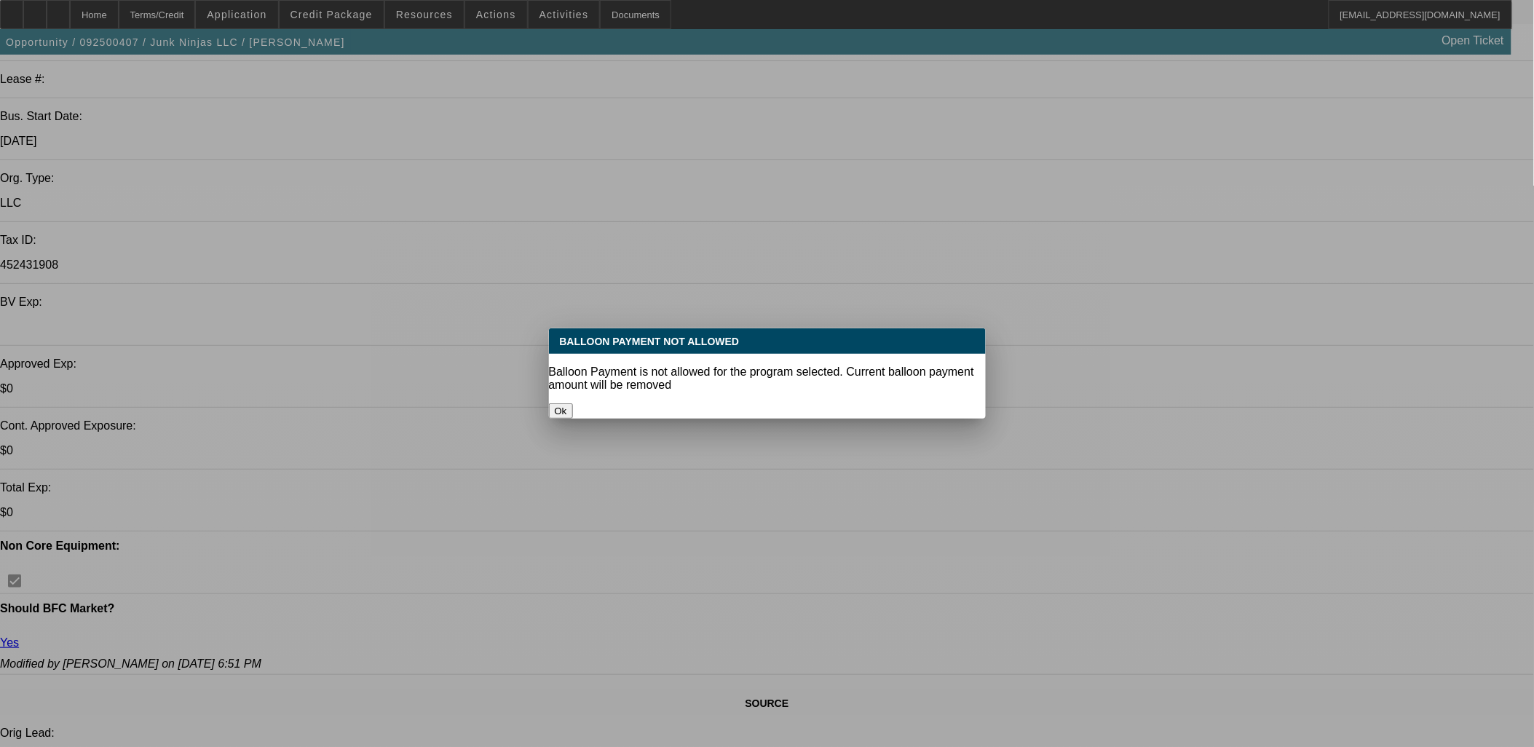
select select "2"
select select "0.1"
select select "4"
select select "0.15"
select select "2"
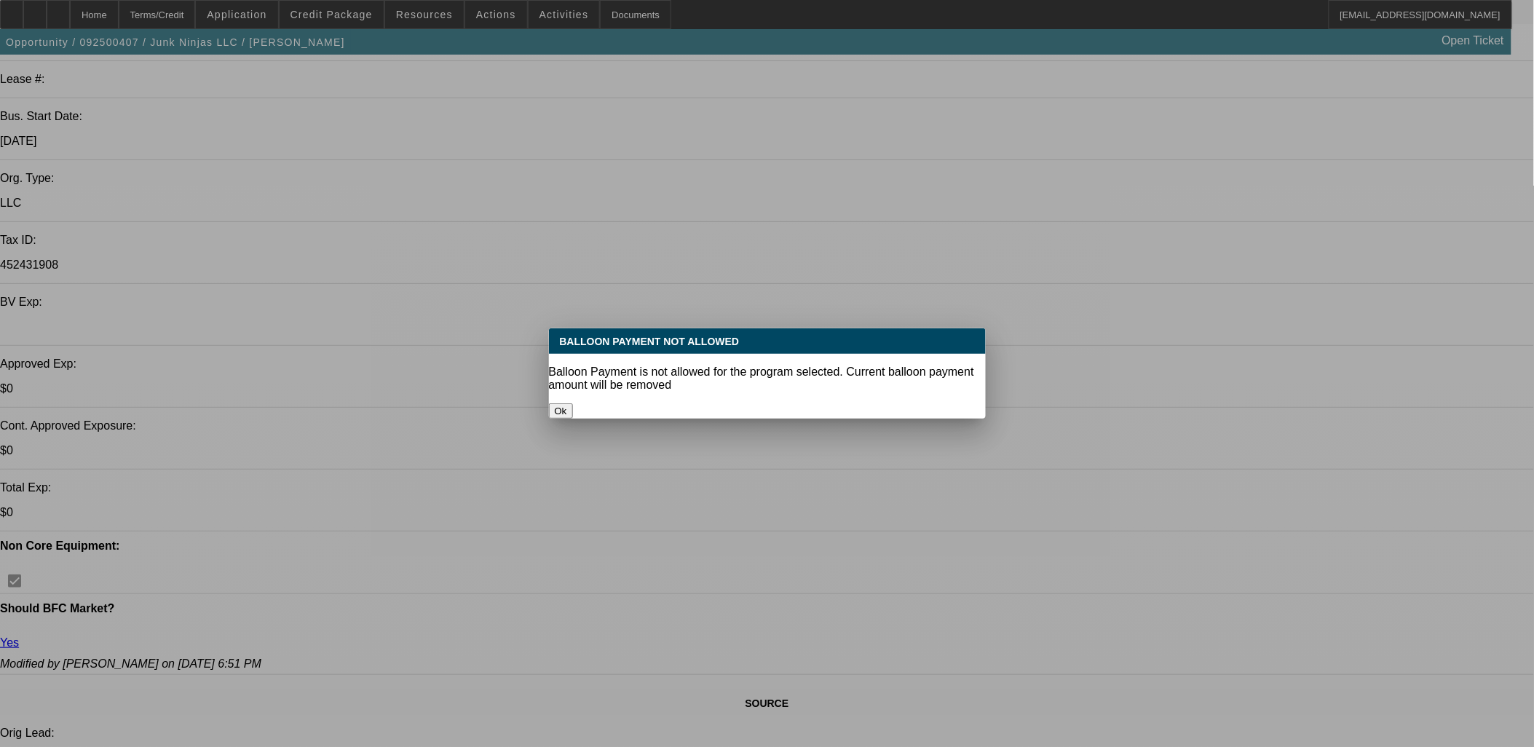
select select "2"
select select "0.1"
select select "4"
click at [573, 403] on button "Ok" at bounding box center [561, 410] width 24 height 15
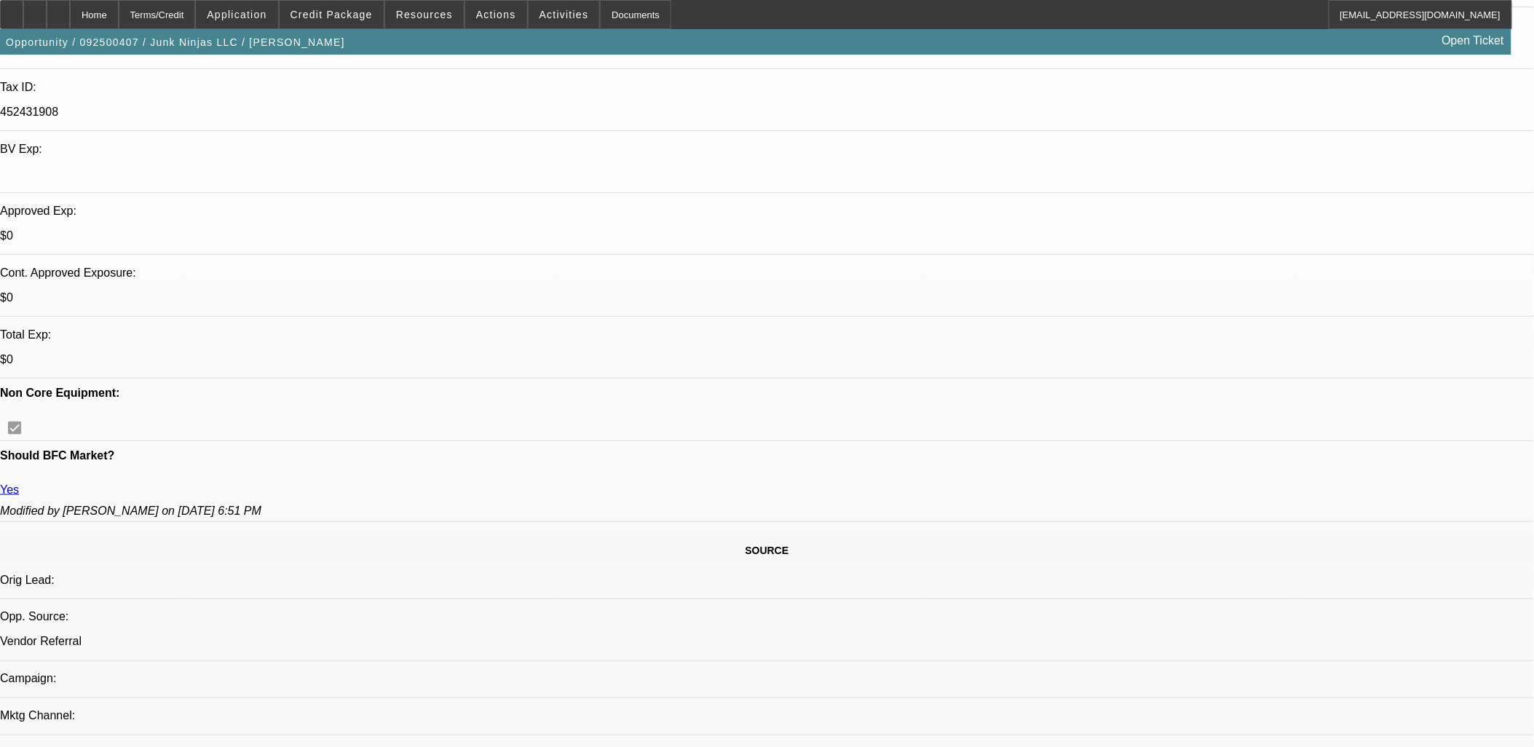
scroll to position [243, 0]
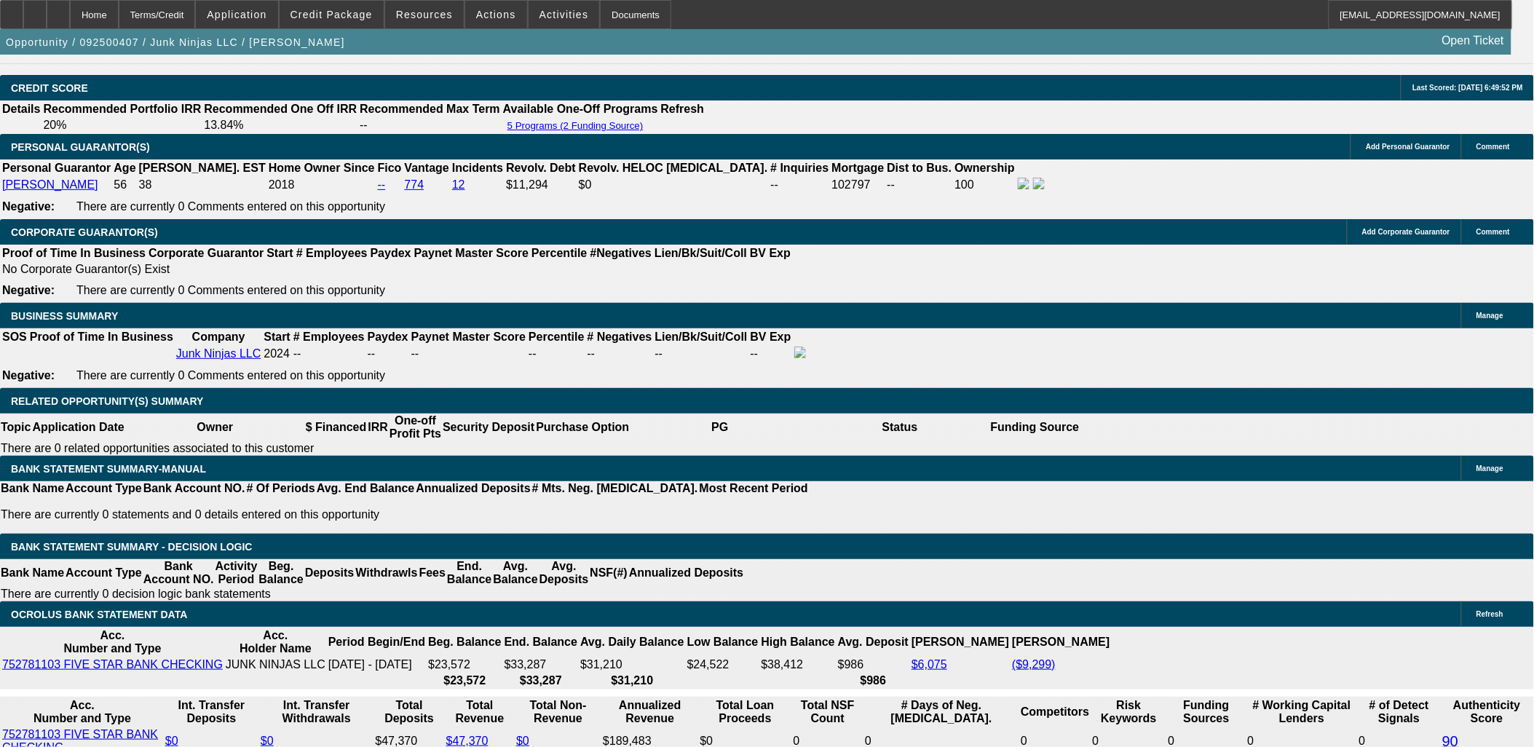
scroll to position [2022, 0]
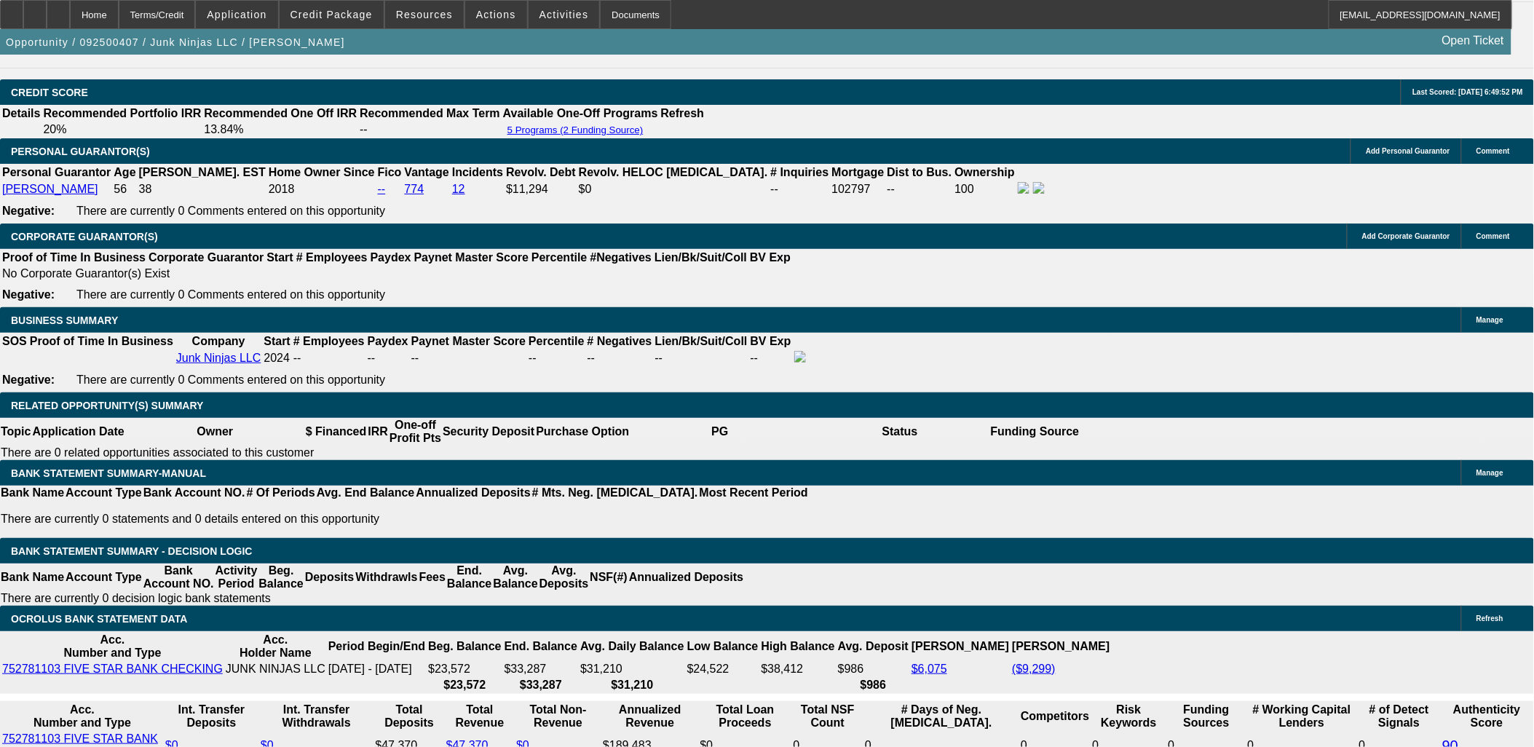
type input "UNKNOWN"
type input "12"
type input "$1,607.43"
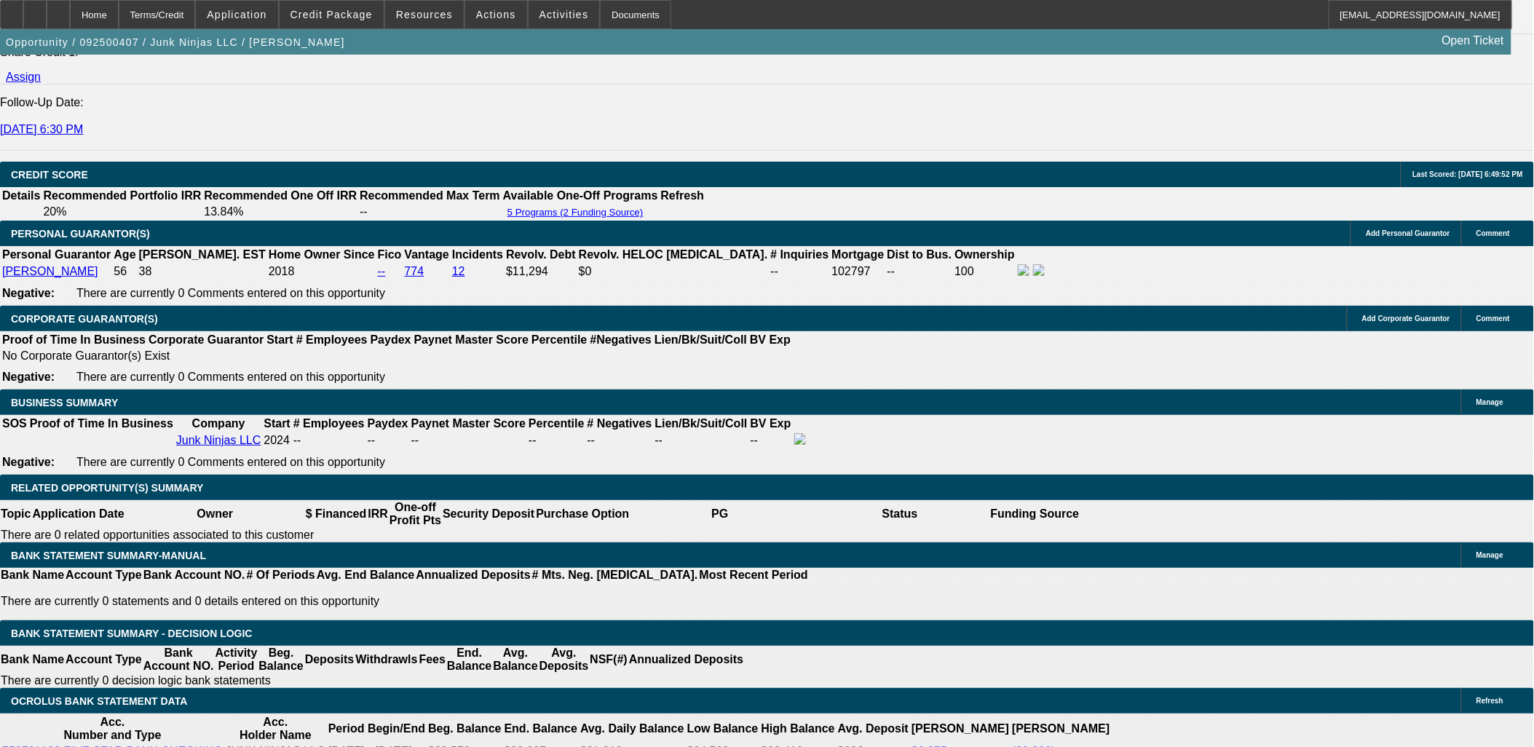
scroll to position [1861, 0]
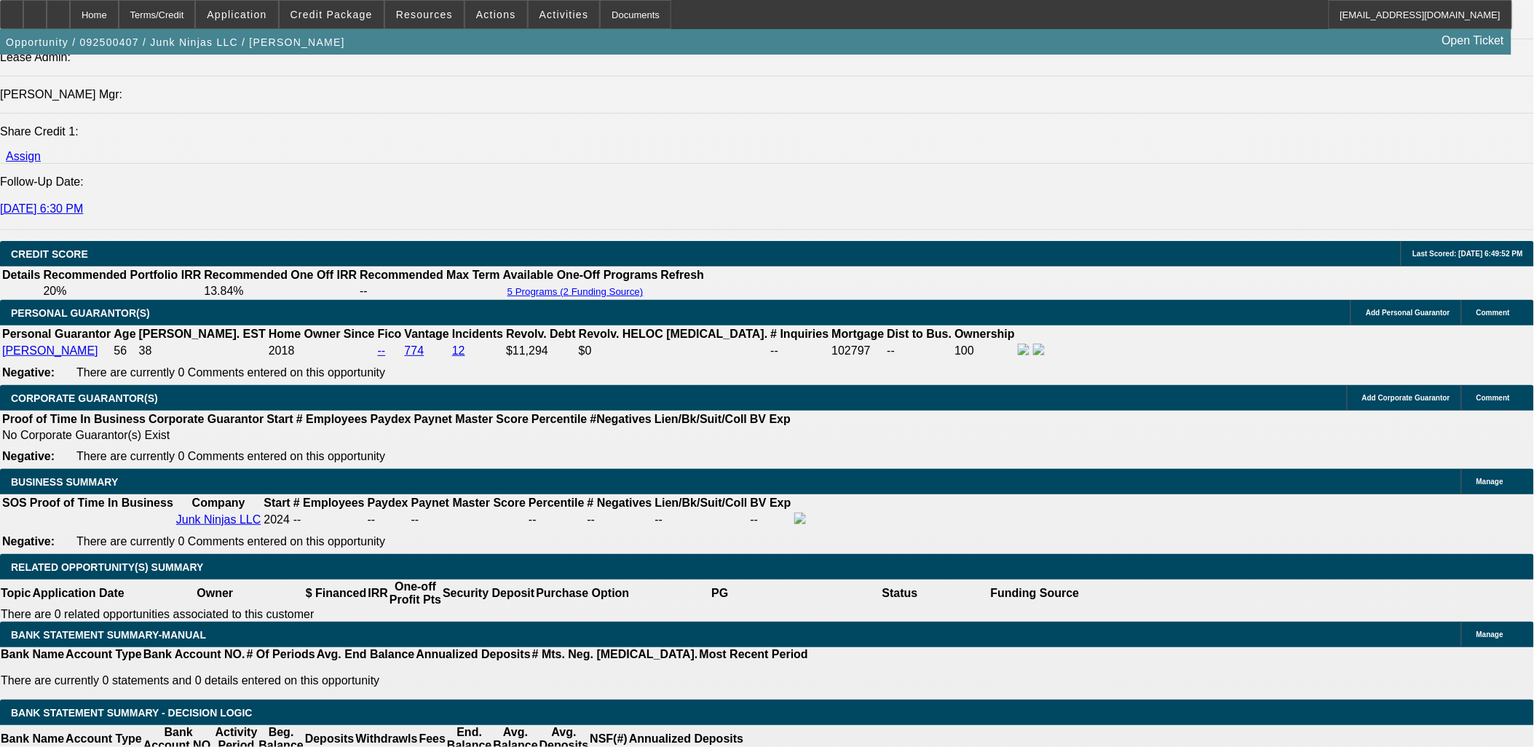
type input "12"
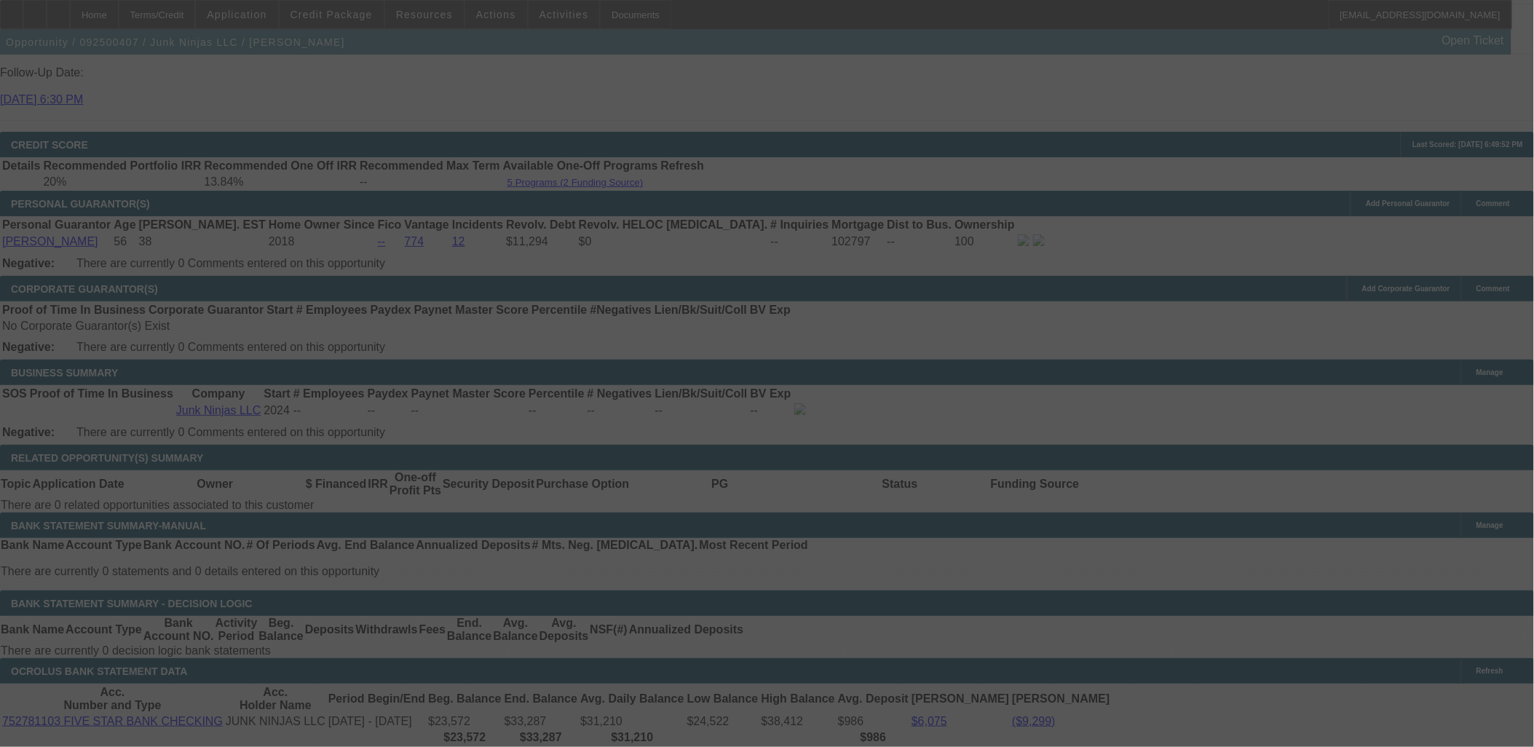
scroll to position [1941, 0]
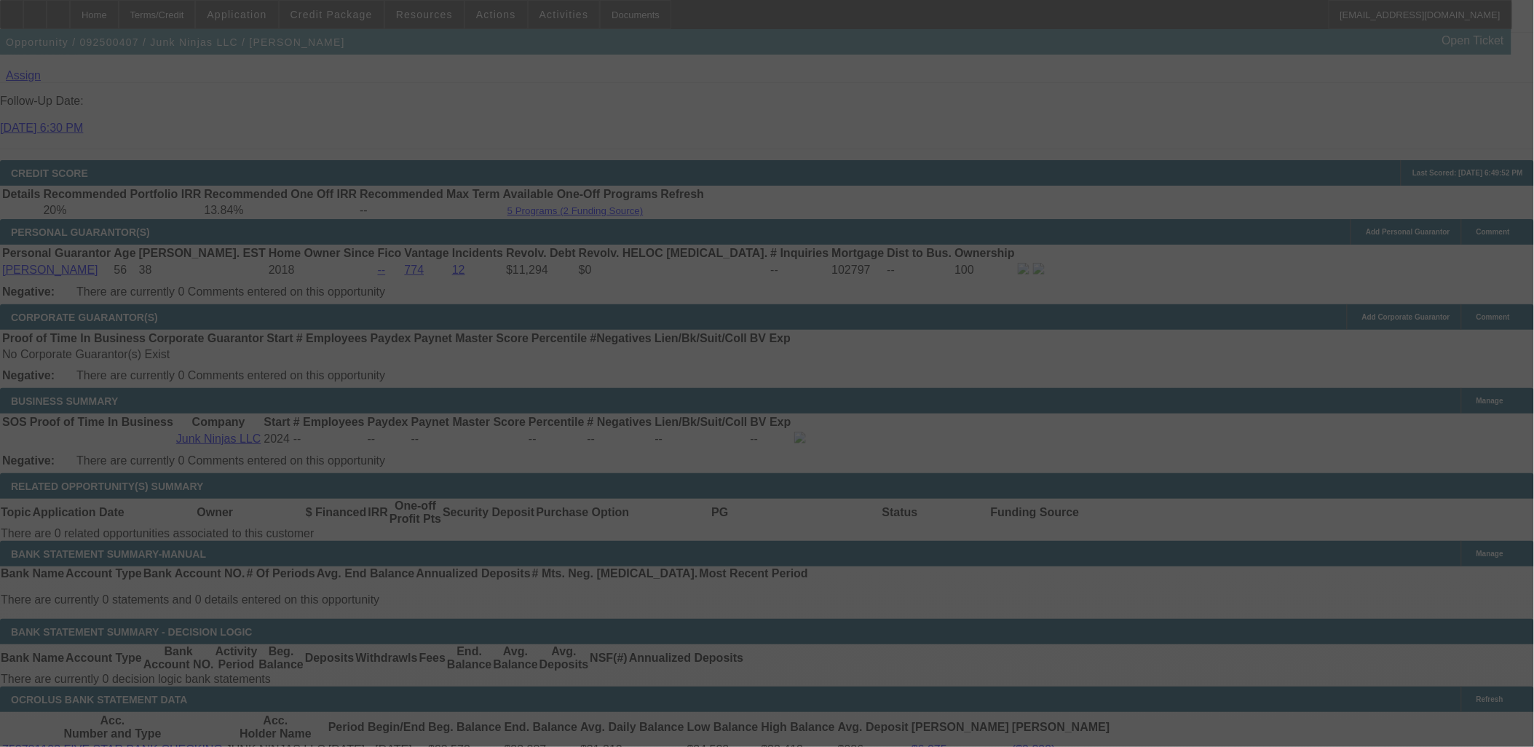
select select "0.15"
select select "0"
select select "0.1"
select select "4"
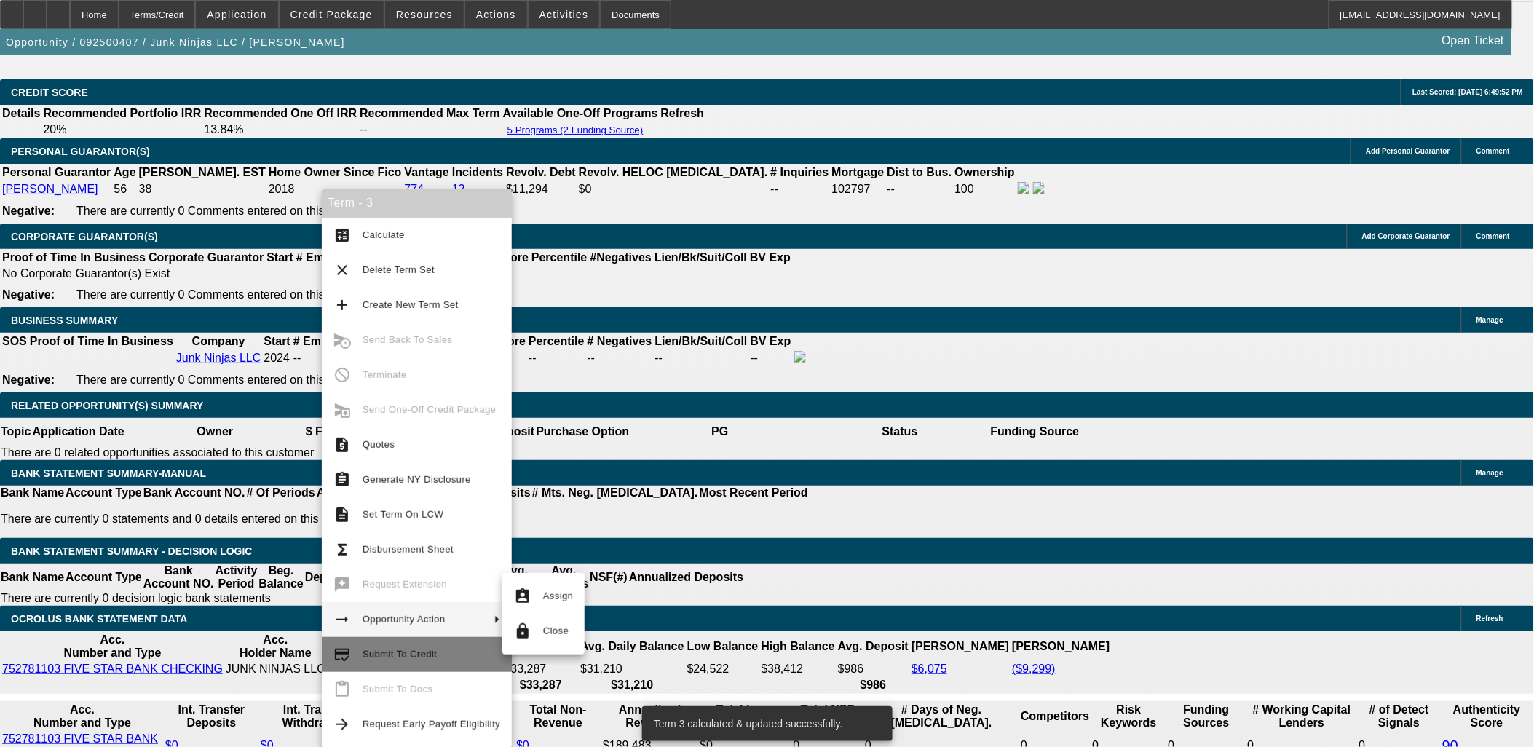
click at [386, 649] on span "Submit To Credit" at bounding box center [400, 654] width 74 height 11
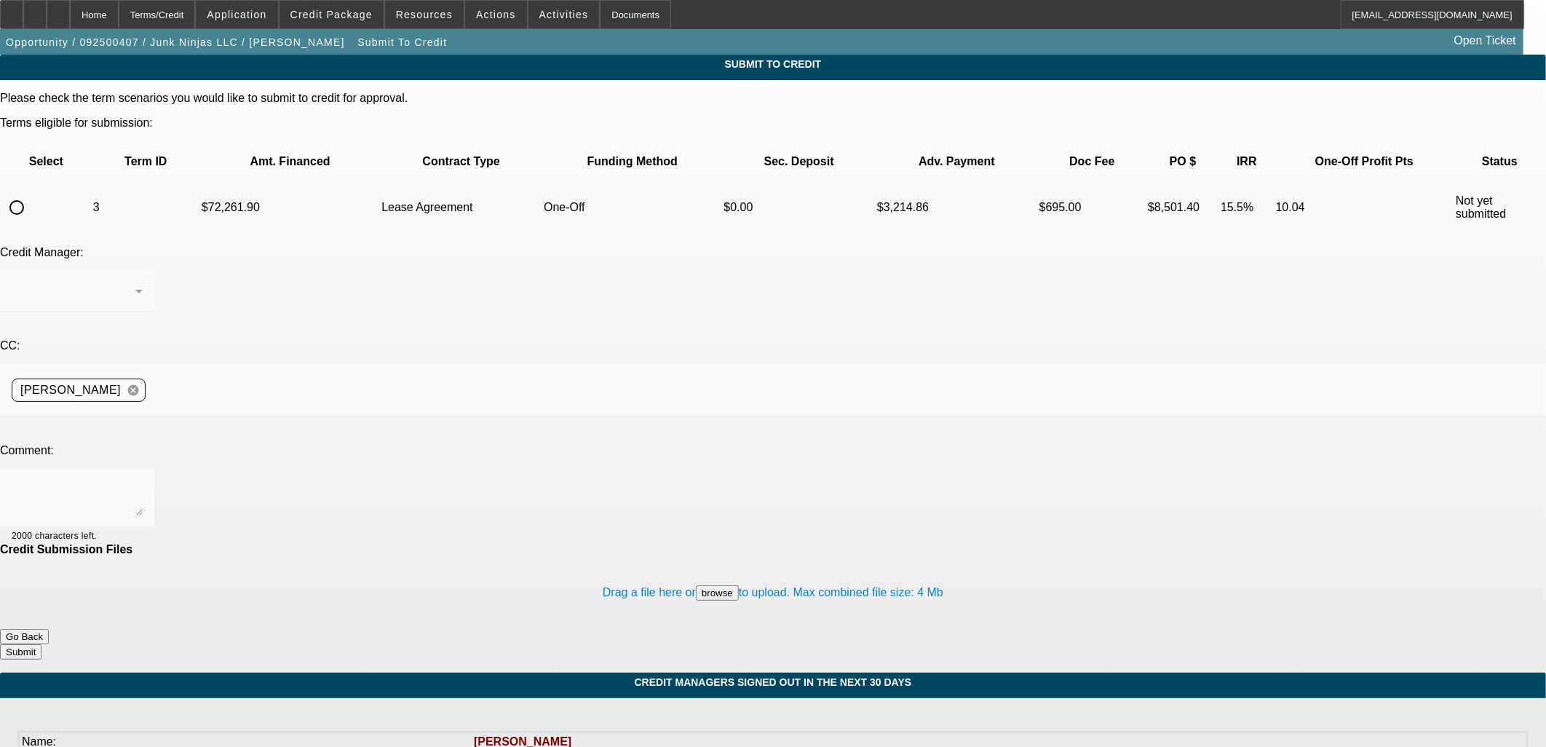
click at [31, 193] on input "radio" at bounding box center [16, 207] width 29 height 29
radio input "true"
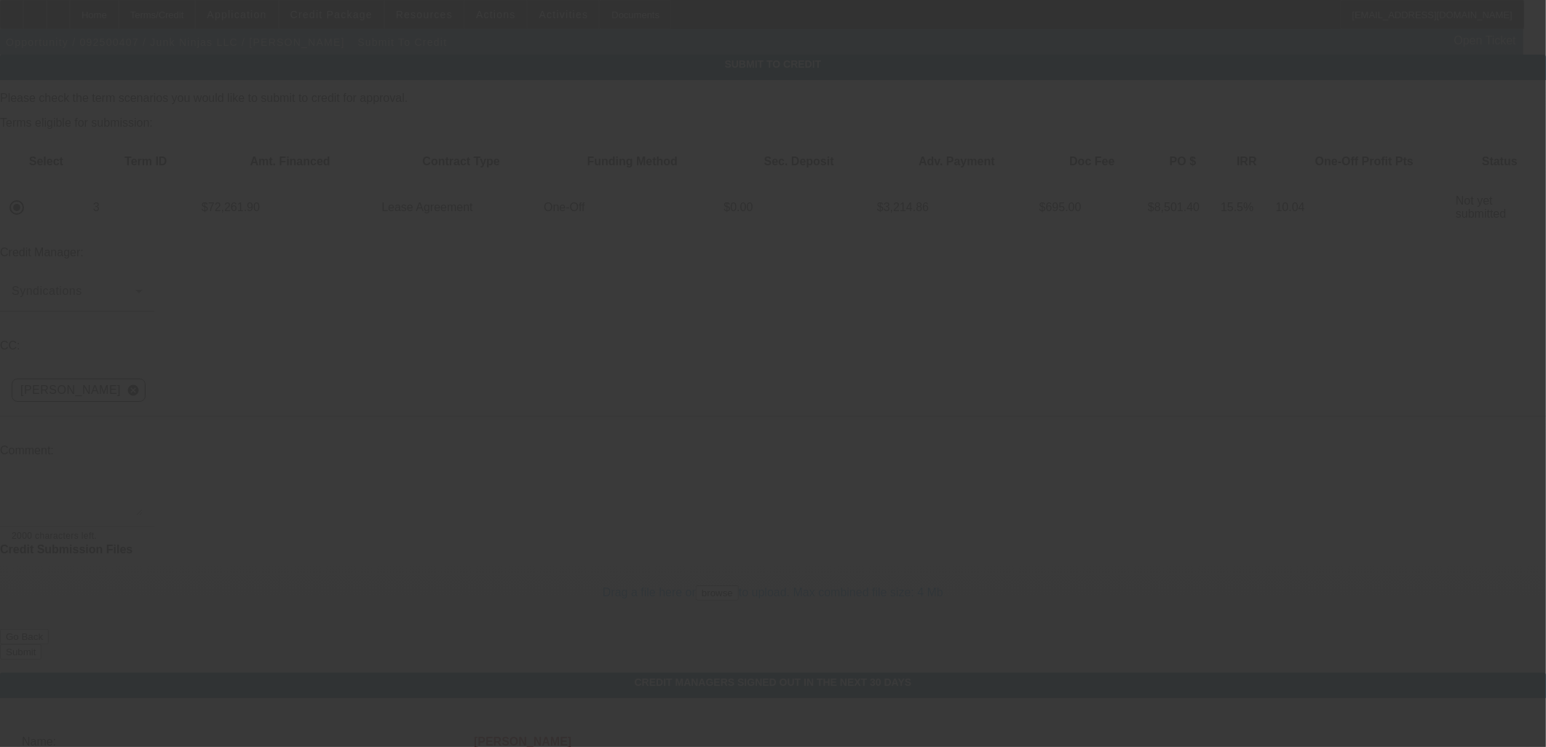
click at [143, 480] on textarea at bounding box center [77, 497] width 131 height 35
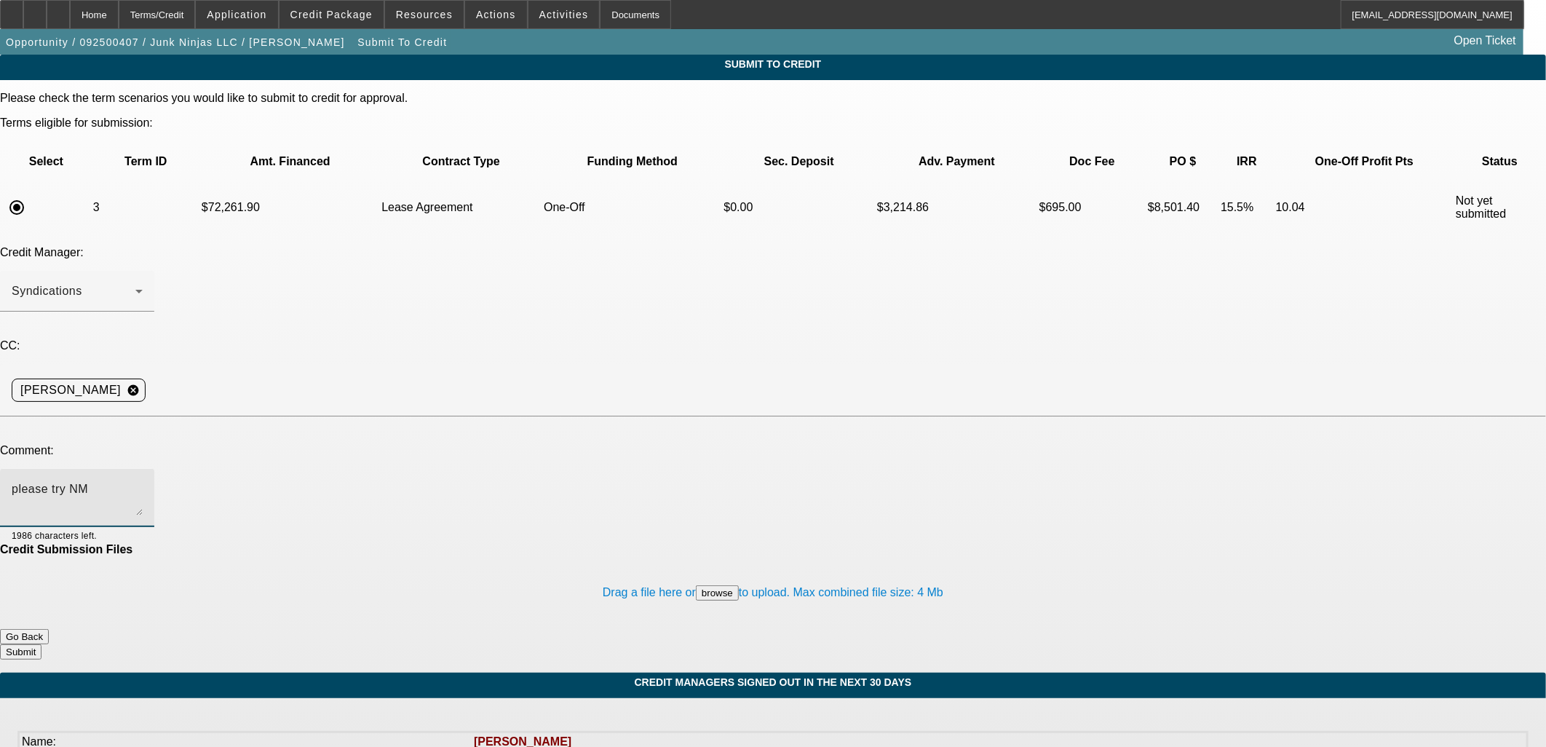
type textarea "please try NM"
click at [41, 644] on button "Submit" at bounding box center [20, 651] width 41 height 15
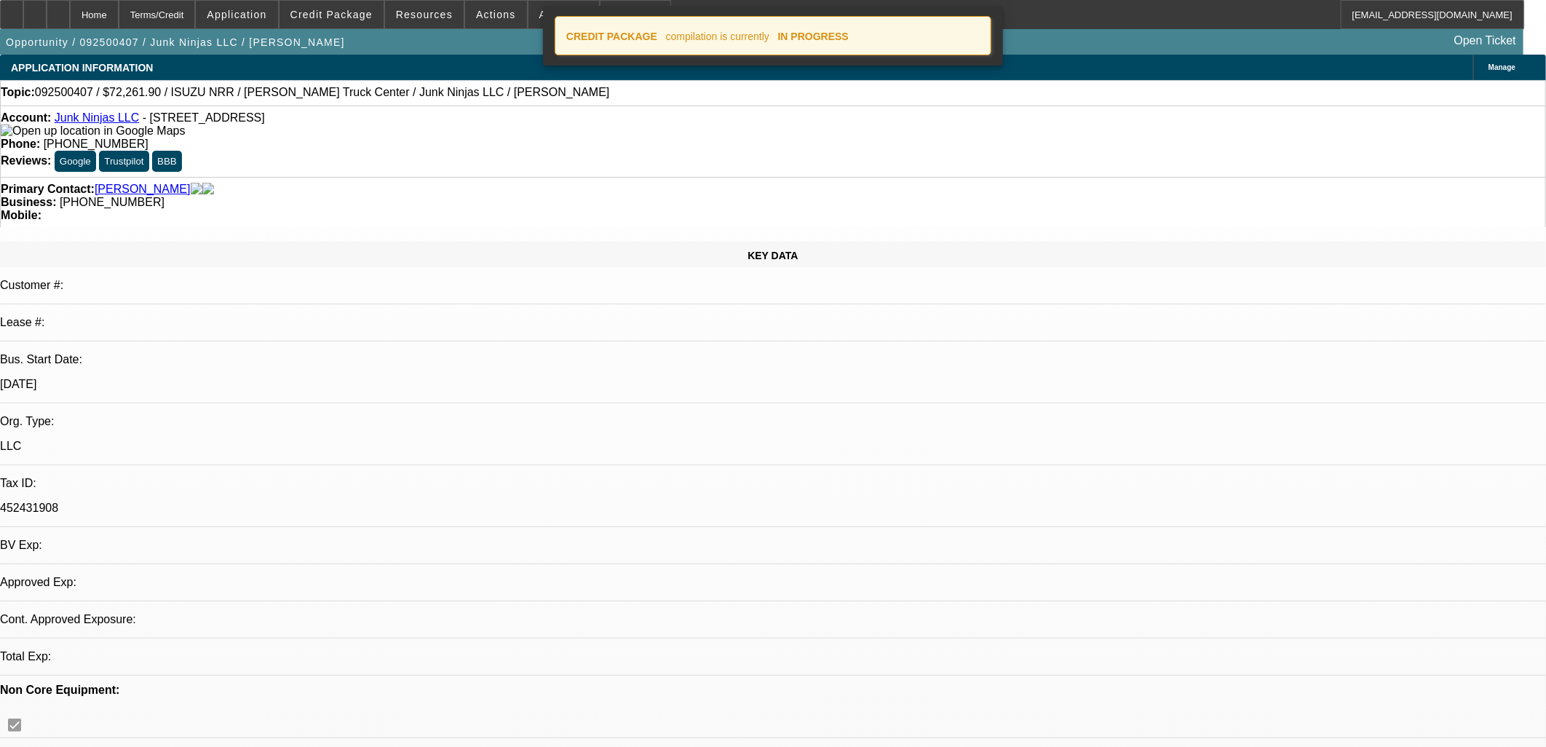
select select "0.15"
select select "0"
select select "0.1"
select select "4"
select select "0.15"
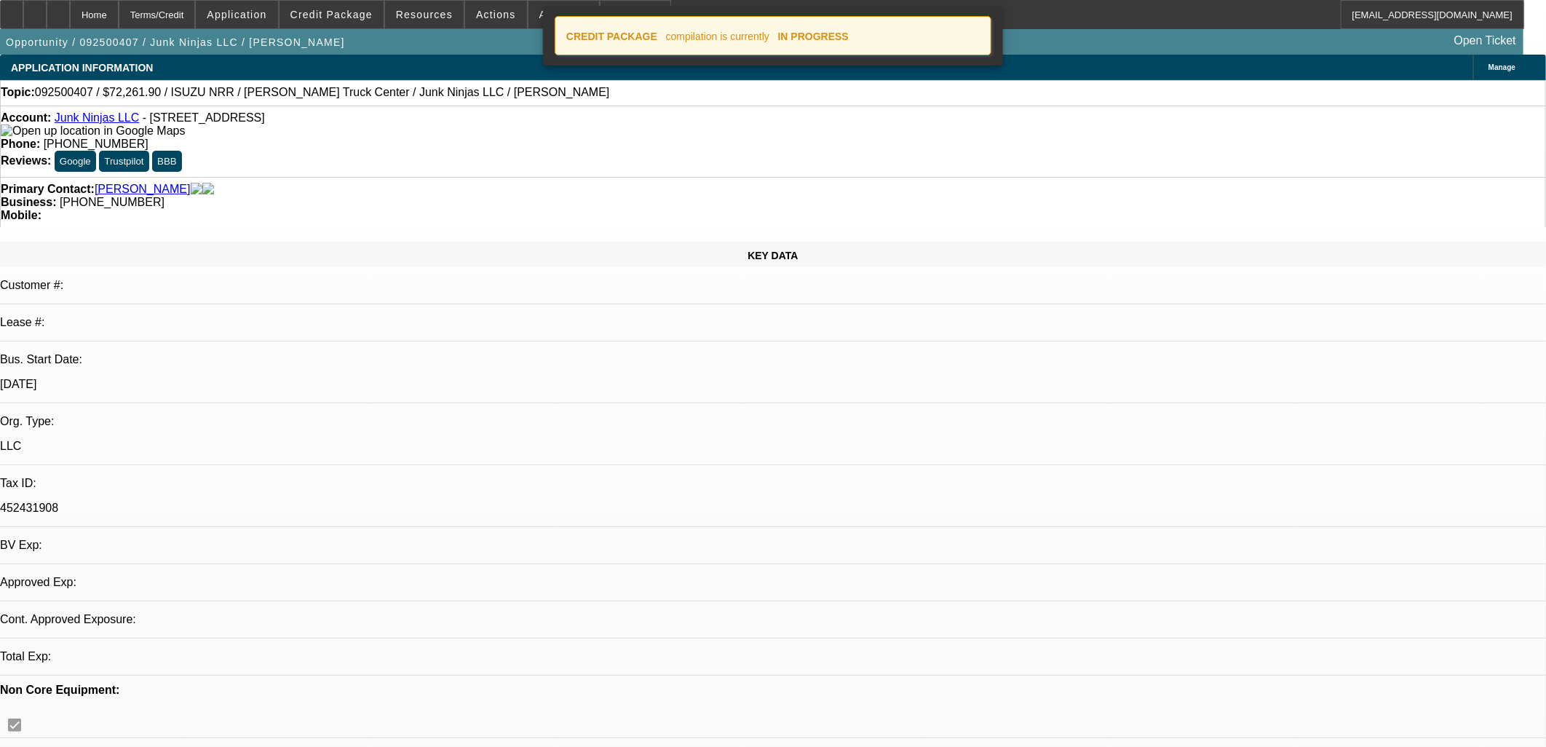
select select "2"
select select "0.1"
select select "4"
select select "0.15"
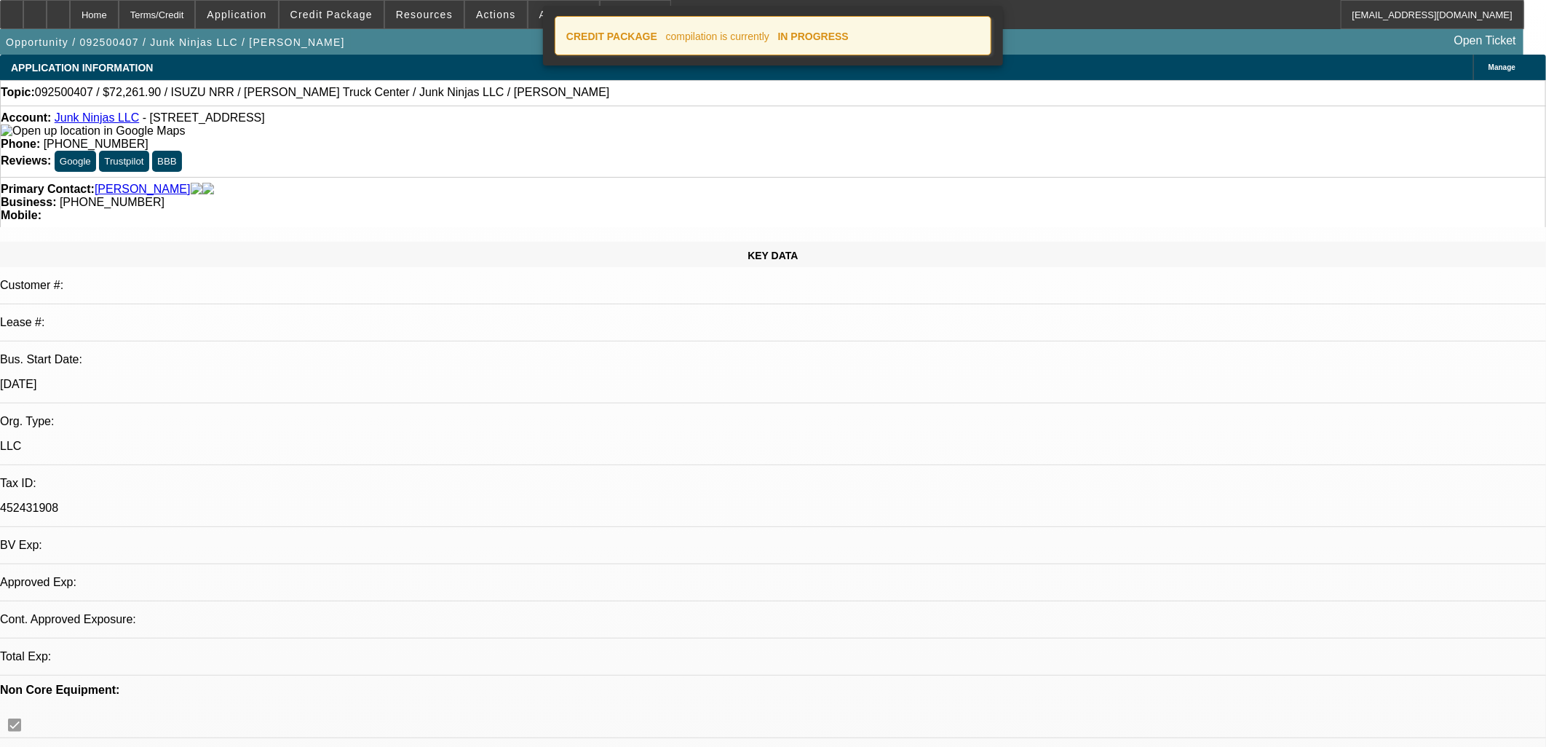
select select "2"
select select "0.1"
select select "4"
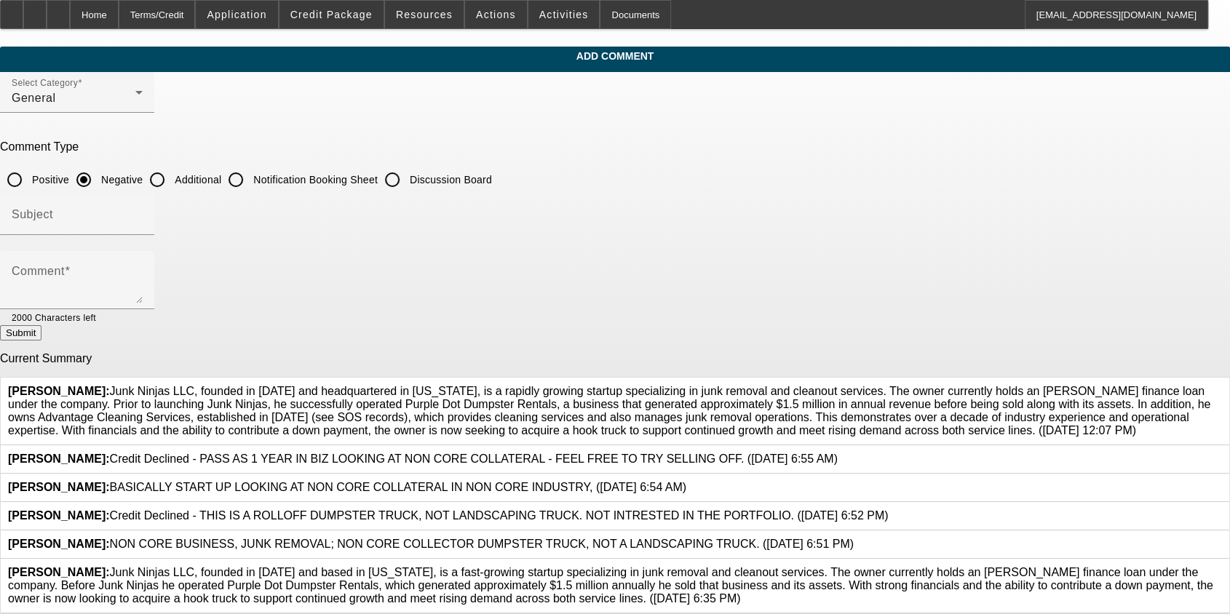
scroll to position [179, 0]
click at [646, 566] on icon at bounding box center [1222, 566] width 0 height 0
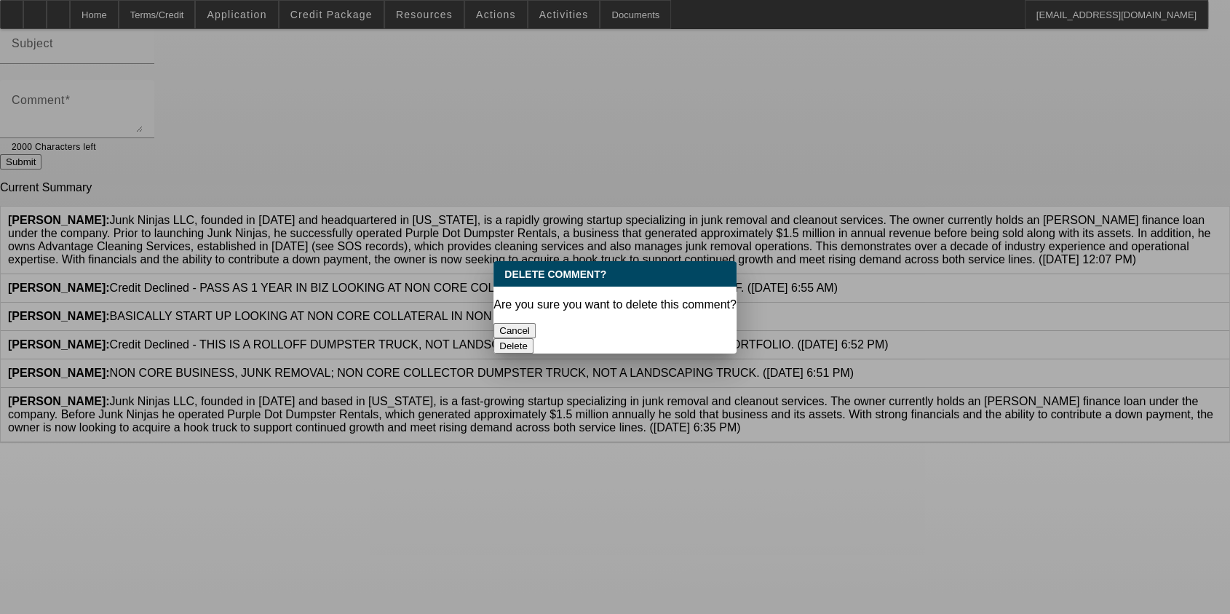
scroll to position [0, 0]
click at [534, 338] on button "Delete" at bounding box center [514, 345] width 40 height 15
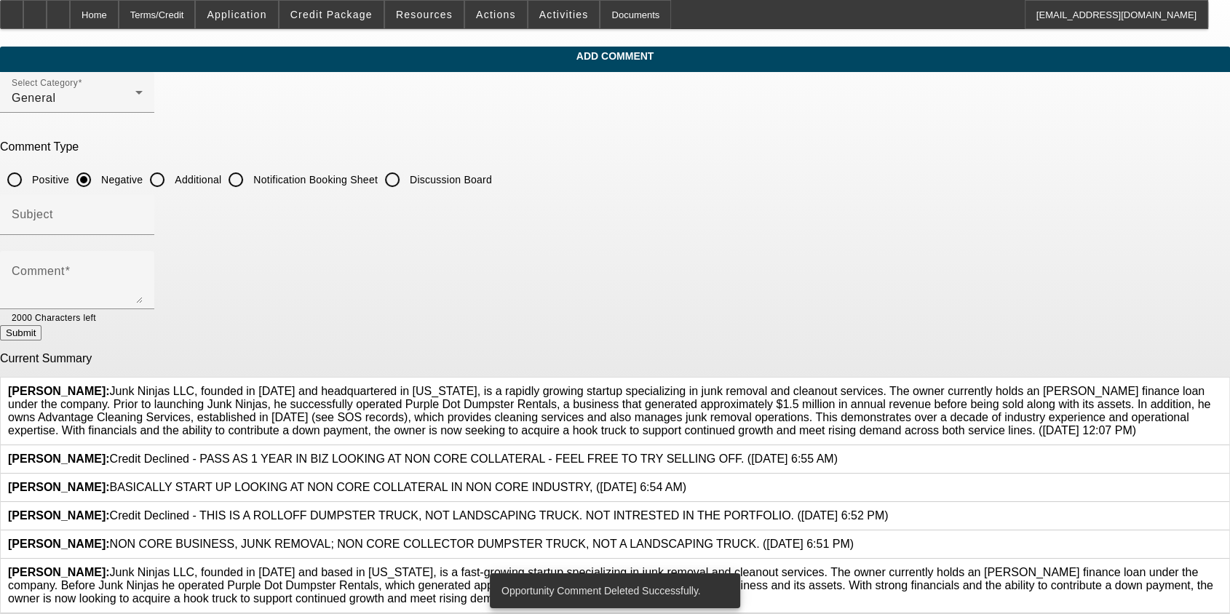
scroll to position [82, 0]
